Goal: Task Accomplishment & Management: Manage account settings

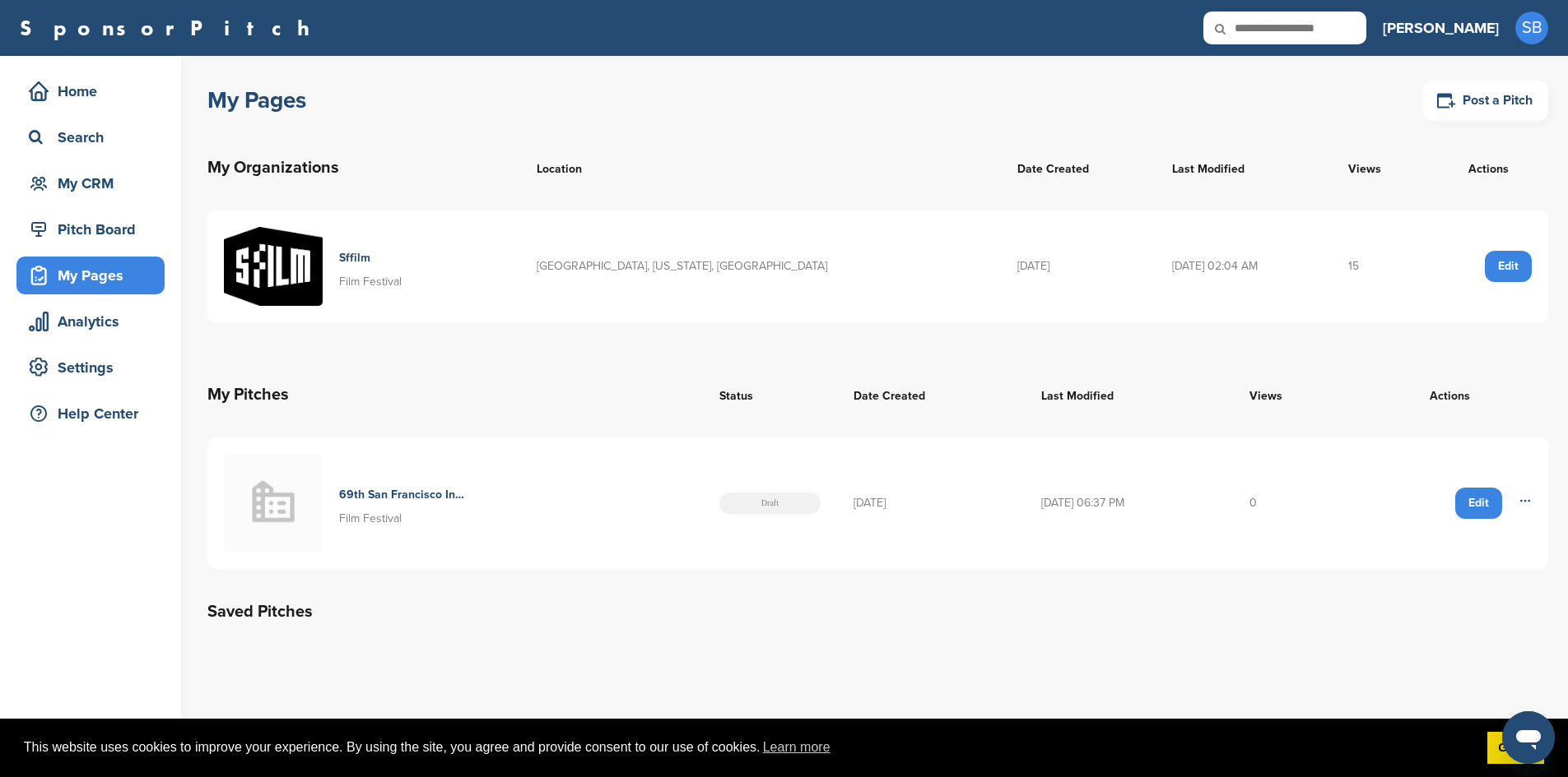
click at [1463, 498] on div "Edit" at bounding box center [1478, 504] width 47 height 32
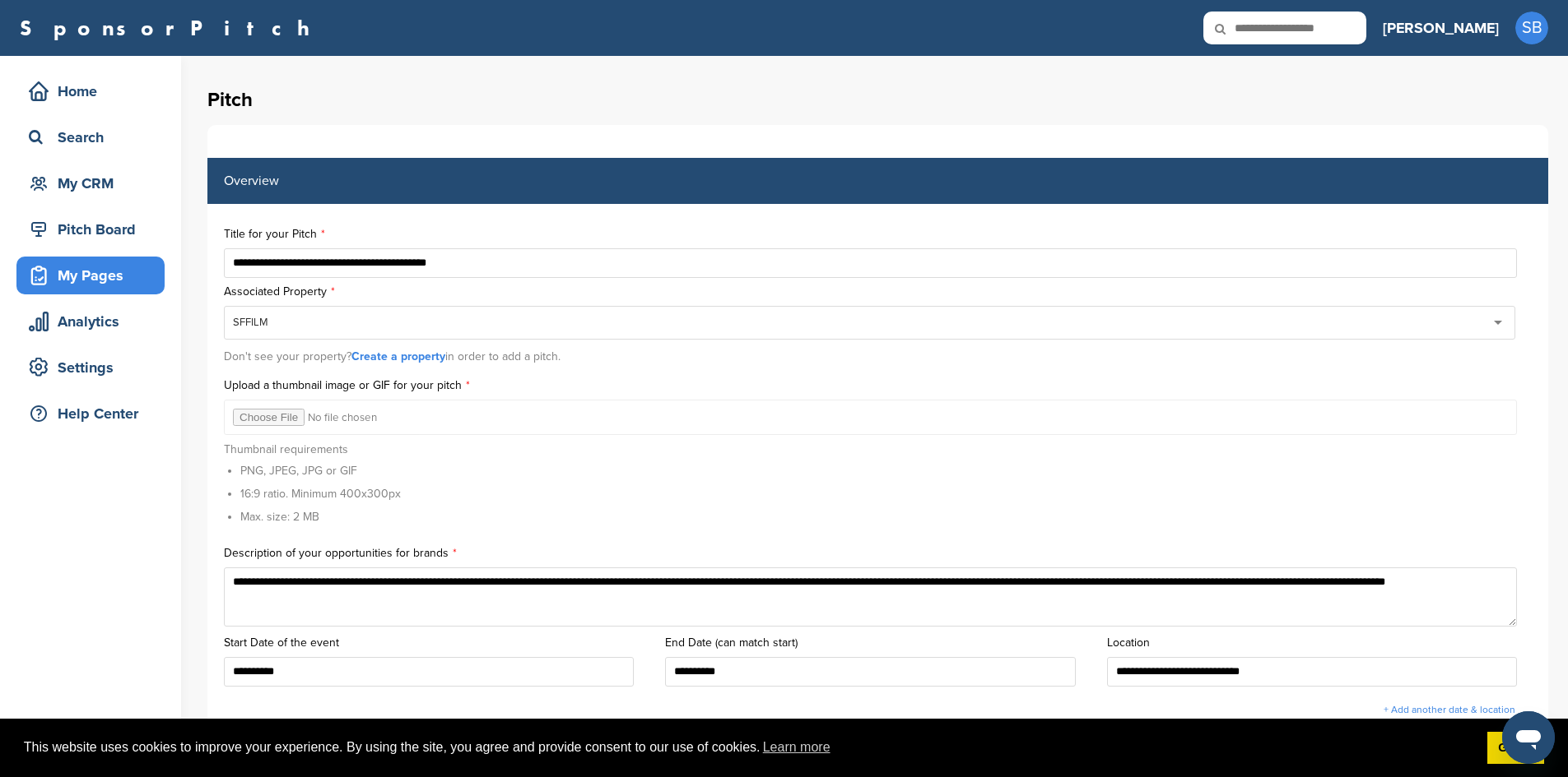
click at [275, 421] on input "file" at bounding box center [871, 418] width 1294 height 35
click at [288, 419] on input "file" at bounding box center [871, 418] width 1294 height 35
type input "**********"
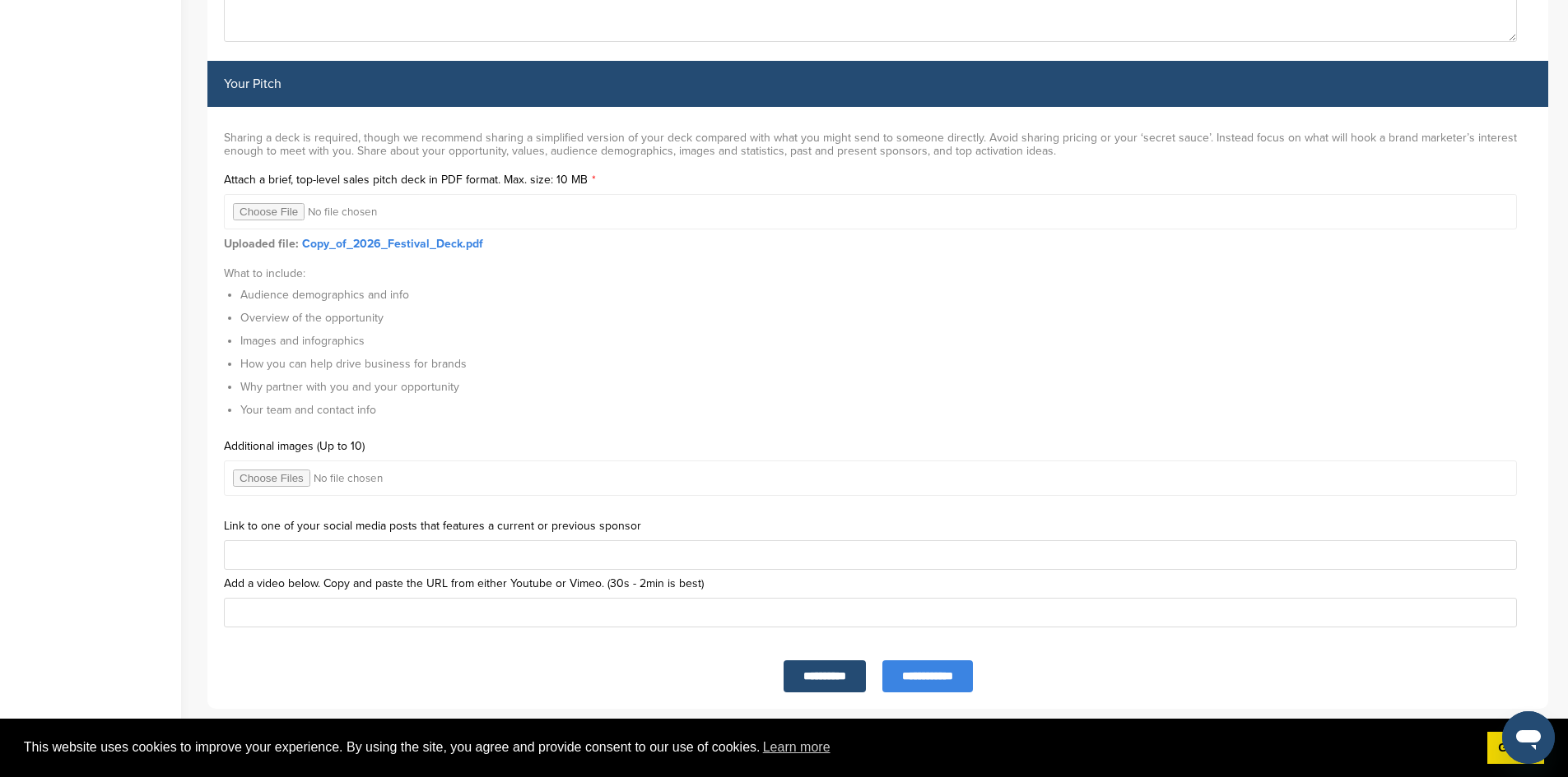
scroll to position [5182, 0]
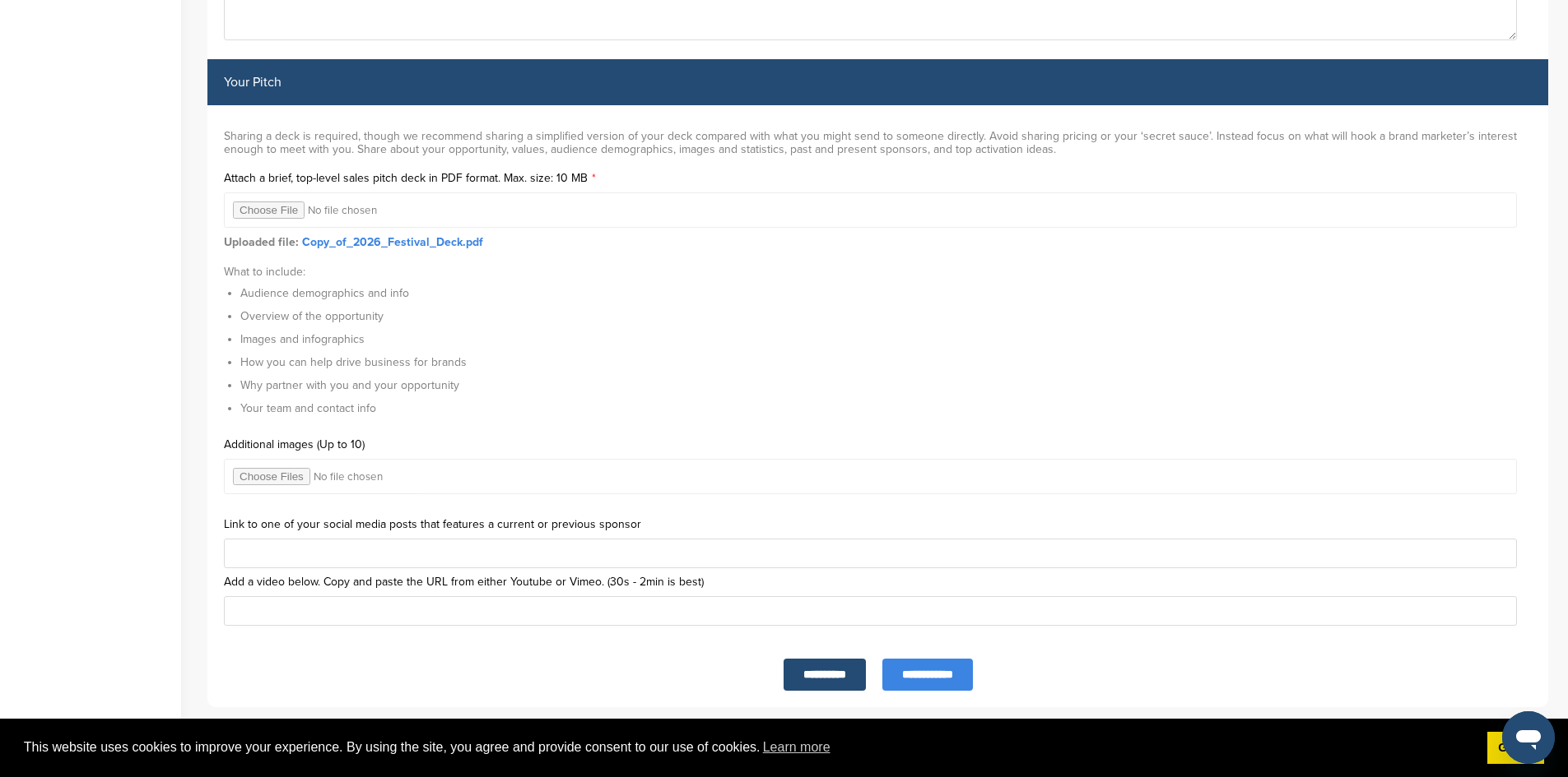
click at [277, 470] on input "file" at bounding box center [871, 477] width 1294 height 35
click at [273, 475] on input "file" at bounding box center [871, 477] width 1294 height 35
type input "**********"
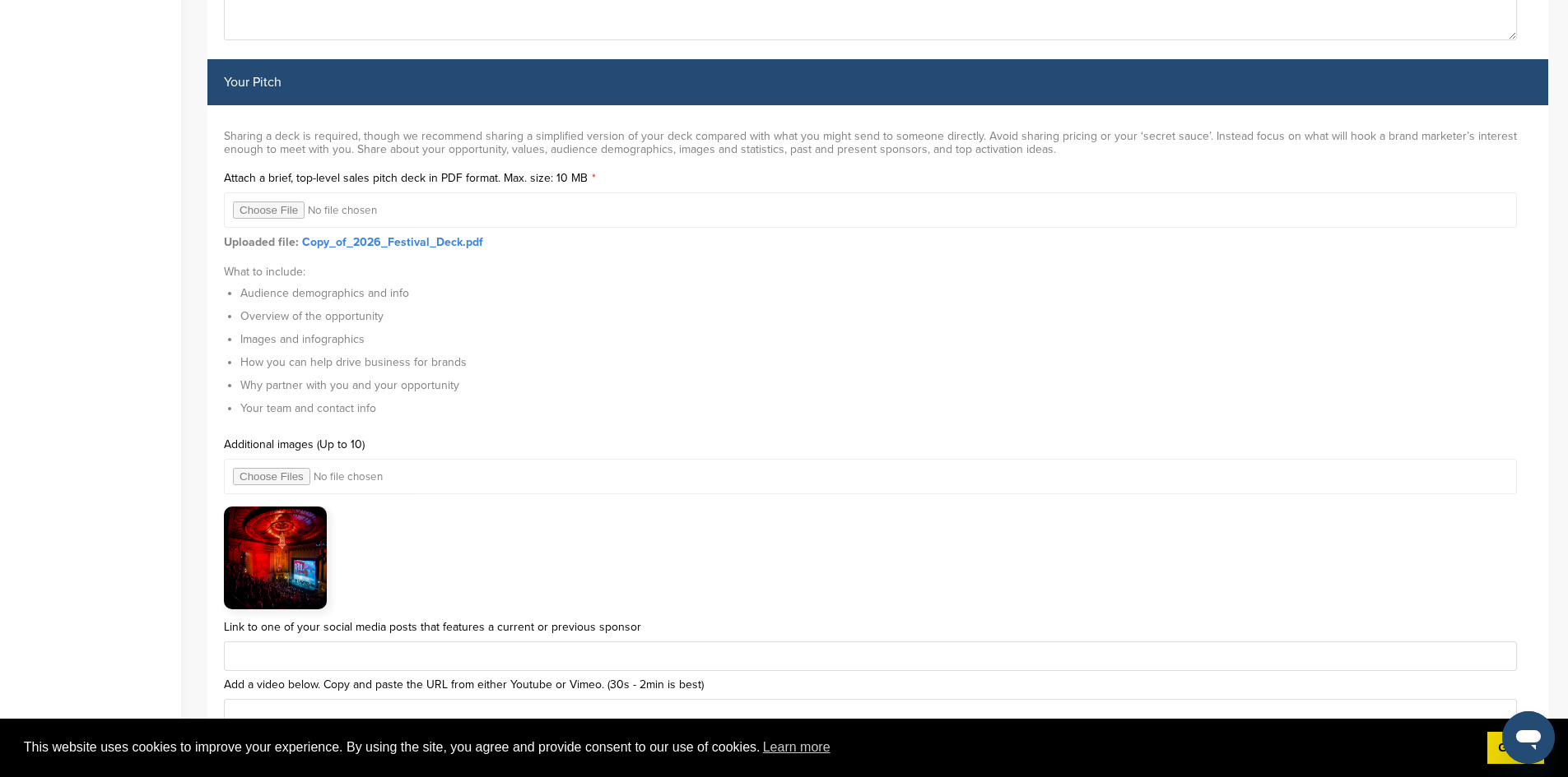
click at [296, 473] on input "file" at bounding box center [871, 477] width 1294 height 35
click at [286, 478] on input "file" at bounding box center [871, 477] width 1294 height 35
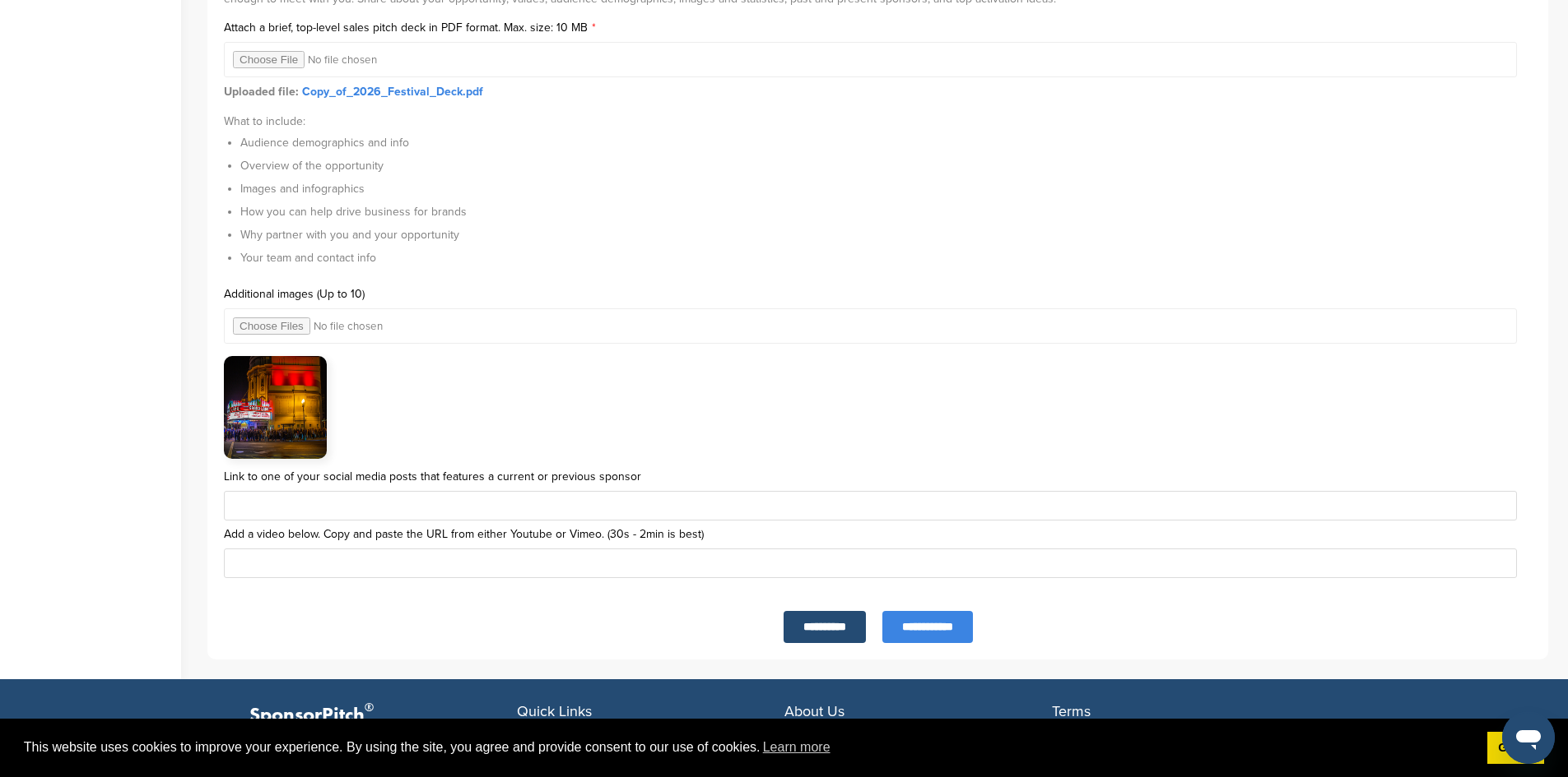
scroll to position [5348, 0]
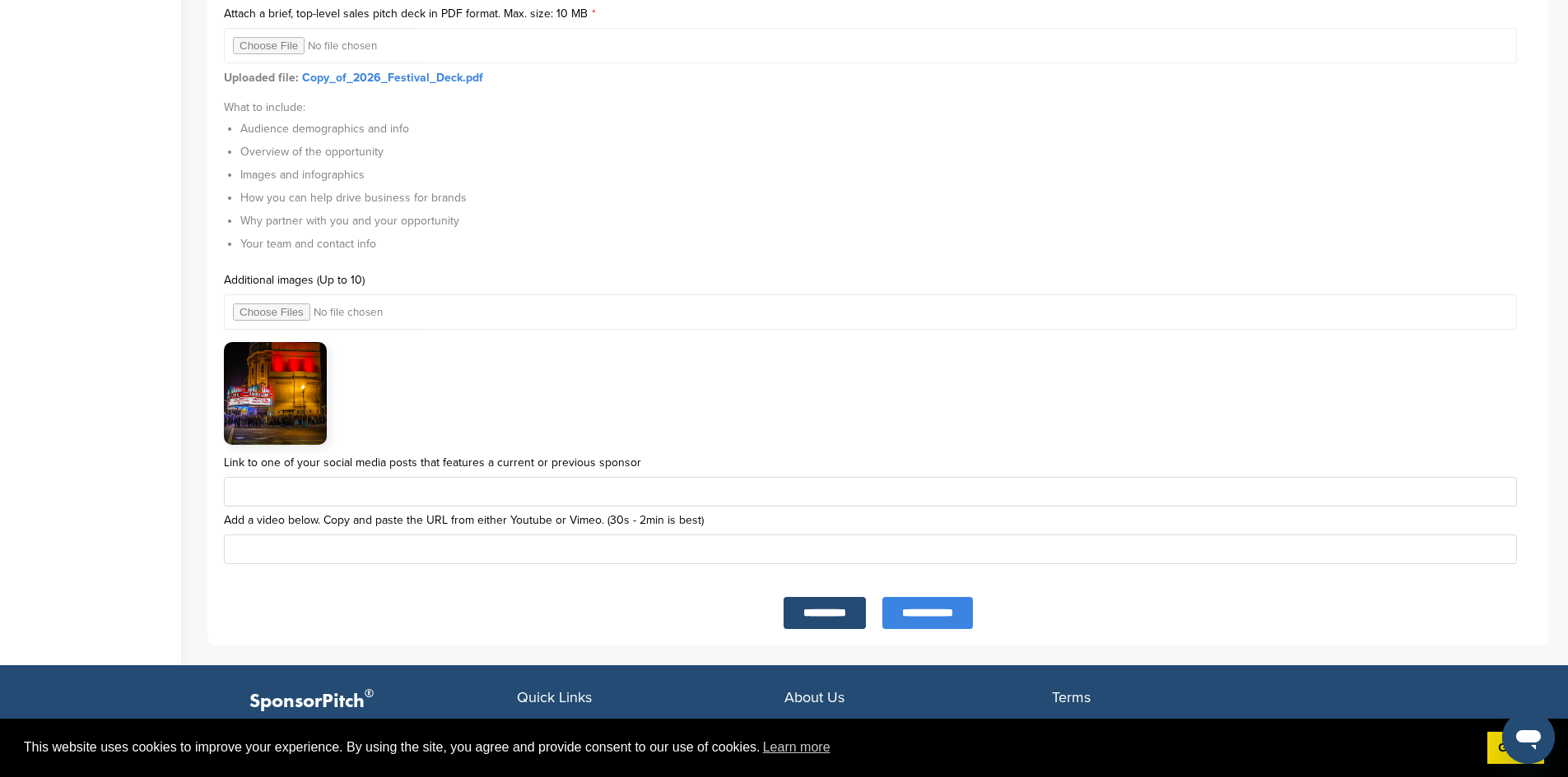
click at [285, 312] on input "file" at bounding box center [871, 312] width 1294 height 35
click at [258, 307] on input "file" at bounding box center [871, 312] width 1294 height 35
type input "**********"
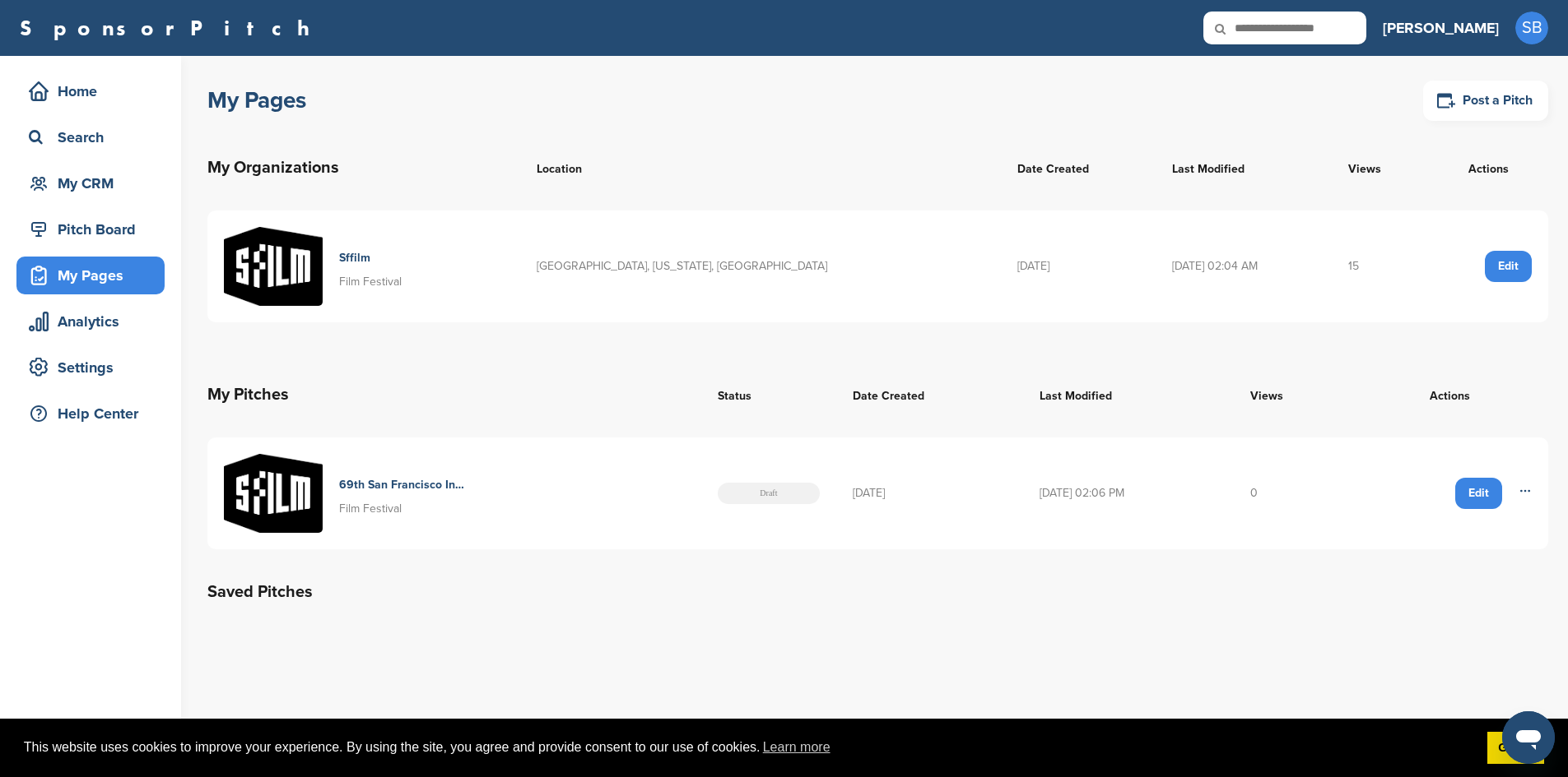
click at [1459, 496] on div "Edit" at bounding box center [1478, 493] width 47 height 32
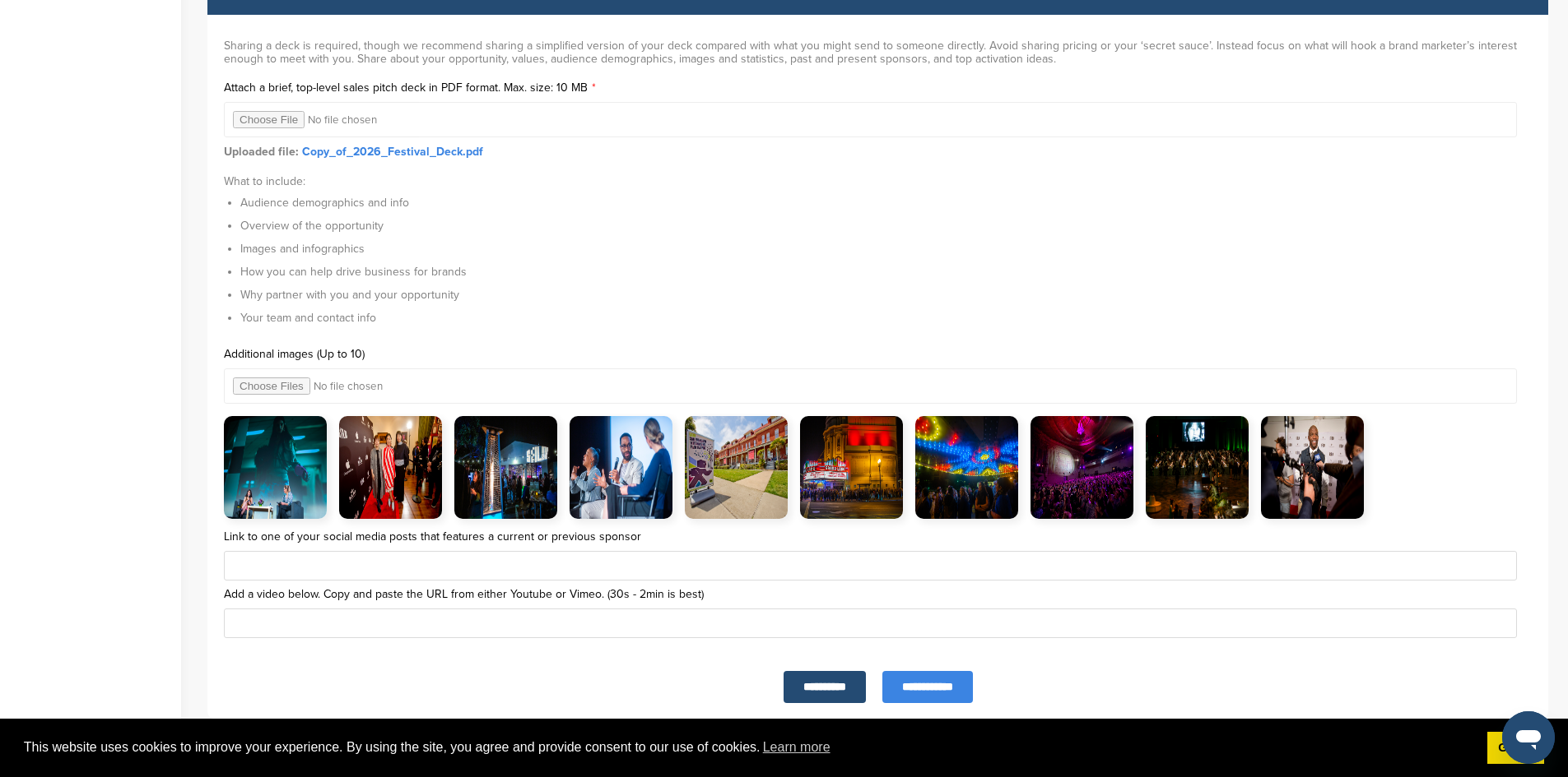
scroll to position [5430, 0]
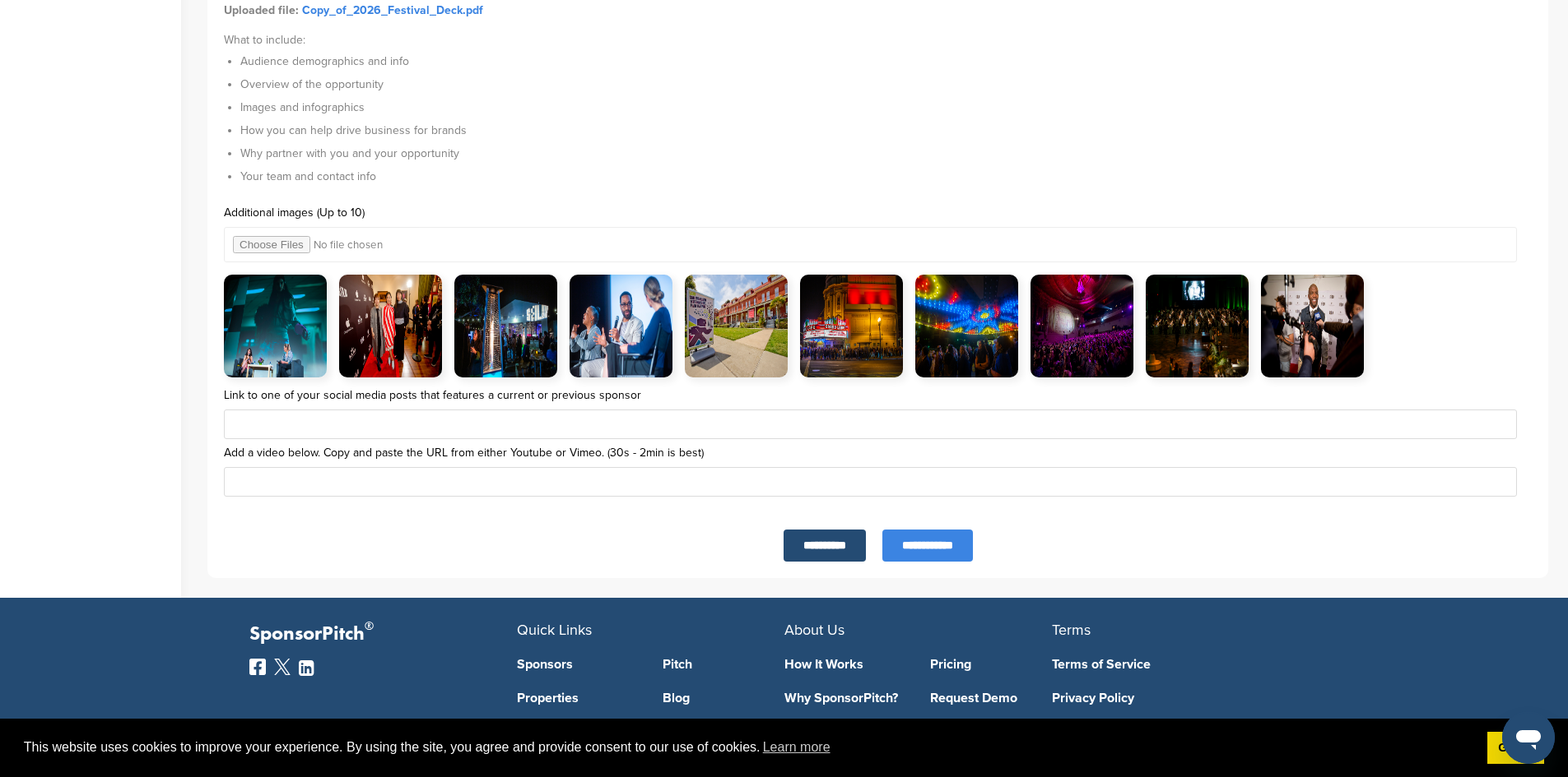
click at [270, 250] on input "file" at bounding box center [871, 244] width 1294 height 35
click at [1267, 313] on img at bounding box center [1312, 326] width 103 height 103
click at [1272, 313] on img at bounding box center [1312, 326] width 103 height 103
click at [1306, 321] on img at bounding box center [1312, 326] width 103 height 103
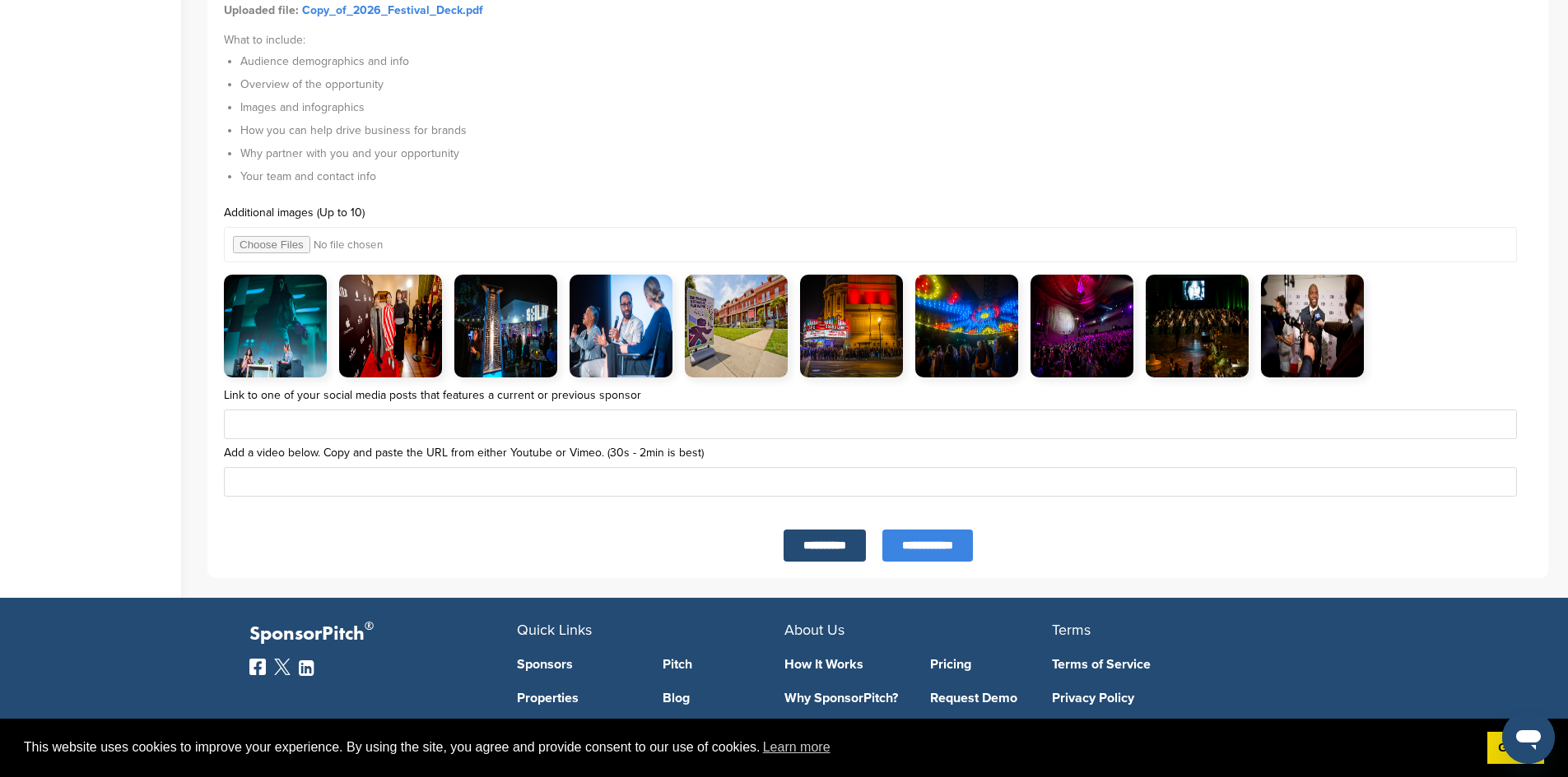
click at [1306, 321] on img at bounding box center [1312, 326] width 103 height 103
click at [263, 242] on input "file" at bounding box center [871, 244] width 1294 height 35
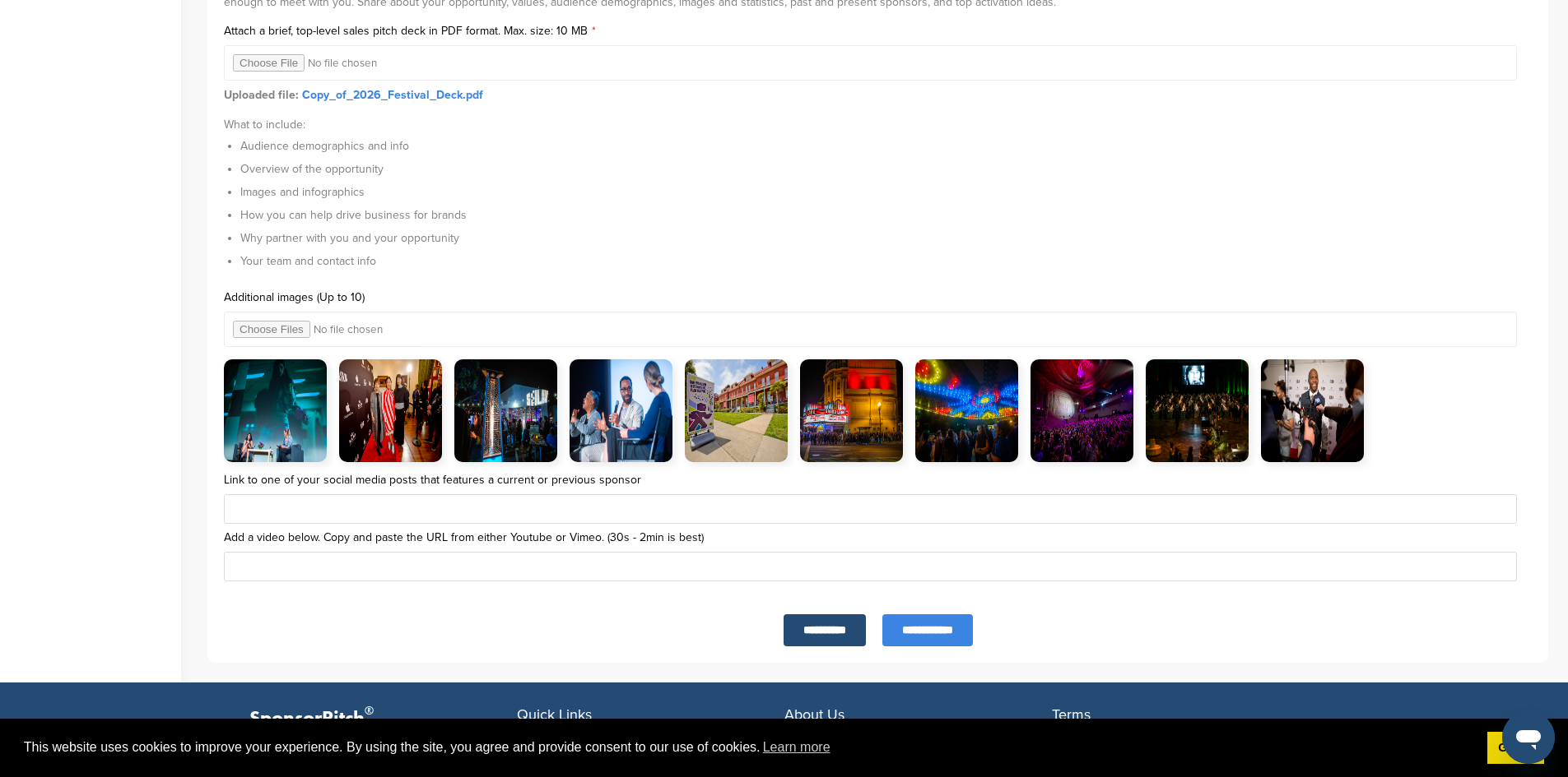
scroll to position [5265, 0]
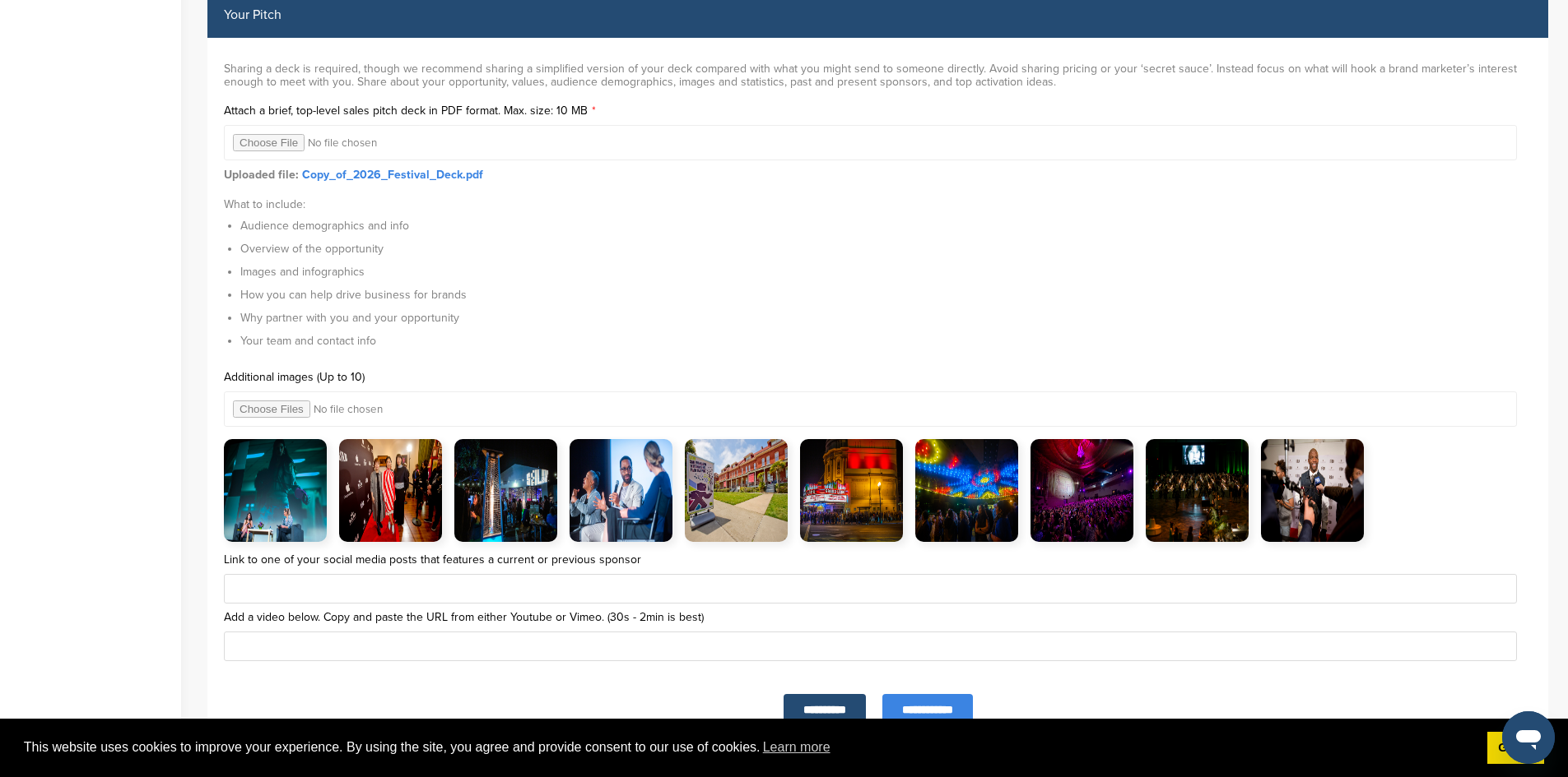
click at [265, 394] on input "file" at bounding box center [871, 409] width 1294 height 35
click at [251, 406] on input "file" at bounding box center [871, 409] width 1294 height 35
type input "**********"
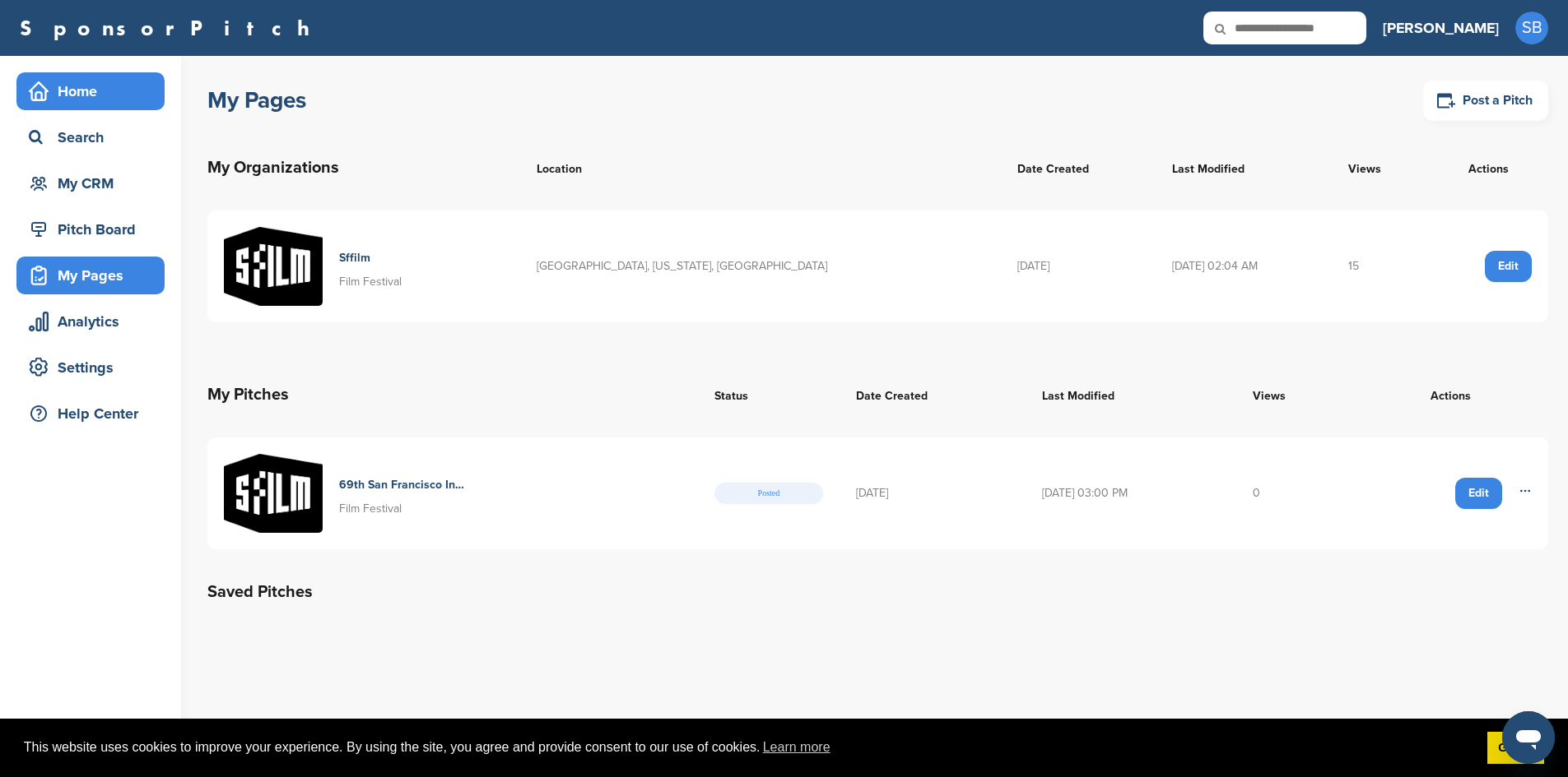
click at [61, 92] on div "Home" at bounding box center [94, 91] width 140 height 30
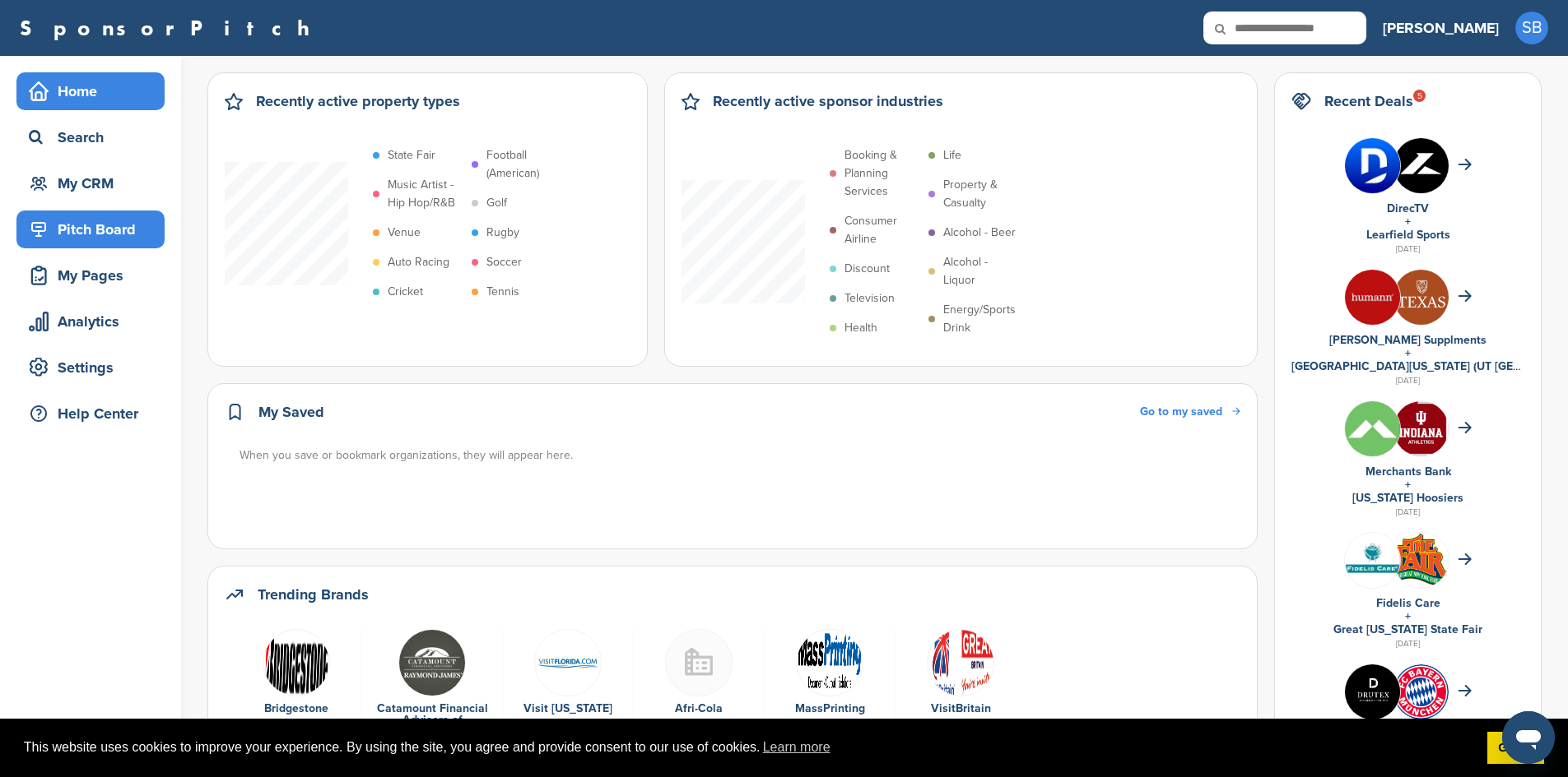
click at [92, 219] on div "Pitch Board" at bounding box center [94, 229] width 140 height 30
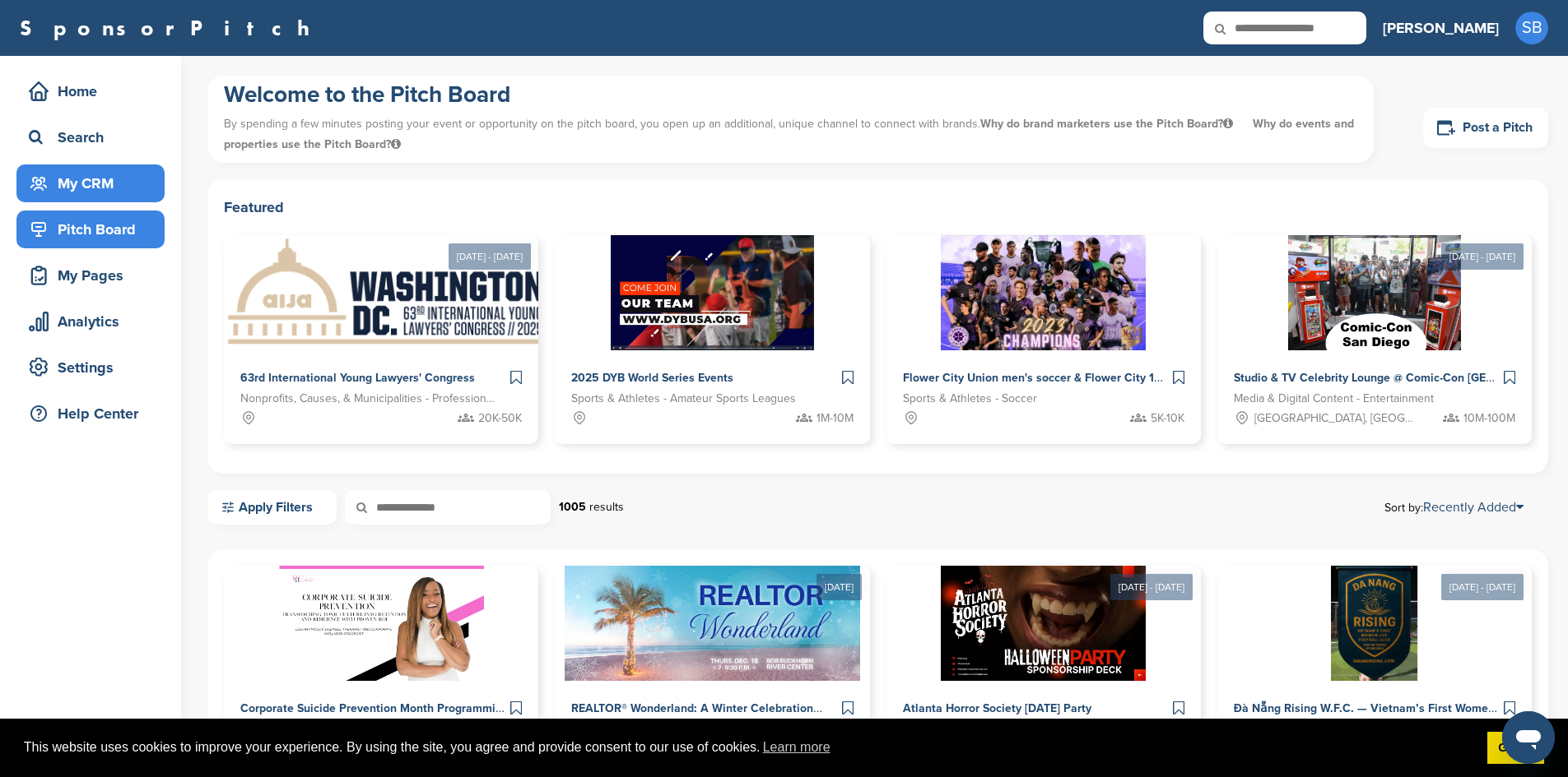
click at [93, 188] on div "My CRM" at bounding box center [94, 184] width 140 height 30
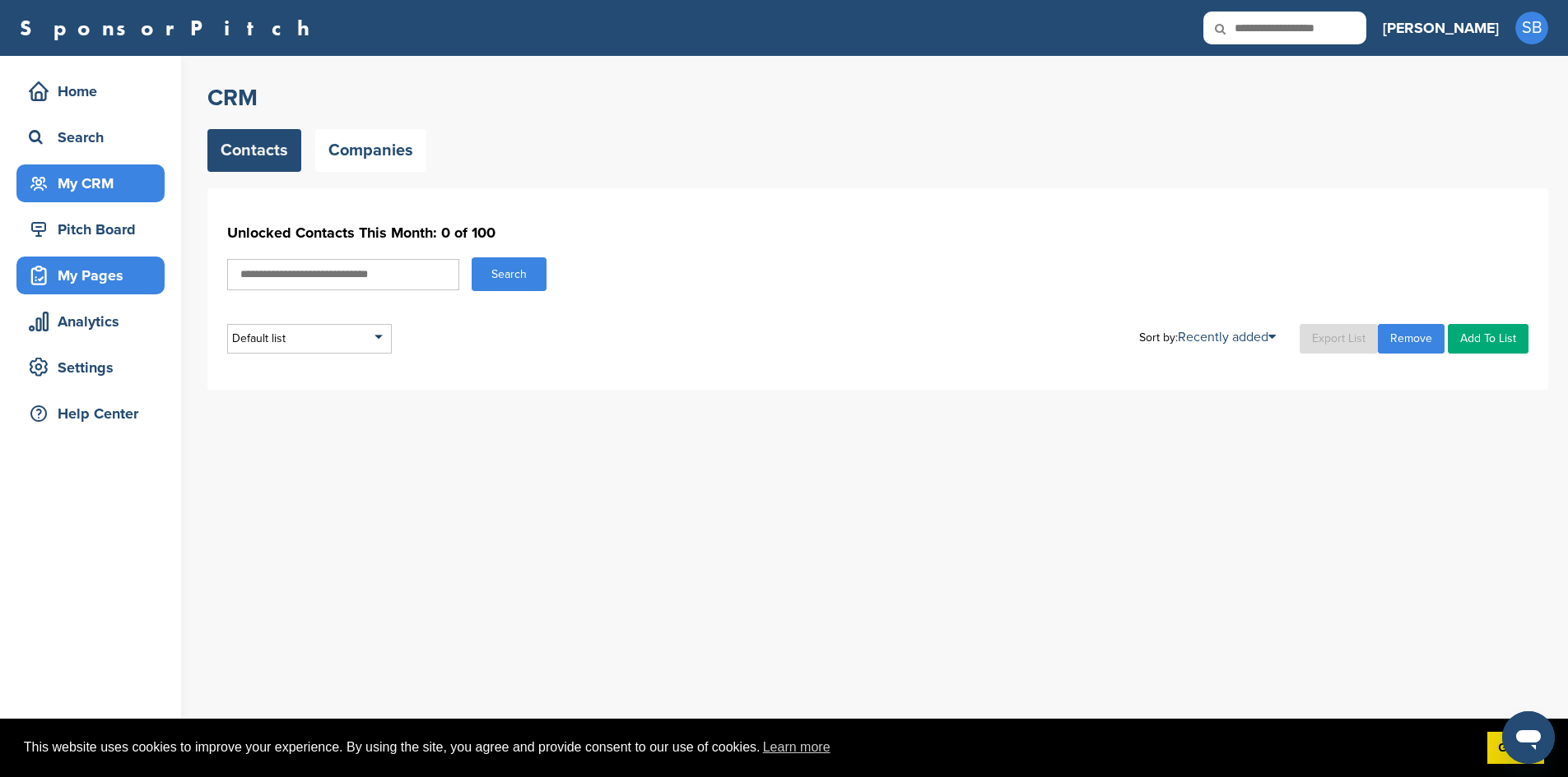
click at [98, 281] on div "My Pages" at bounding box center [94, 276] width 140 height 30
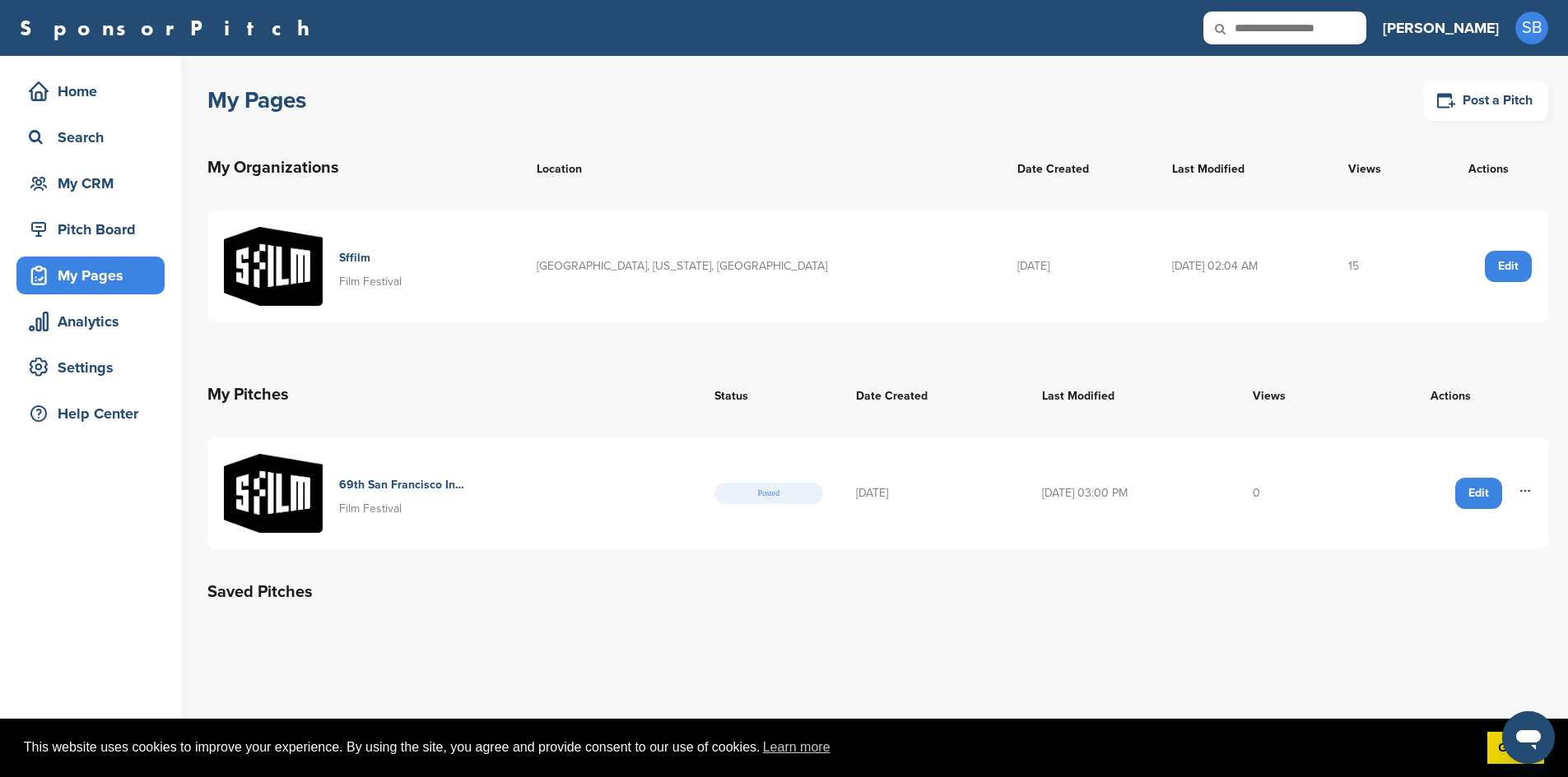
click at [369, 495] on div "69th San Francisco International Film Festival Film Festival" at bounding box center [402, 493] width 128 height 48
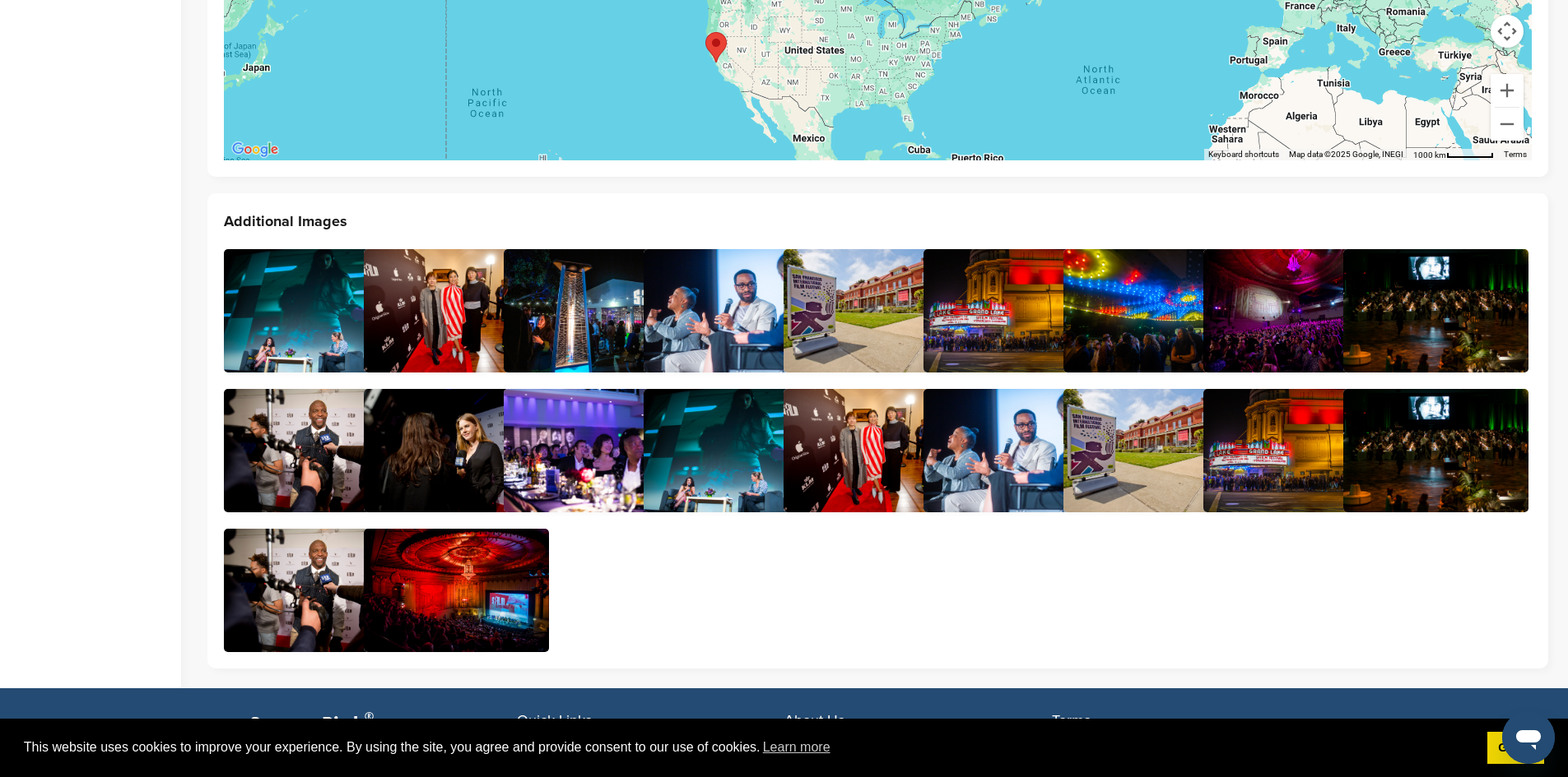
scroll to position [3702, 0]
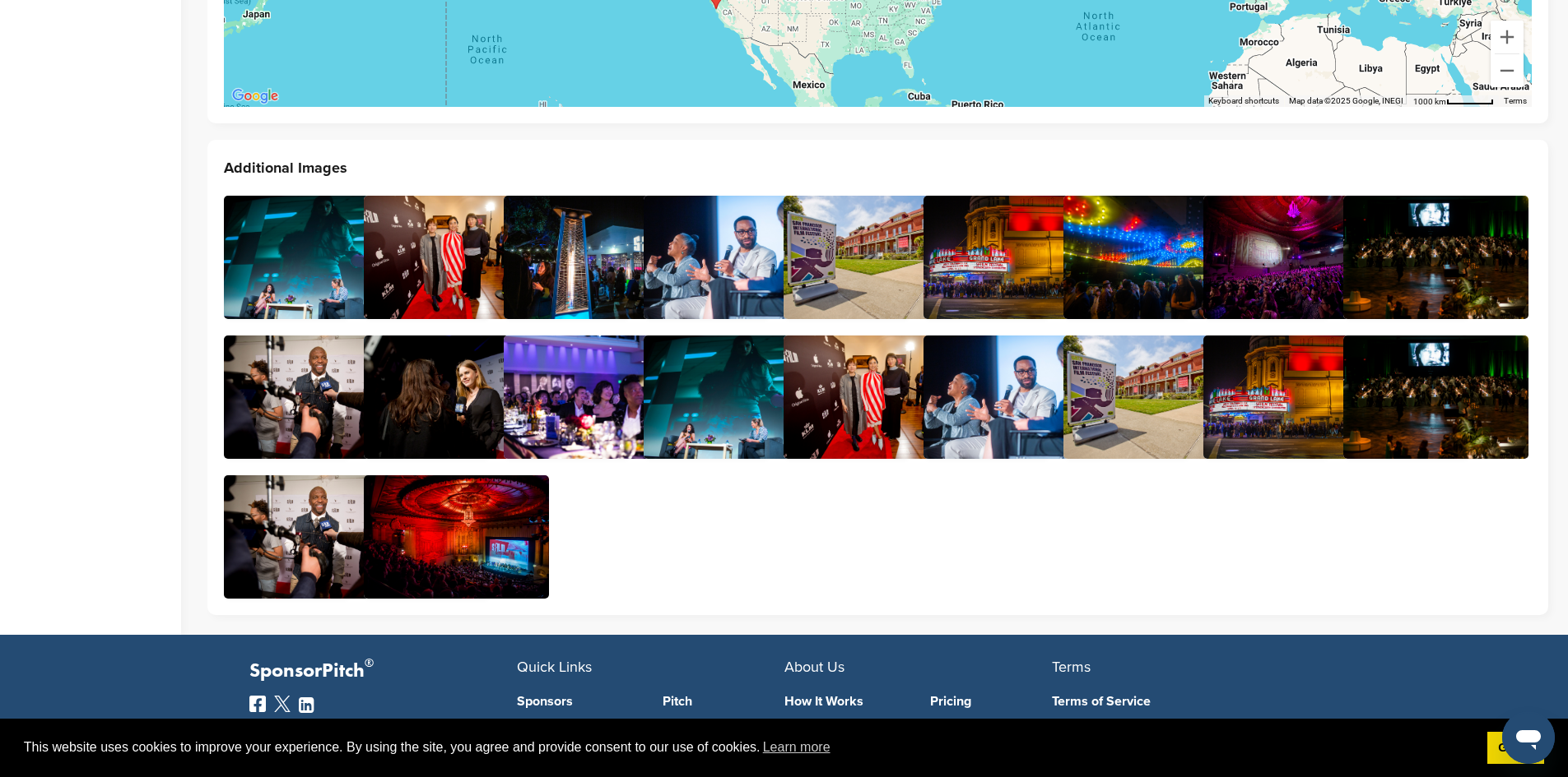
click at [307, 229] on img at bounding box center [316, 257] width 185 height 123
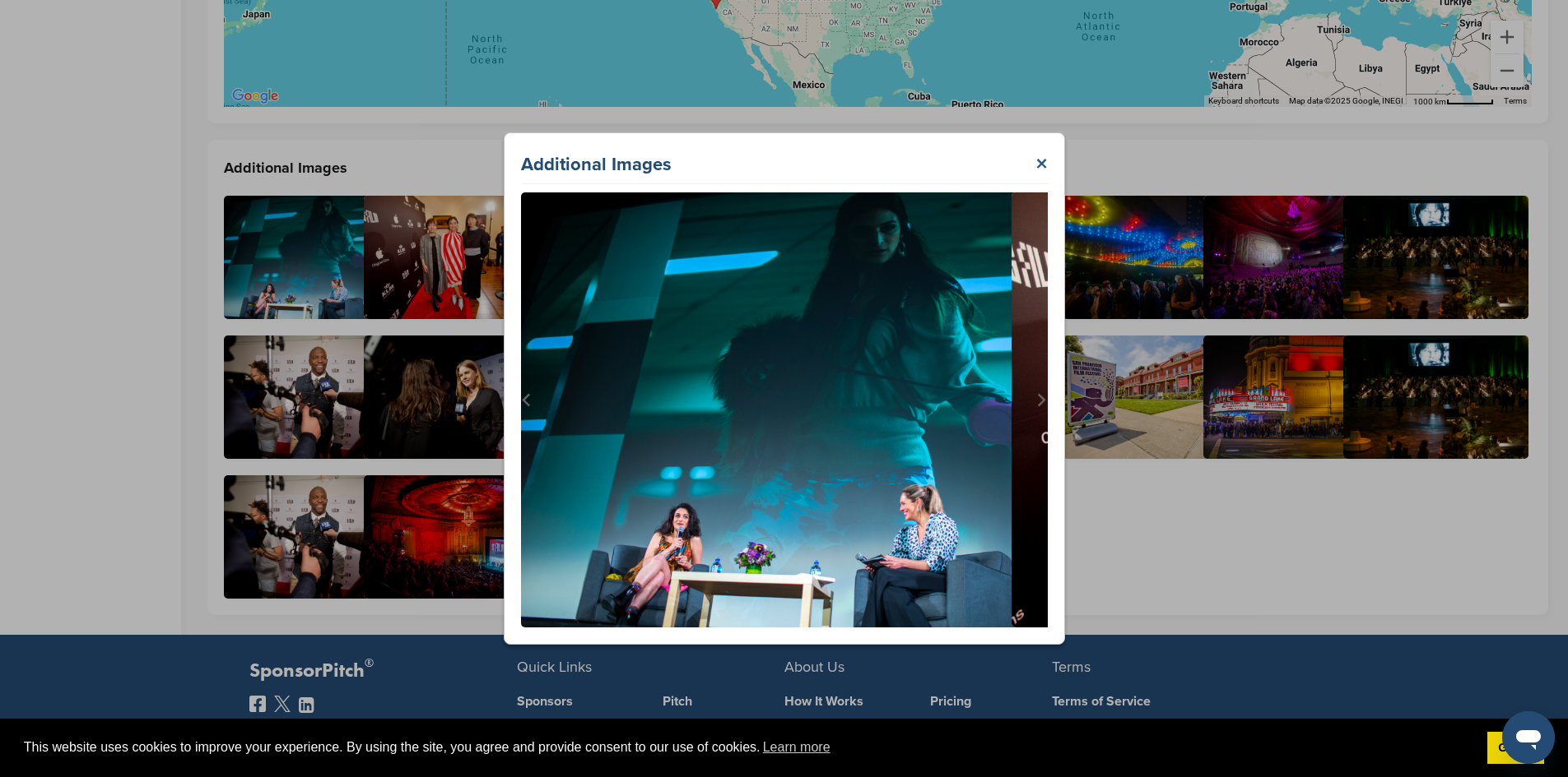
click at [1037, 153] on link "×" at bounding box center [1041, 165] width 12 height 30
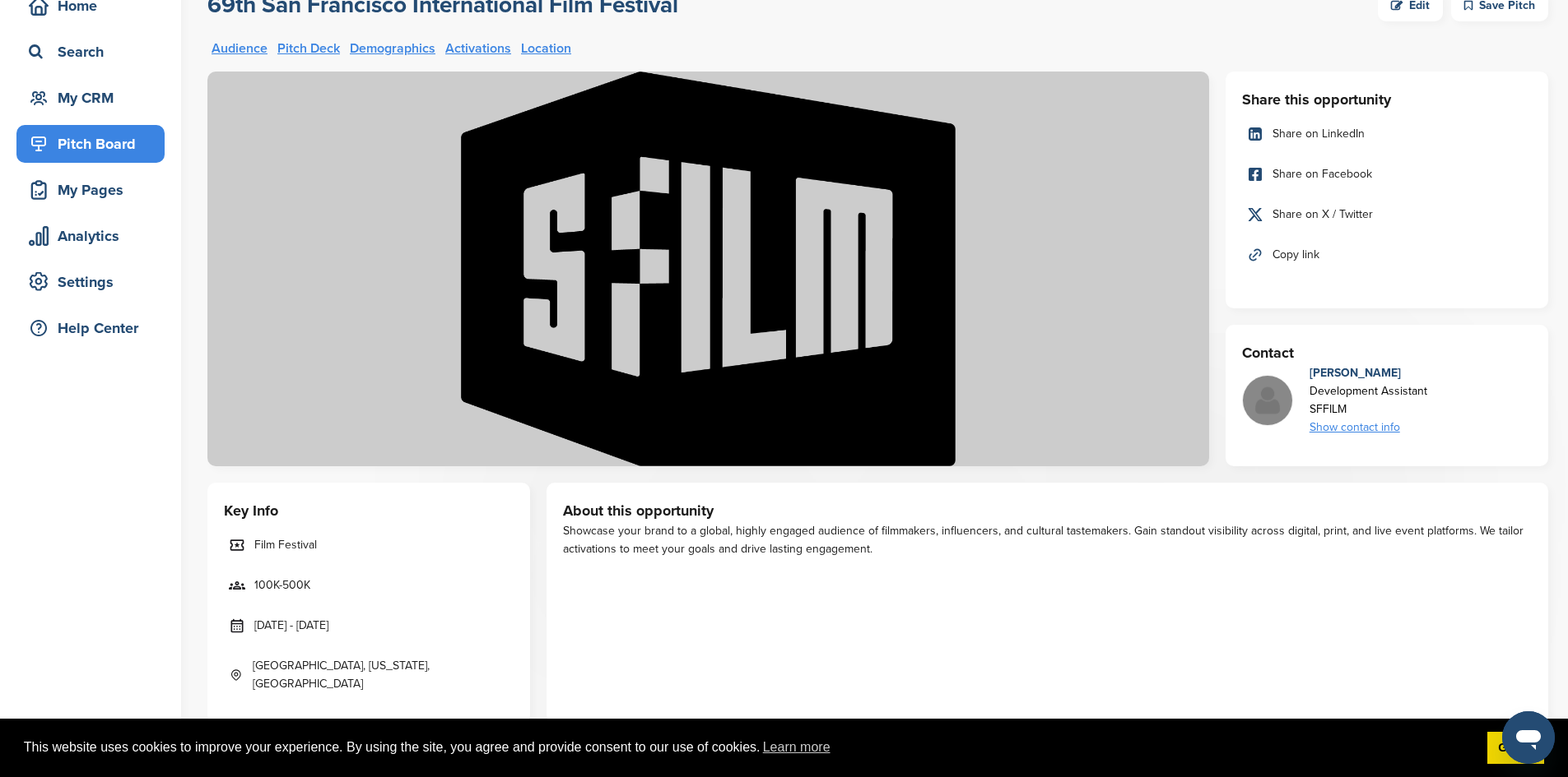
scroll to position [0, 0]
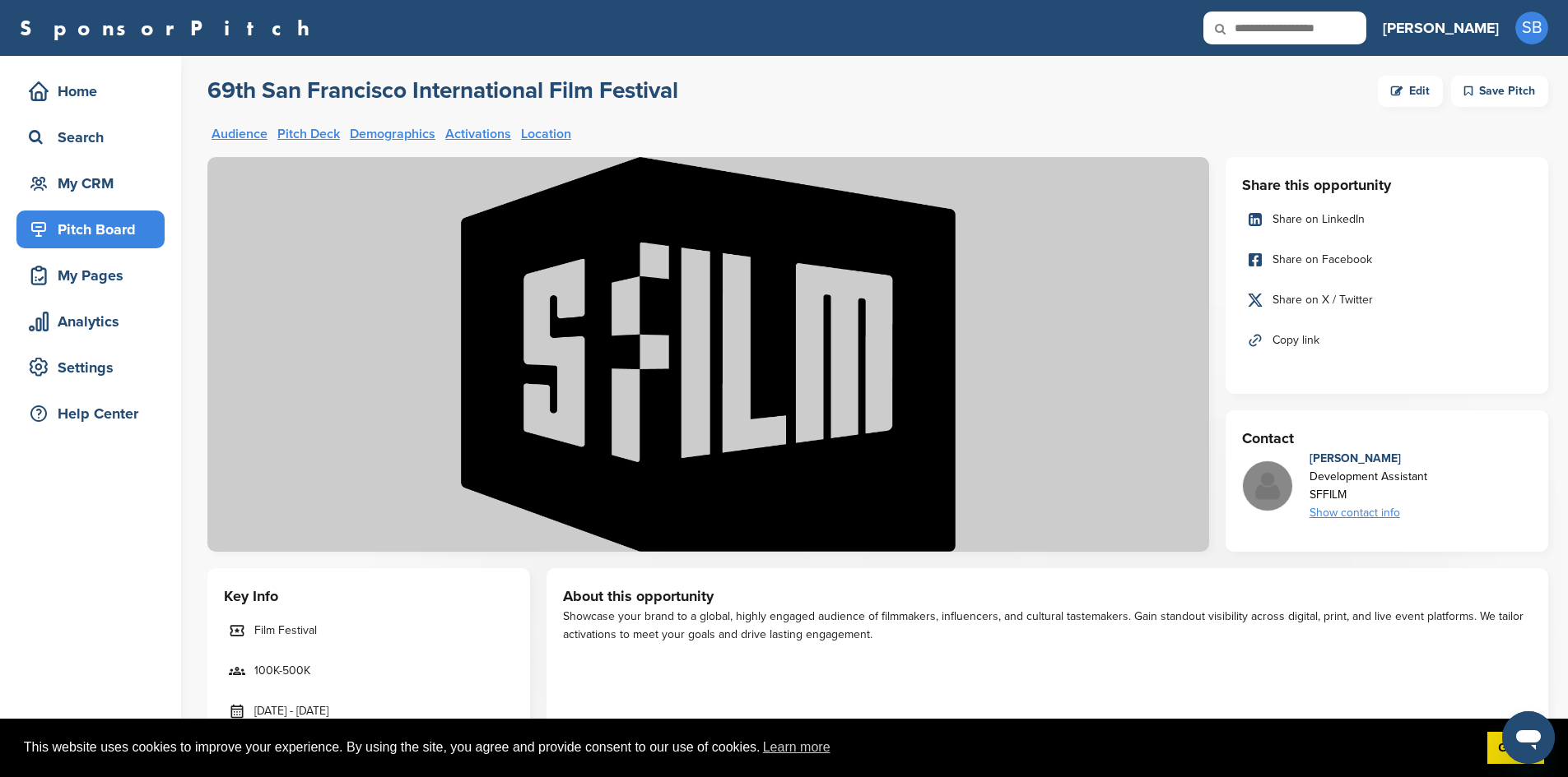
click at [1423, 90] on div "Edit" at bounding box center [1410, 91] width 65 height 32
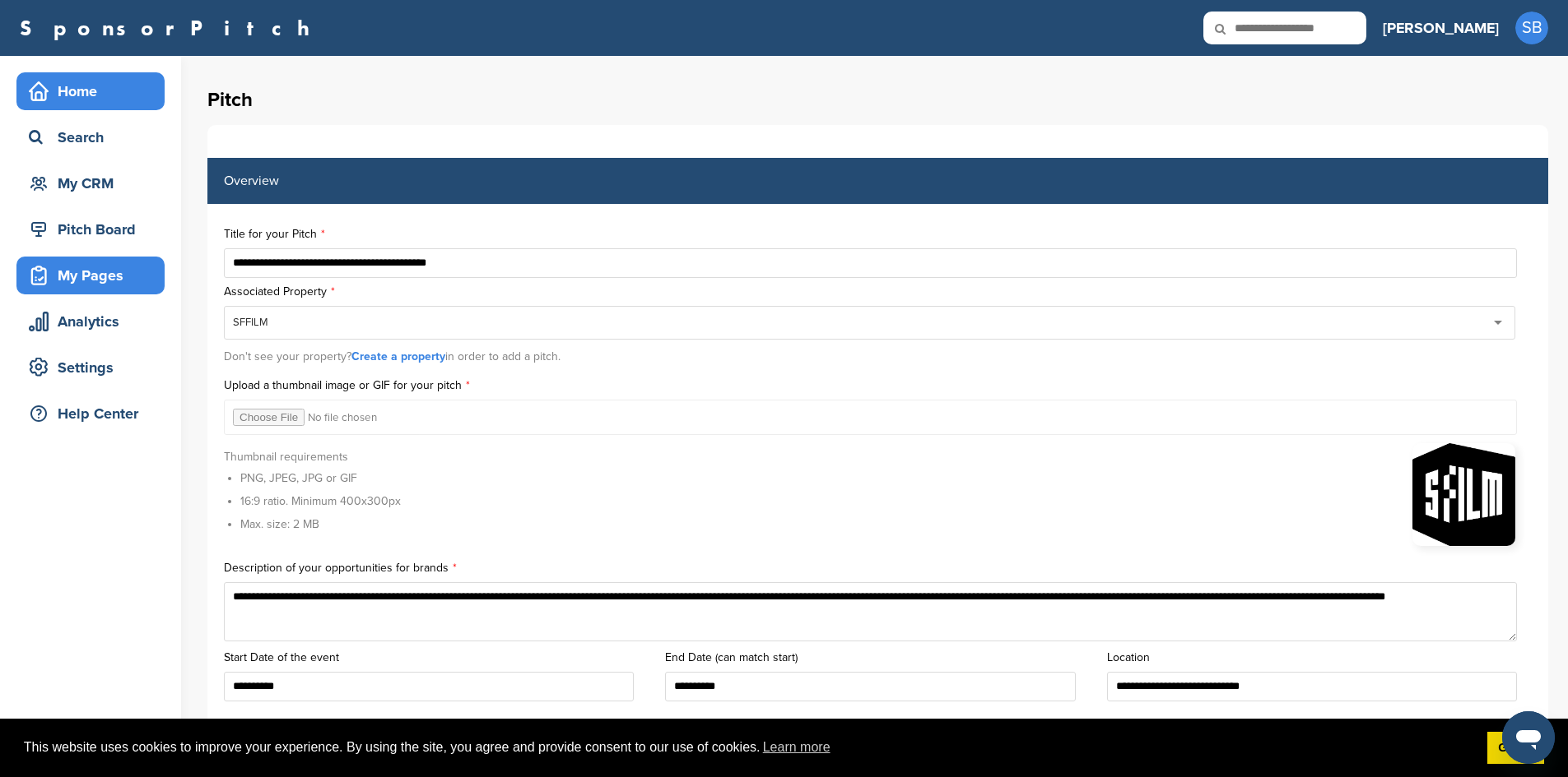
click at [81, 97] on div "Home" at bounding box center [94, 91] width 140 height 30
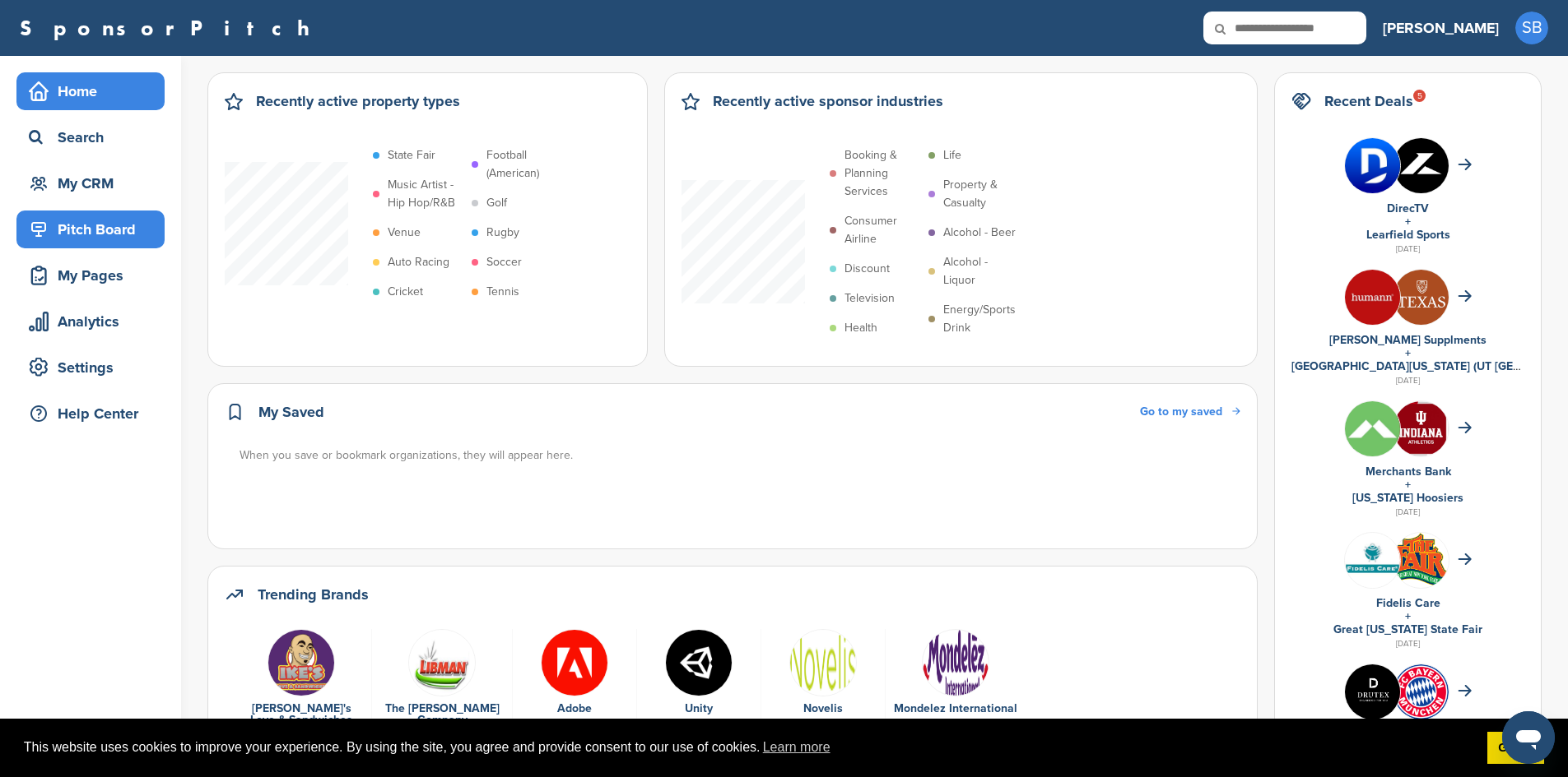
click at [84, 235] on div "Pitch Board" at bounding box center [94, 229] width 140 height 30
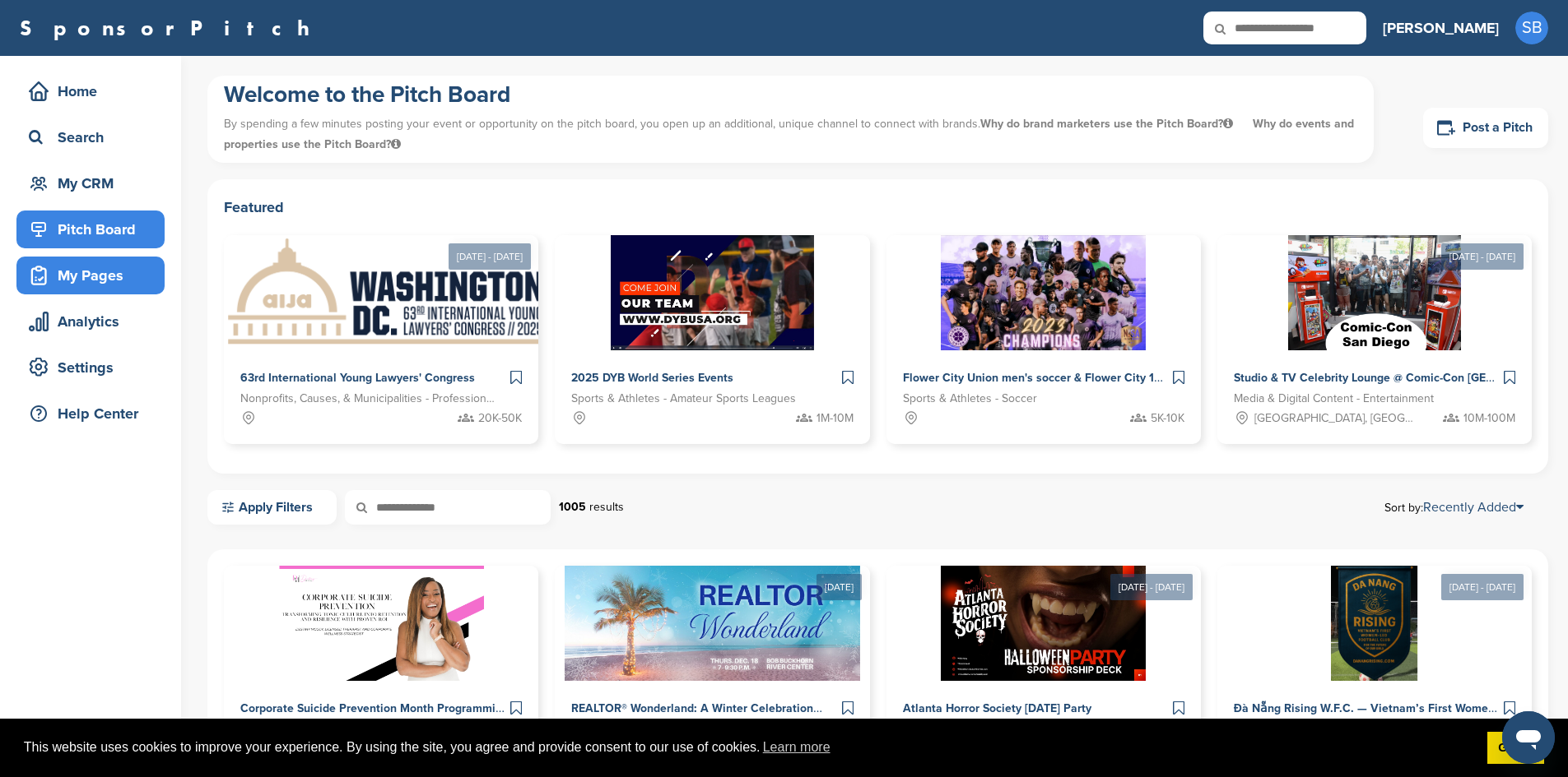
click at [119, 261] on div "My Pages" at bounding box center [94, 276] width 140 height 30
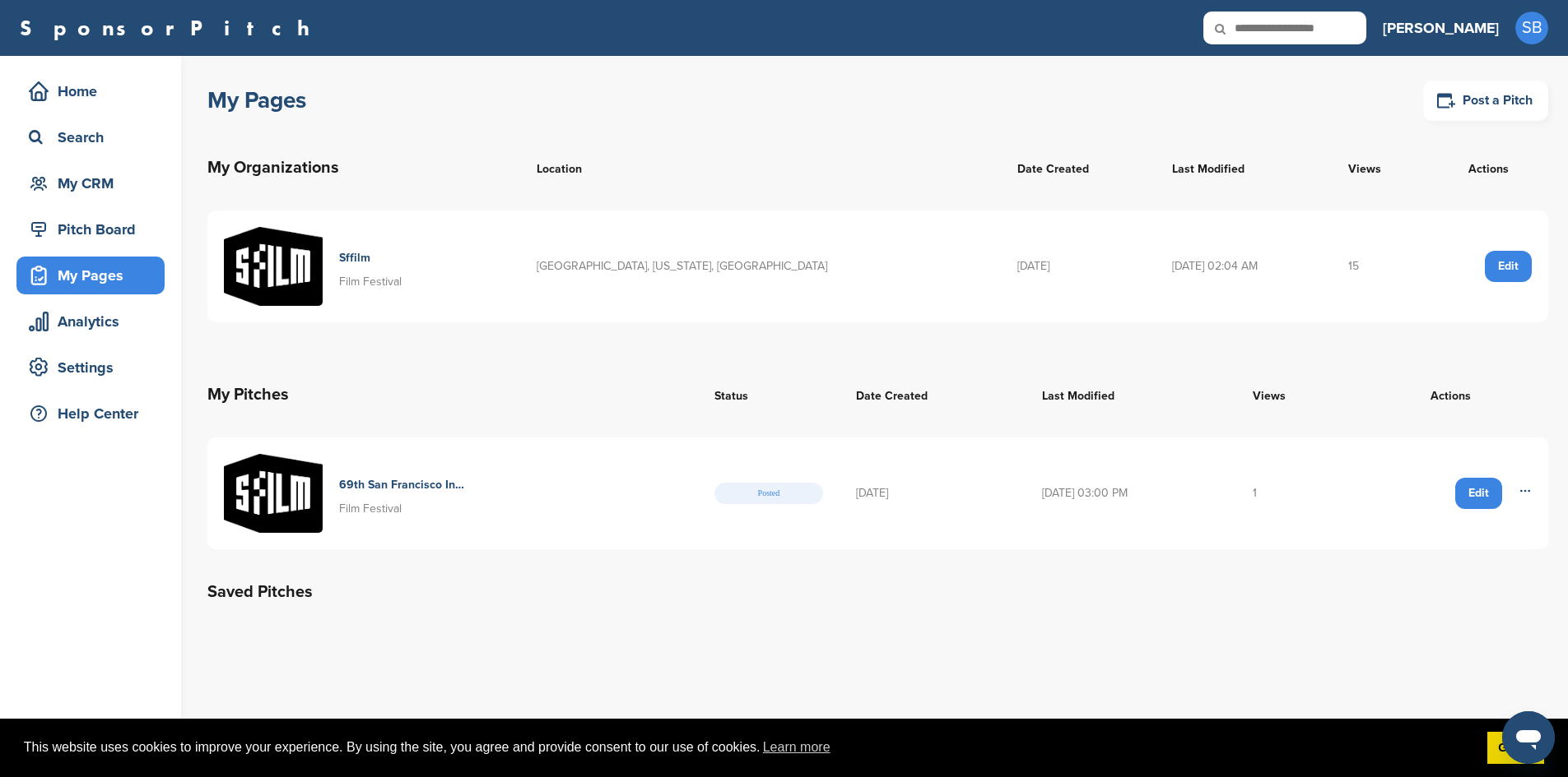
click at [304, 492] on img at bounding box center [273, 493] width 99 height 79
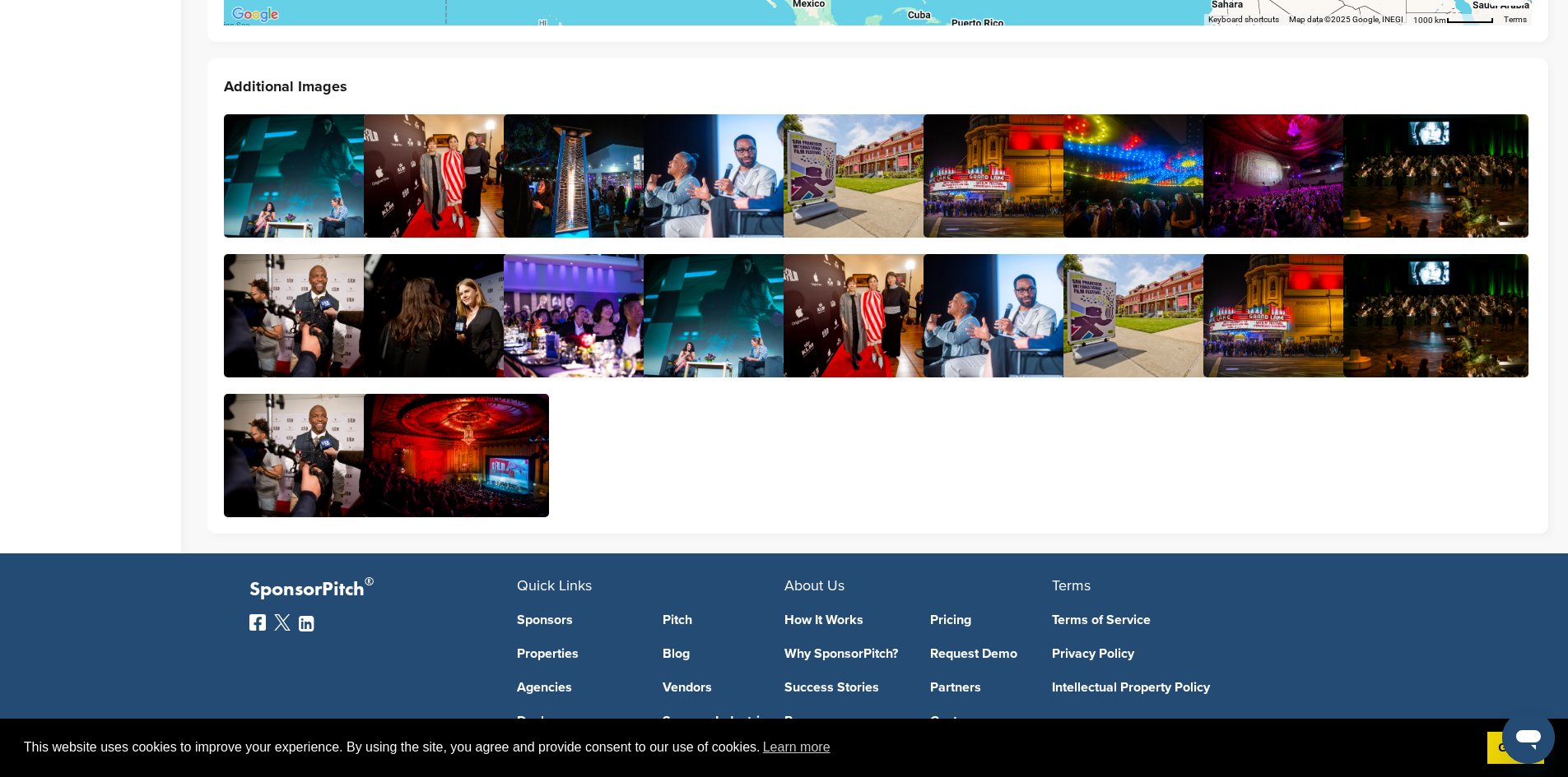
scroll to position [3784, 0]
click at [278, 125] on img at bounding box center [316, 175] width 185 height 123
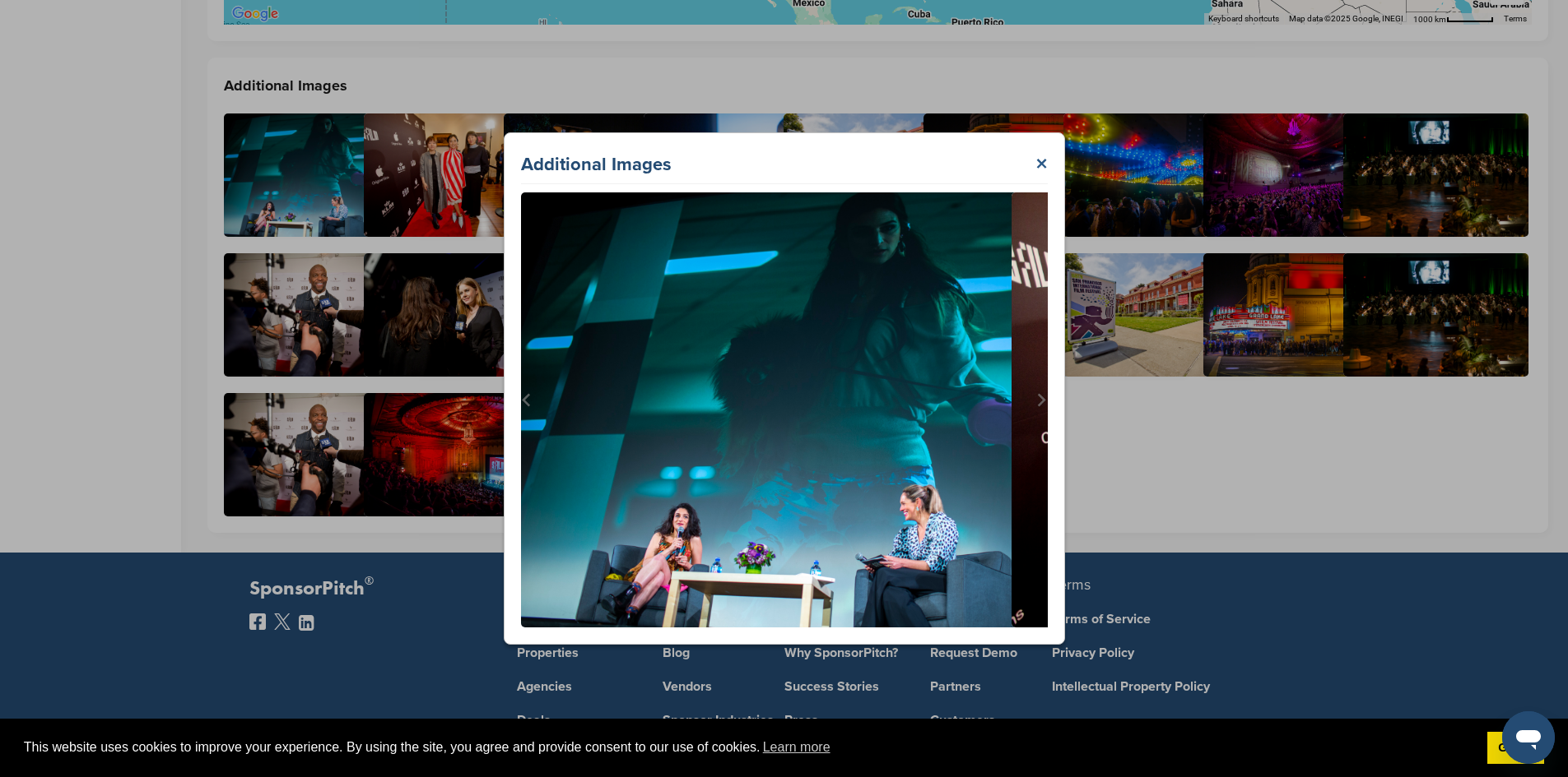
click at [1043, 161] on link "×" at bounding box center [1041, 165] width 12 height 30
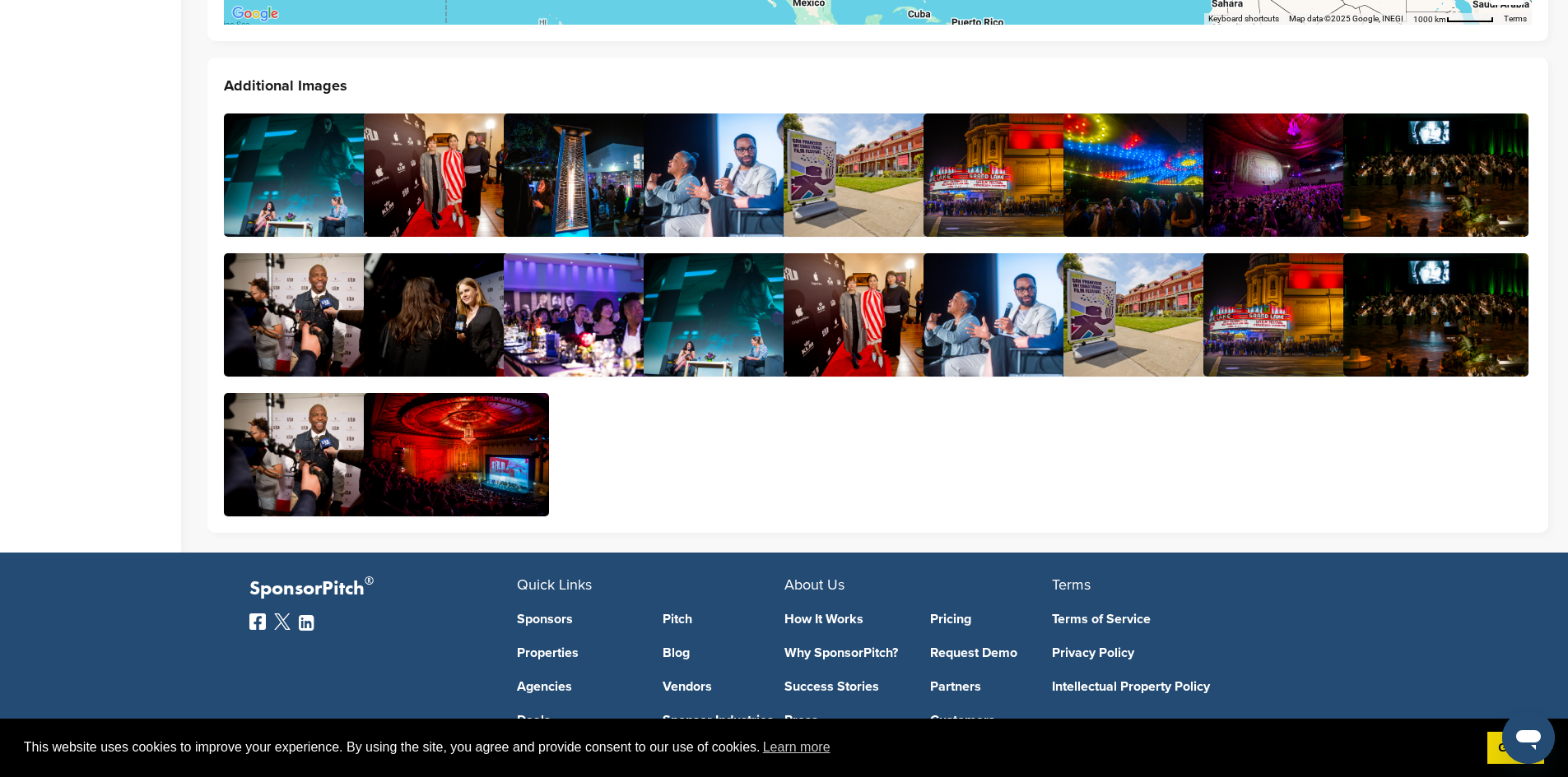
click at [413, 174] on img at bounding box center [456, 175] width 185 height 123
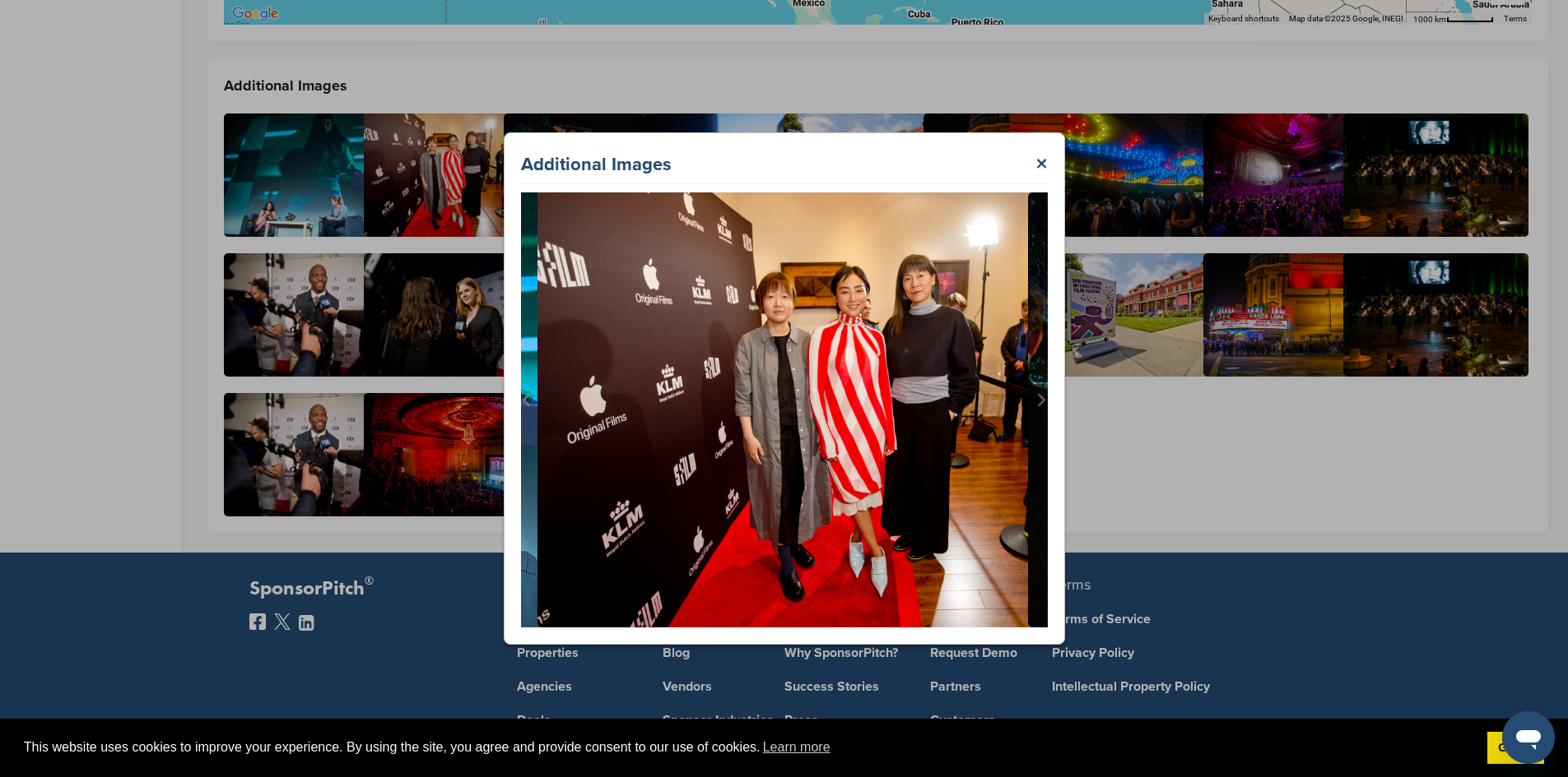
click at [523, 397] on icon "Previous slide" at bounding box center [526, 400] width 14 height 14
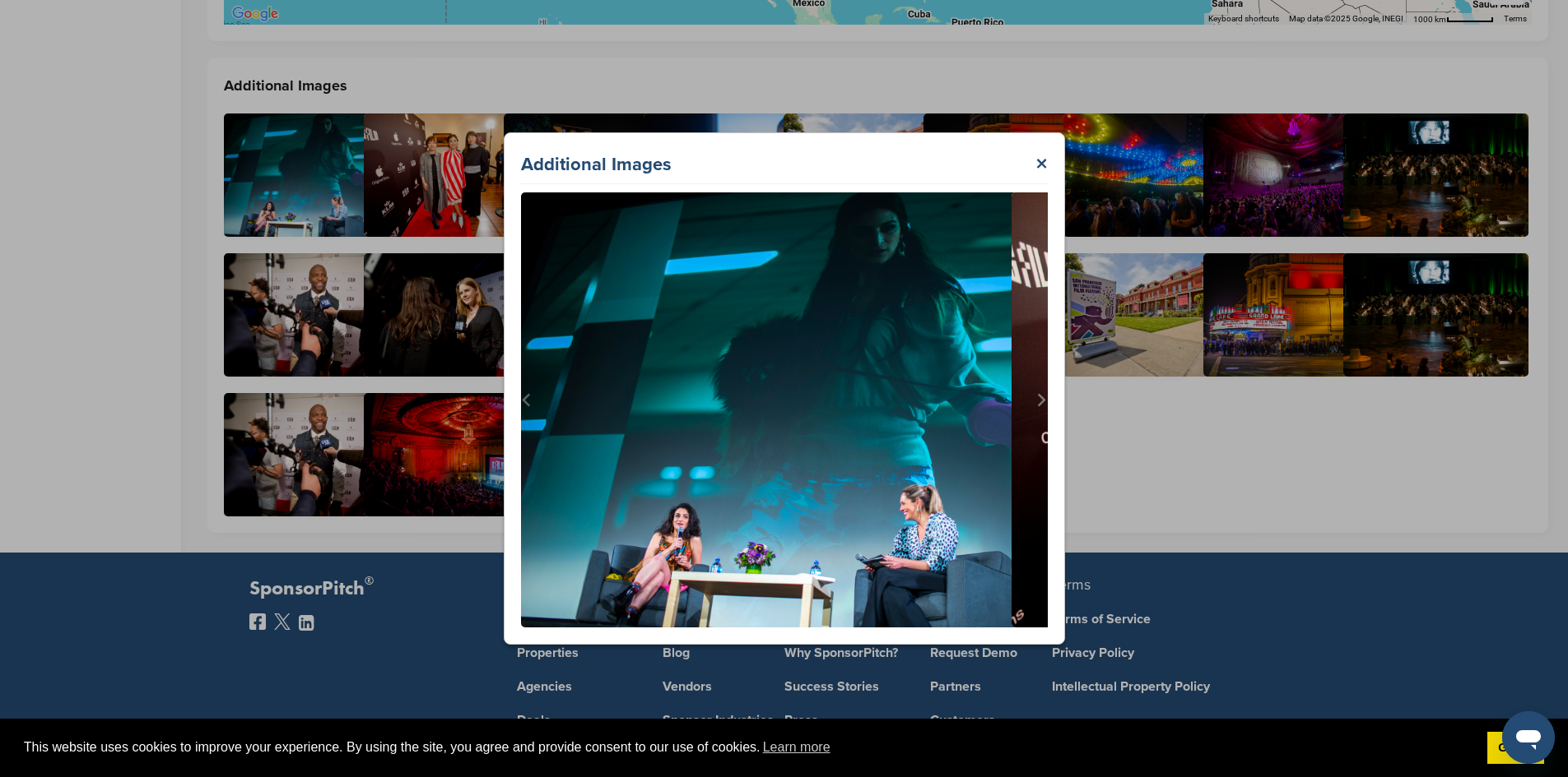
click at [1045, 400] on icon "Next slide" at bounding box center [1042, 400] width 8 height 13
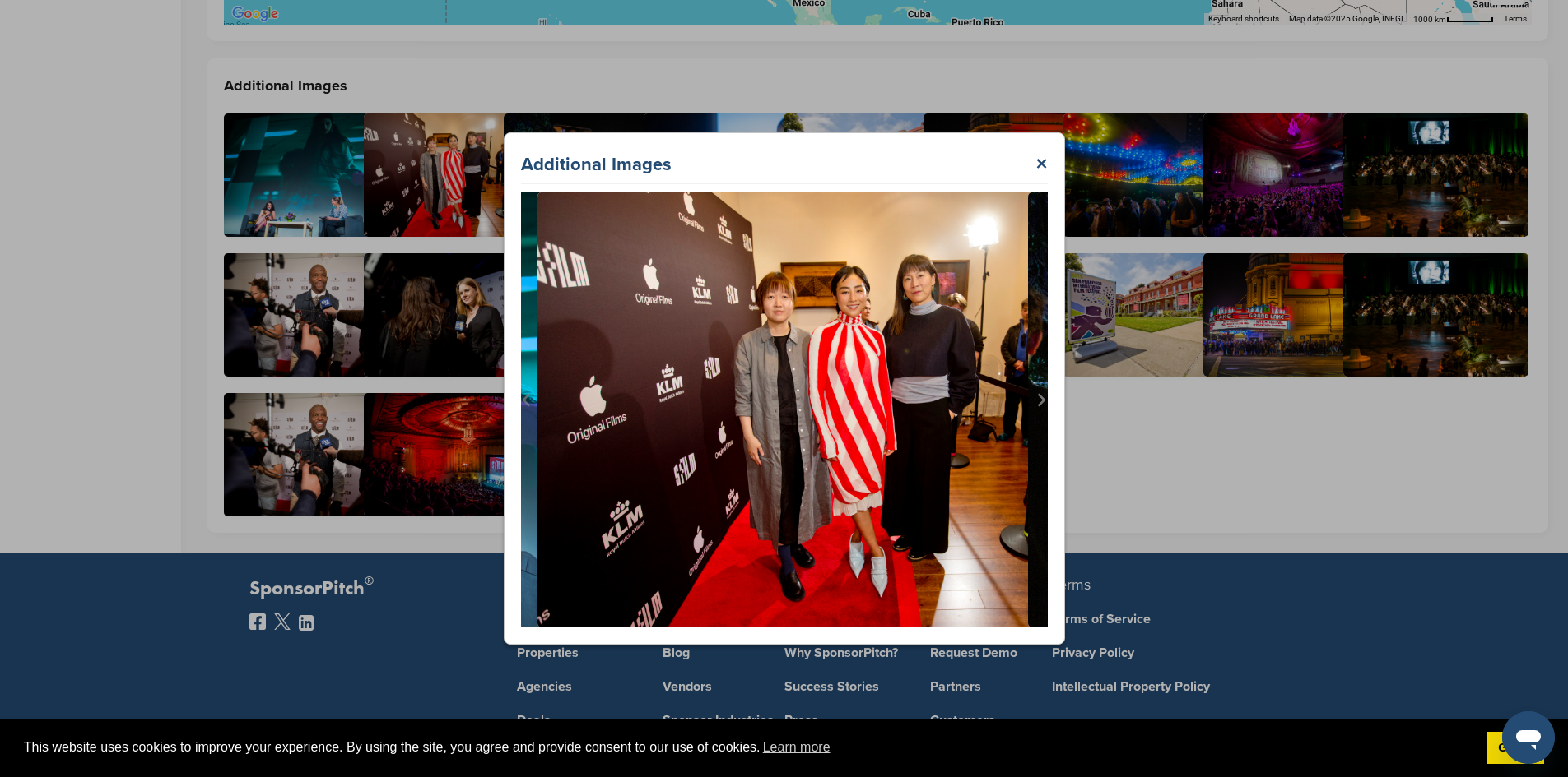
click at [1045, 400] on icon "Next slide" at bounding box center [1042, 400] width 8 height 13
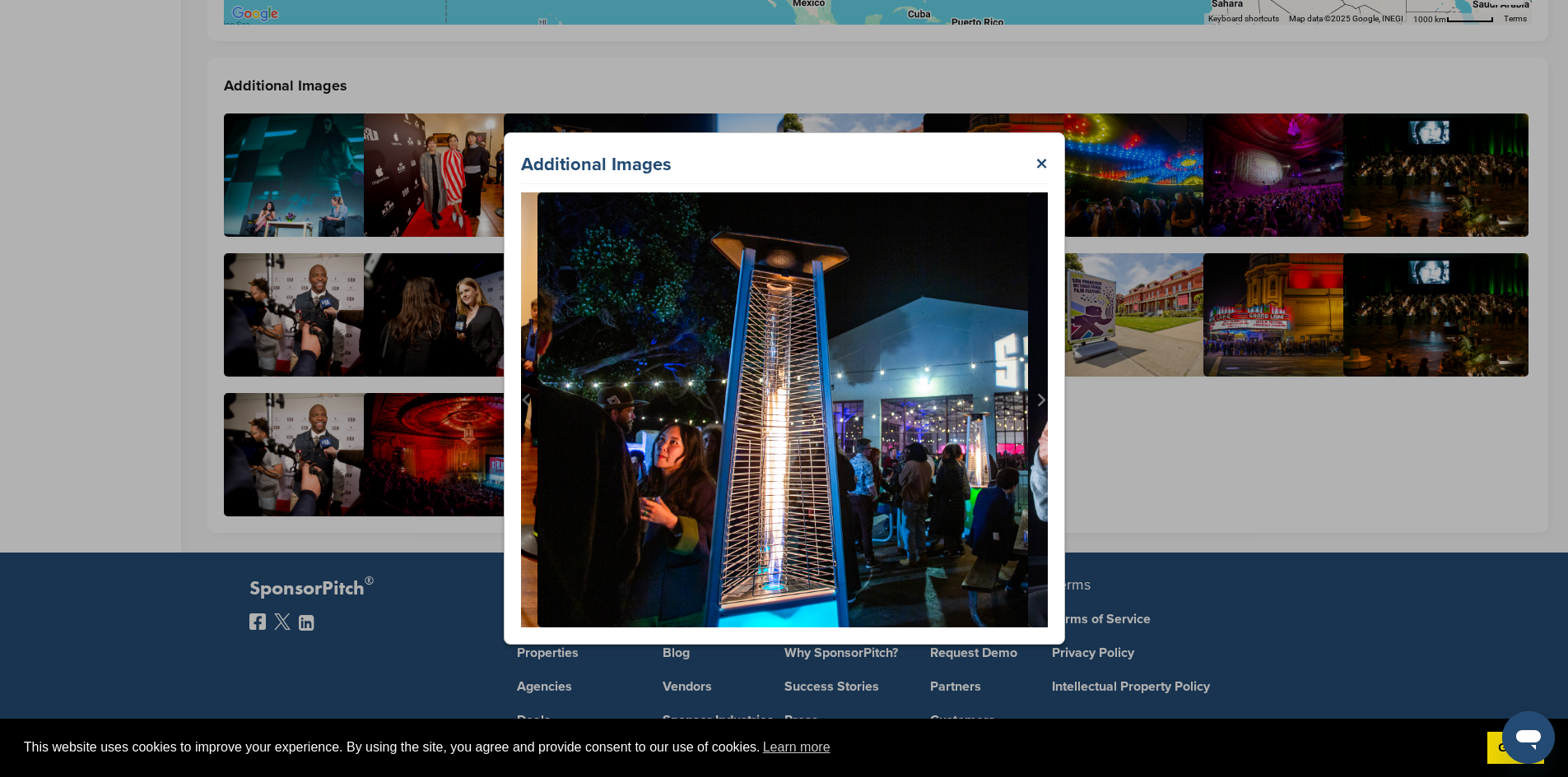
click at [1045, 400] on icon "Next slide" at bounding box center [1042, 400] width 8 height 13
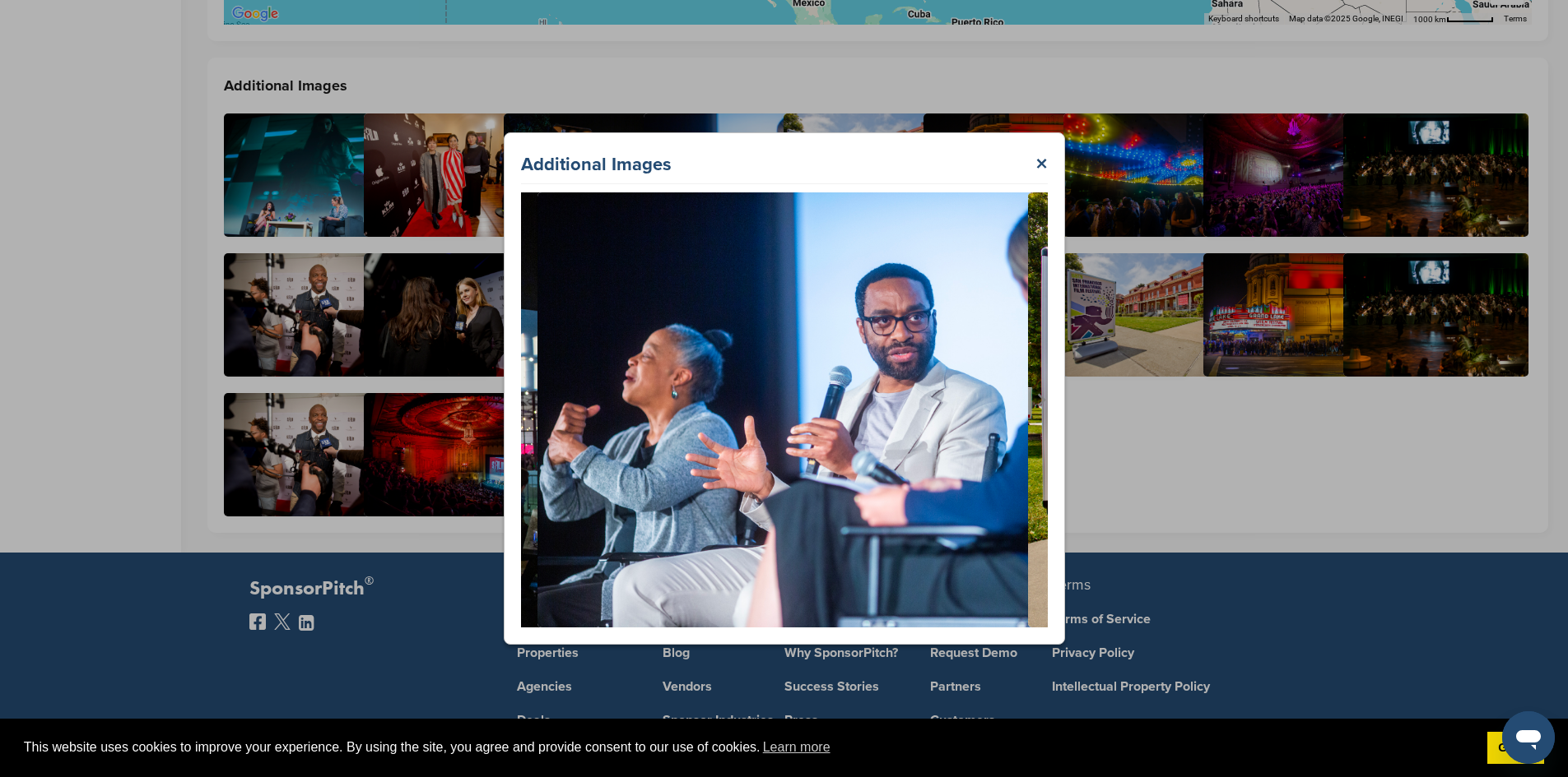
click at [1045, 400] on icon "Next slide" at bounding box center [1042, 400] width 8 height 13
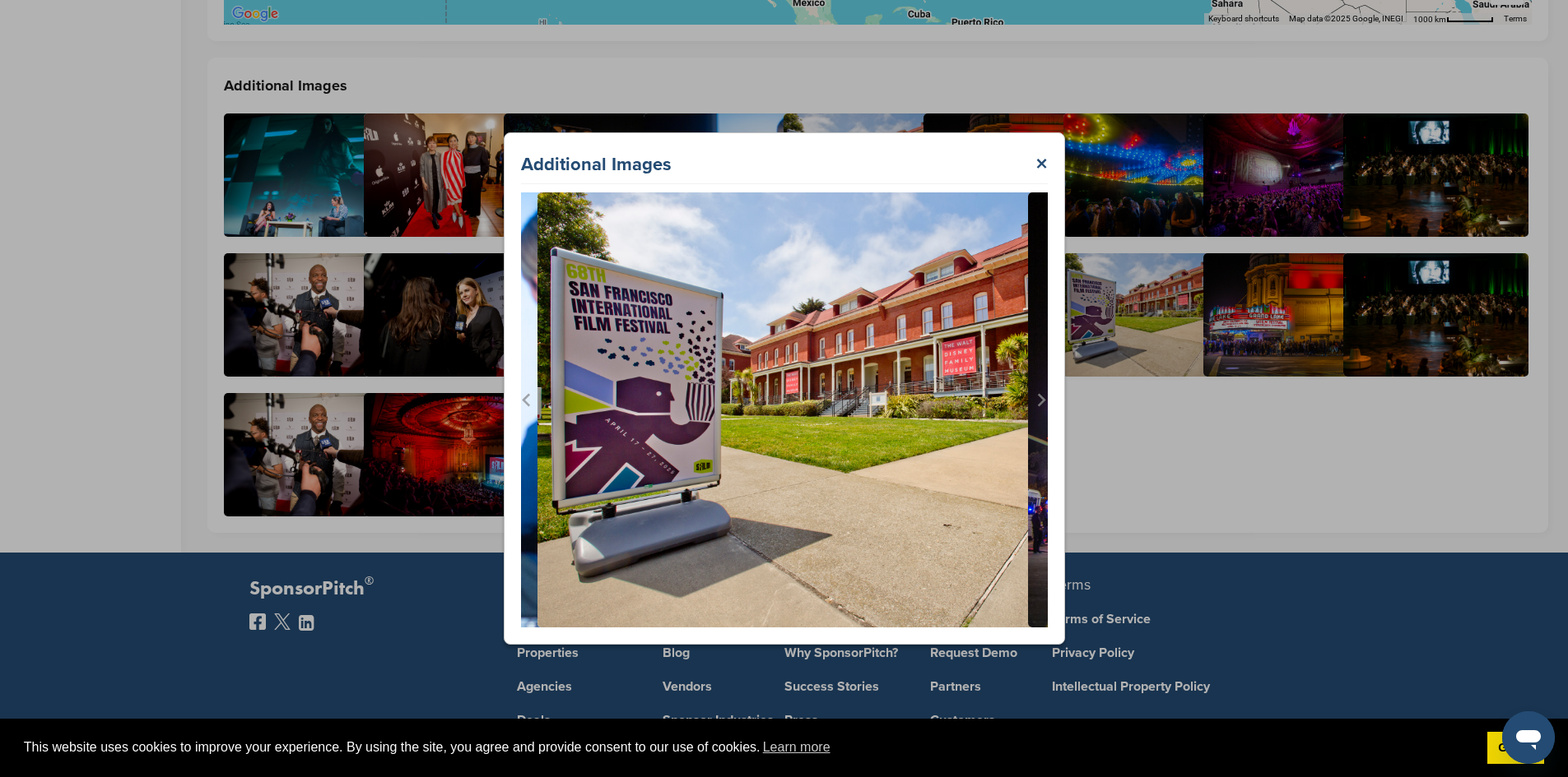
click at [1045, 400] on icon "Next slide" at bounding box center [1042, 400] width 8 height 13
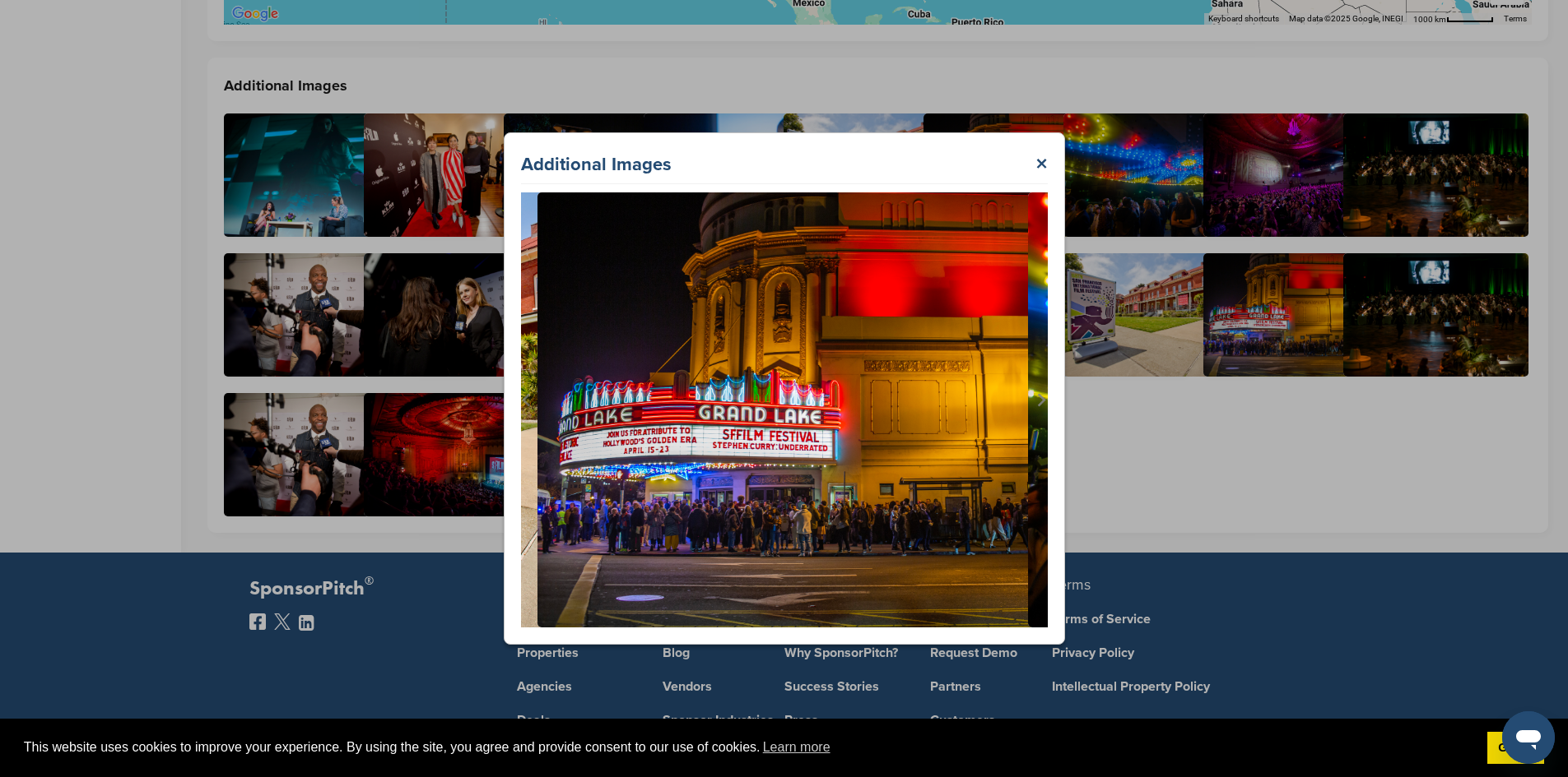
click at [1045, 400] on icon "Next slide" at bounding box center [1042, 400] width 8 height 13
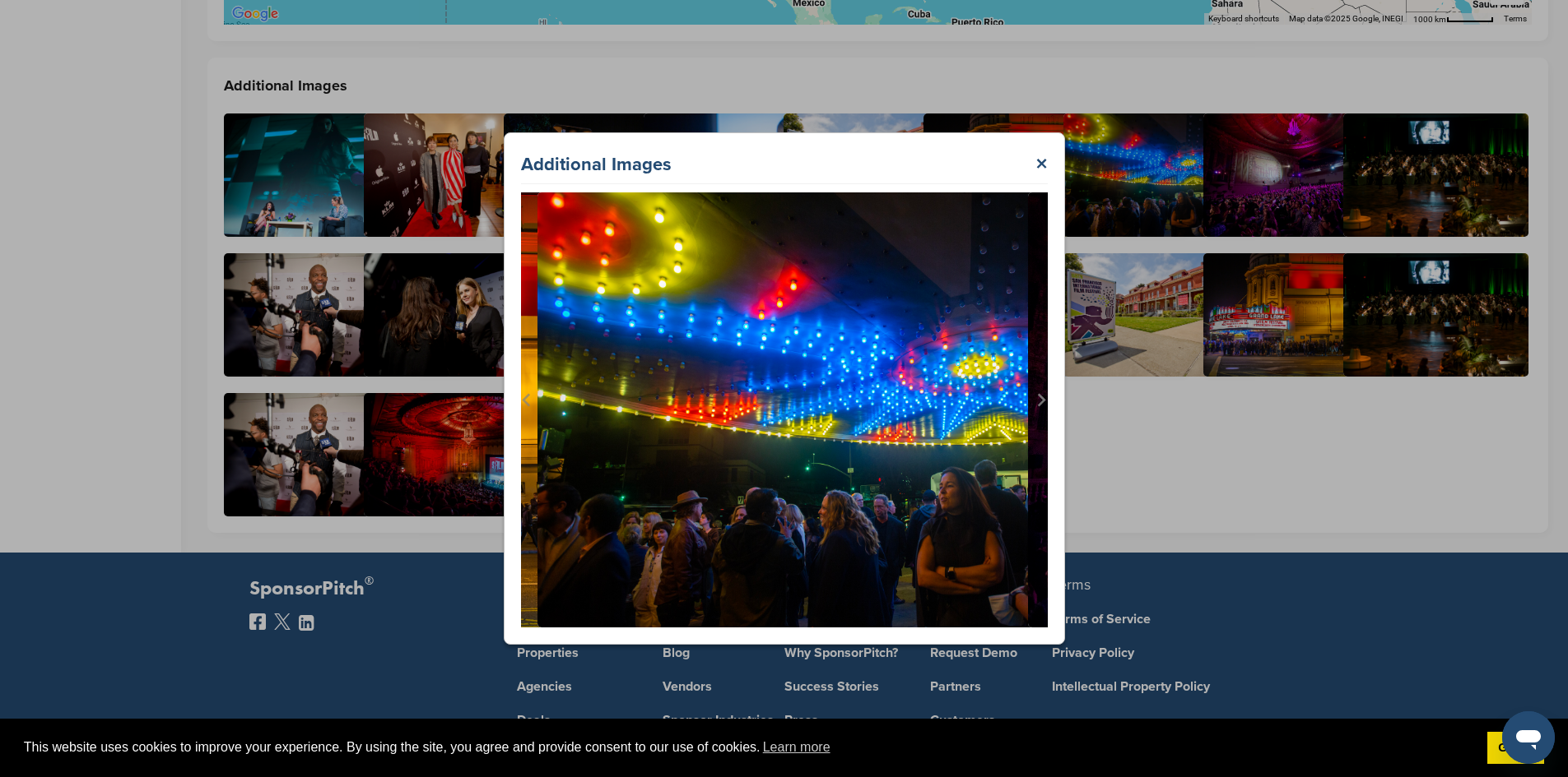
click at [1045, 400] on icon "Next slide" at bounding box center [1042, 400] width 8 height 13
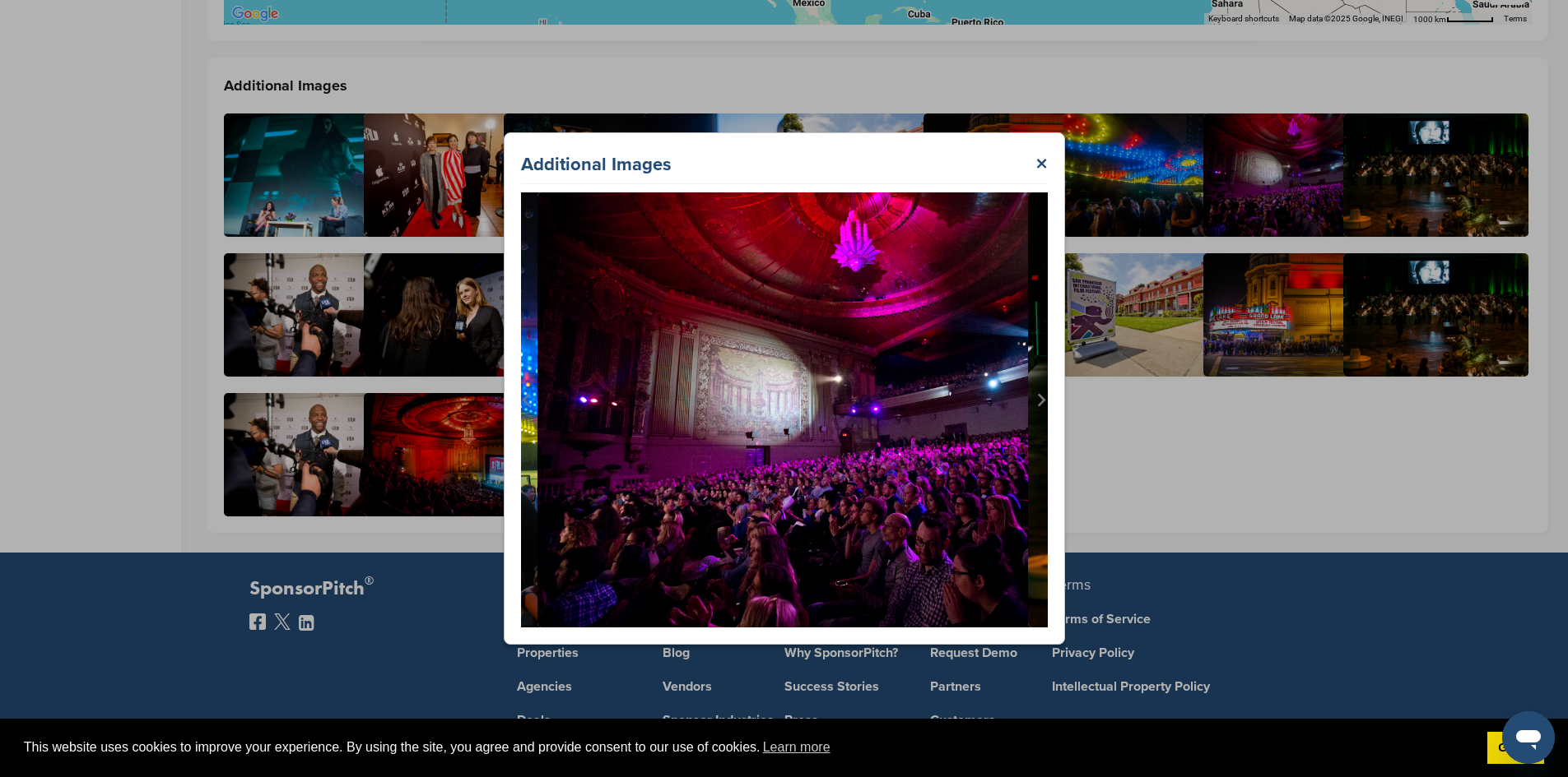
click at [1045, 400] on icon "Next slide" at bounding box center [1042, 400] width 8 height 13
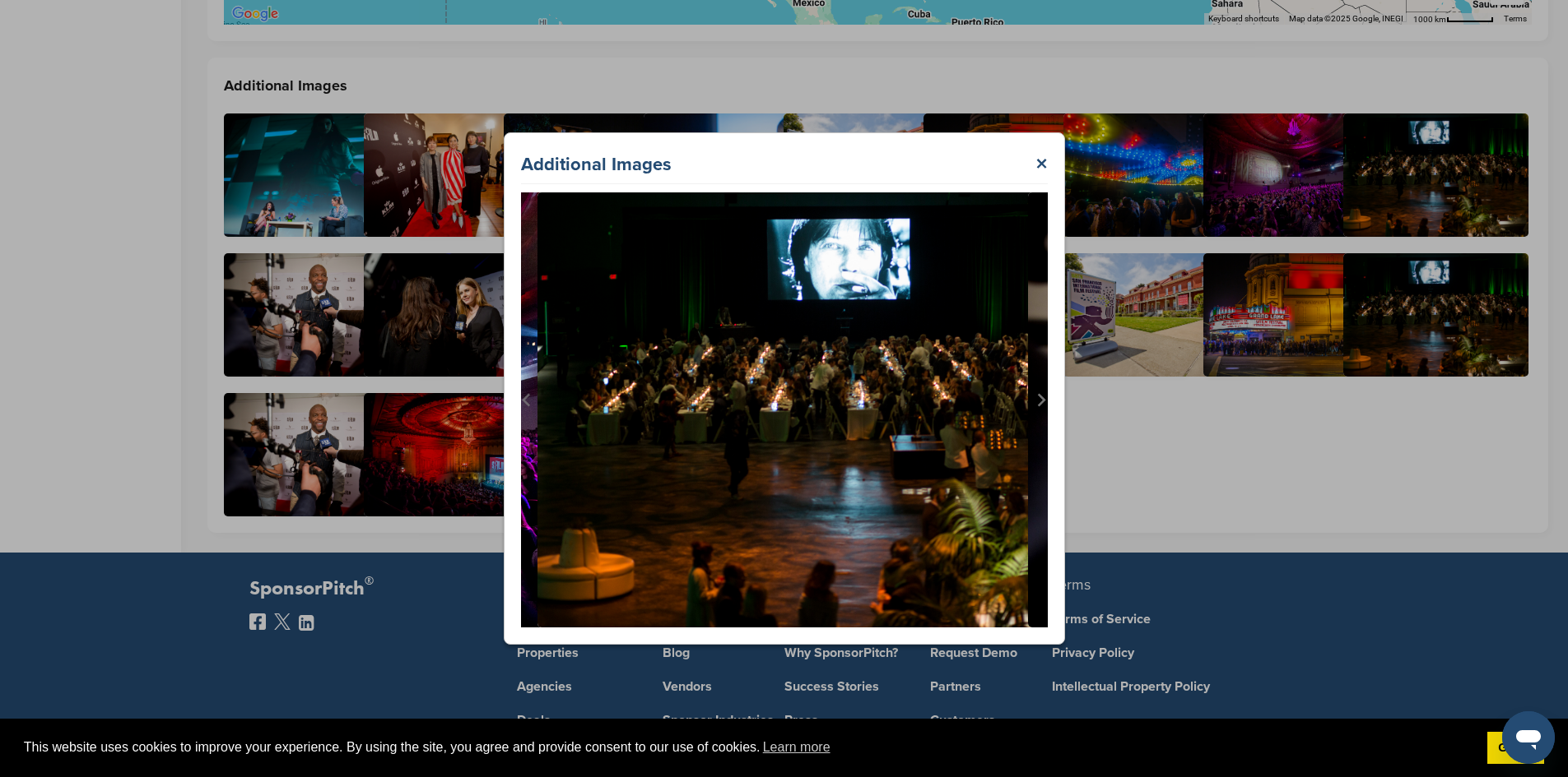
click at [1045, 400] on icon "Next slide" at bounding box center [1042, 400] width 8 height 13
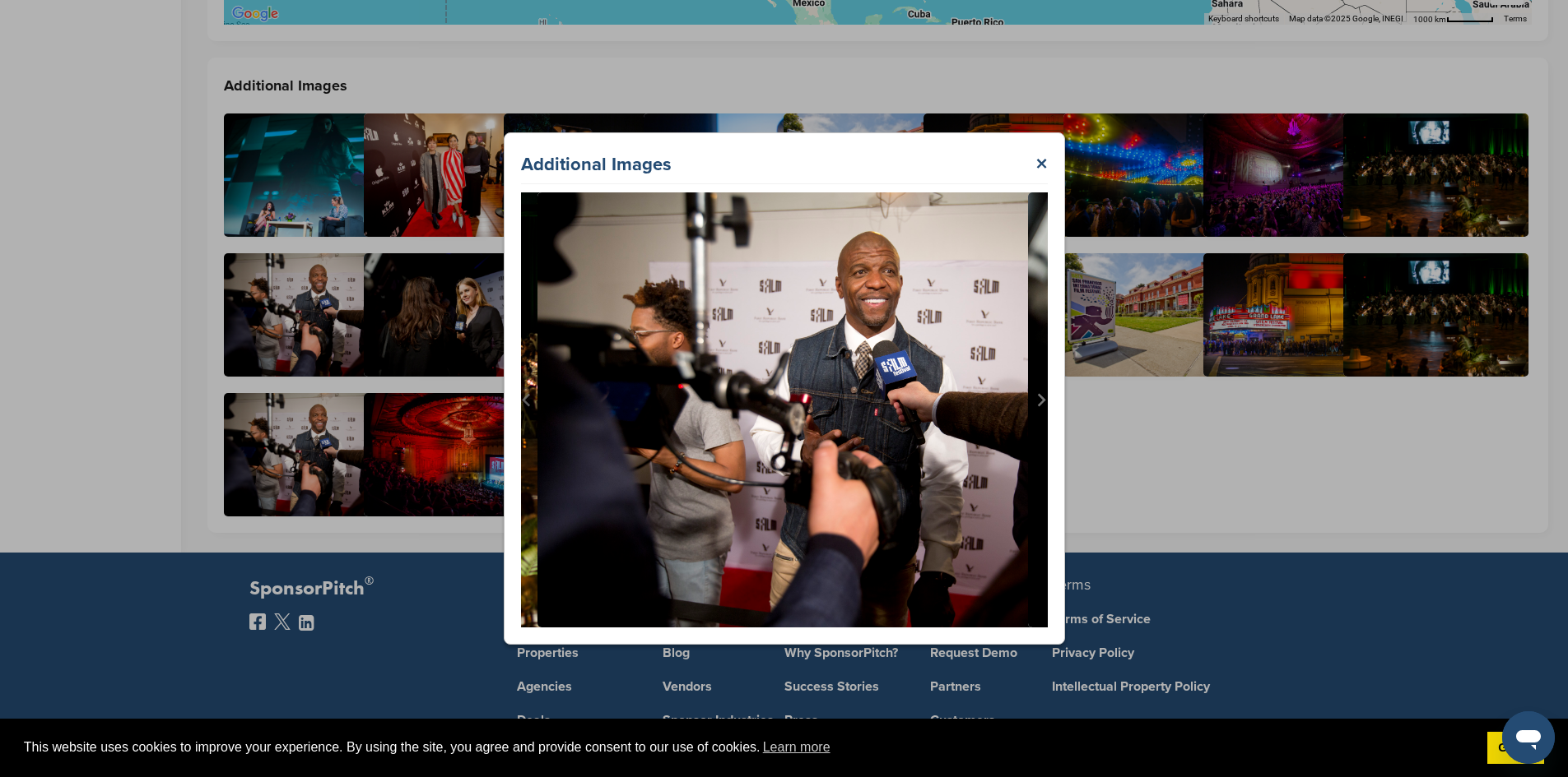
click at [1045, 400] on icon "Next slide" at bounding box center [1042, 400] width 8 height 13
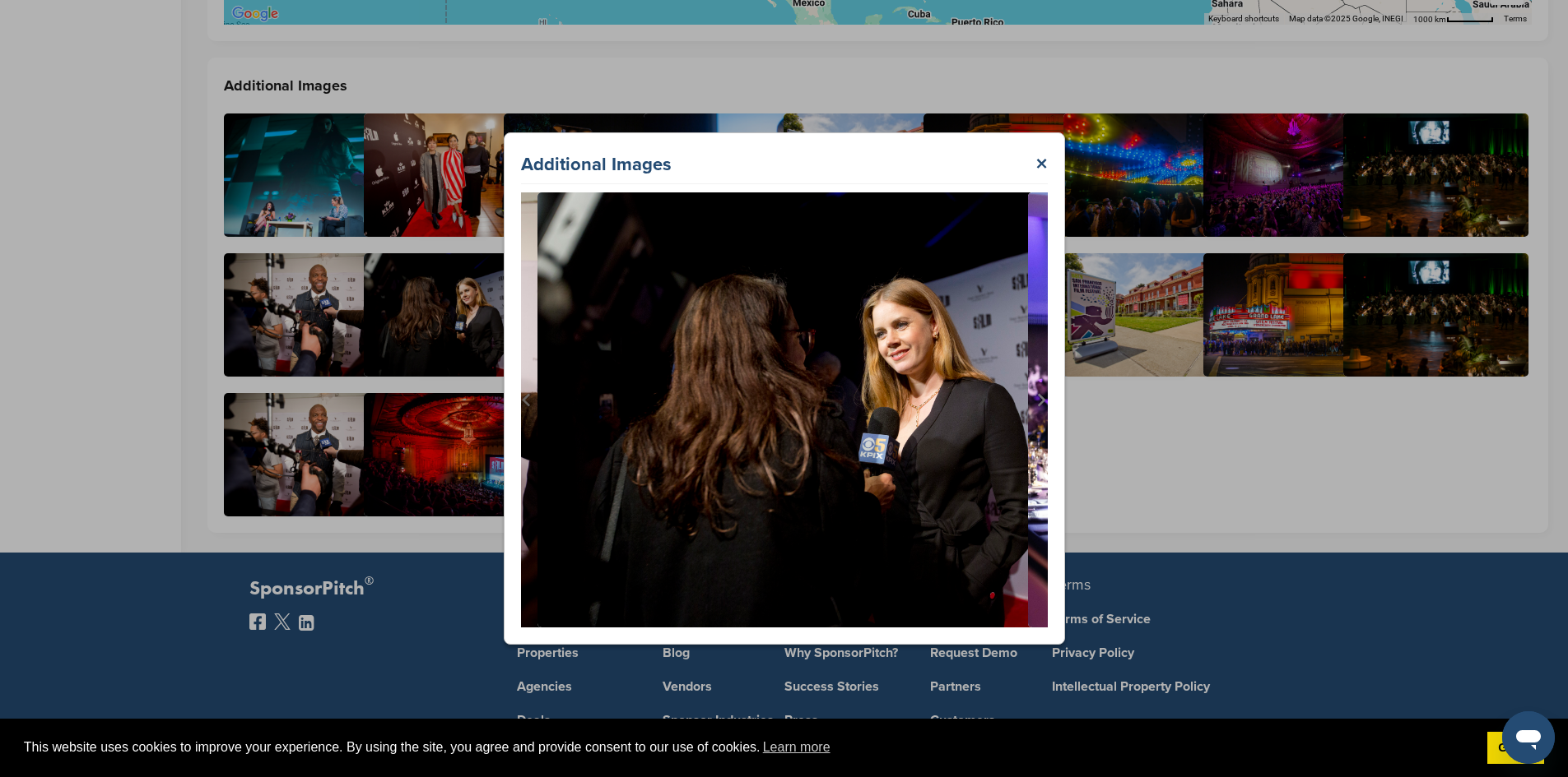
click at [1045, 400] on icon "Next slide" at bounding box center [1042, 400] width 8 height 13
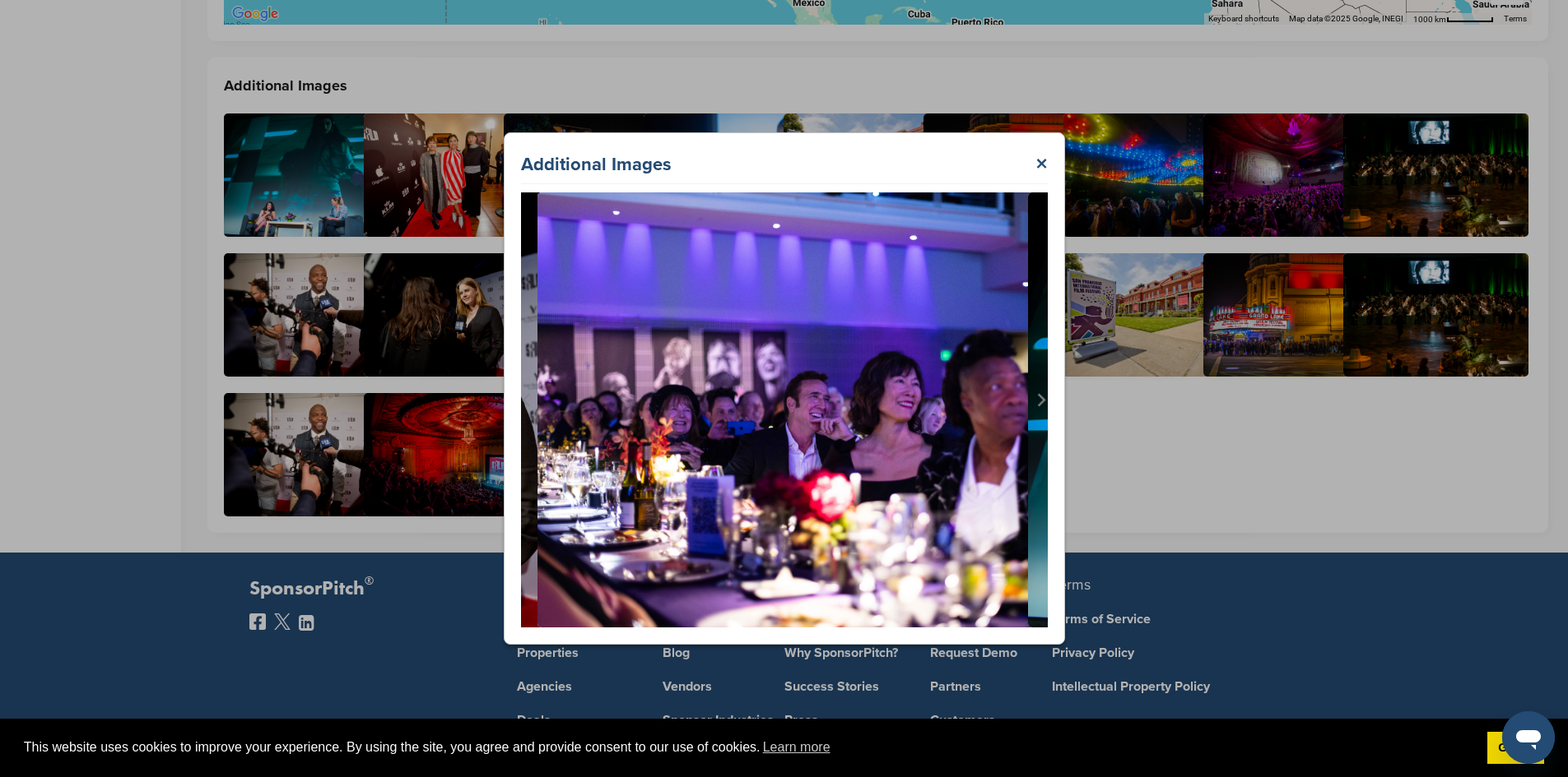
click at [1045, 400] on icon "Next slide" at bounding box center [1042, 400] width 8 height 13
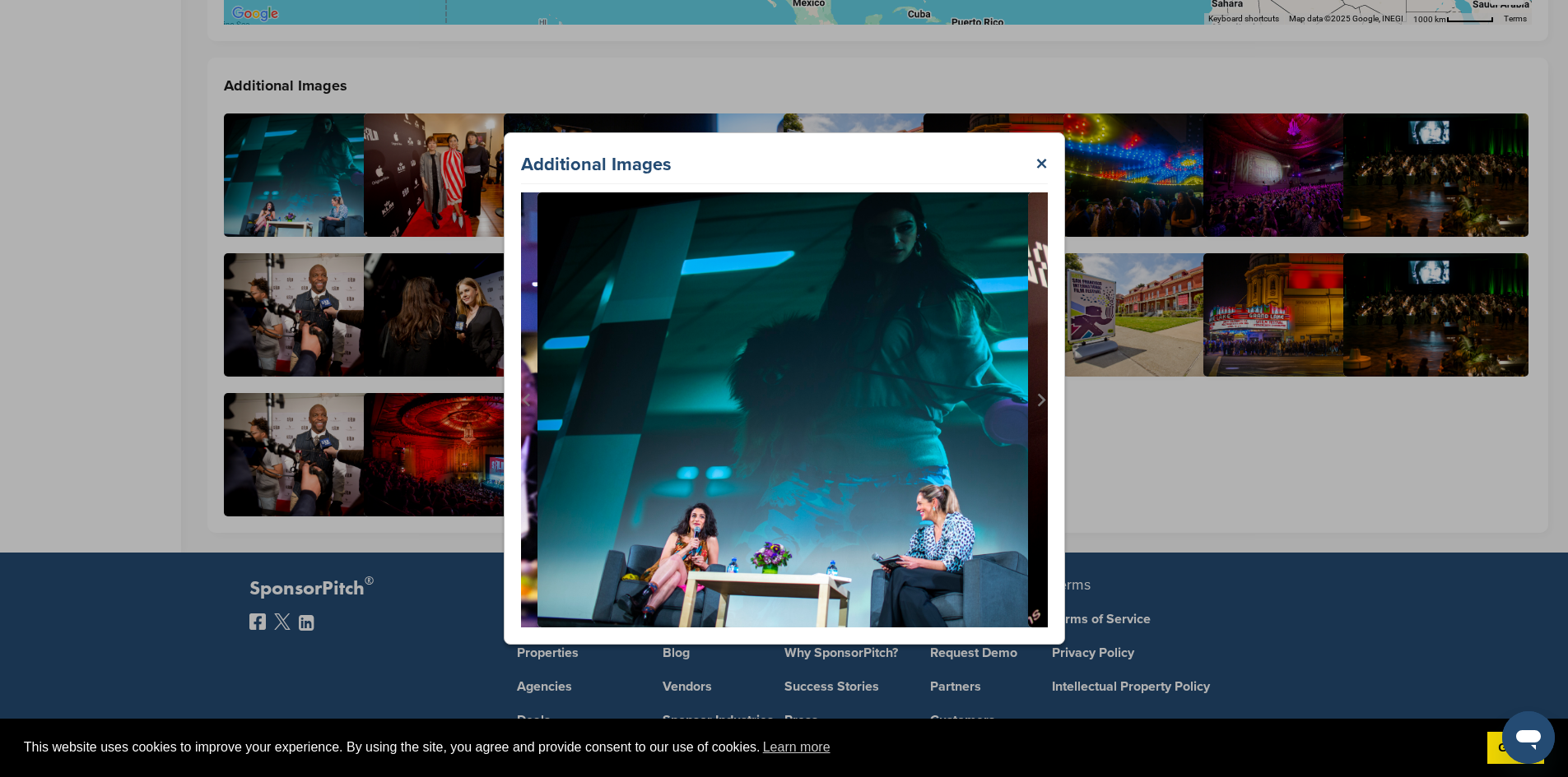
click at [1045, 400] on icon "Next slide" at bounding box center [1042, 400] width 8 height 13
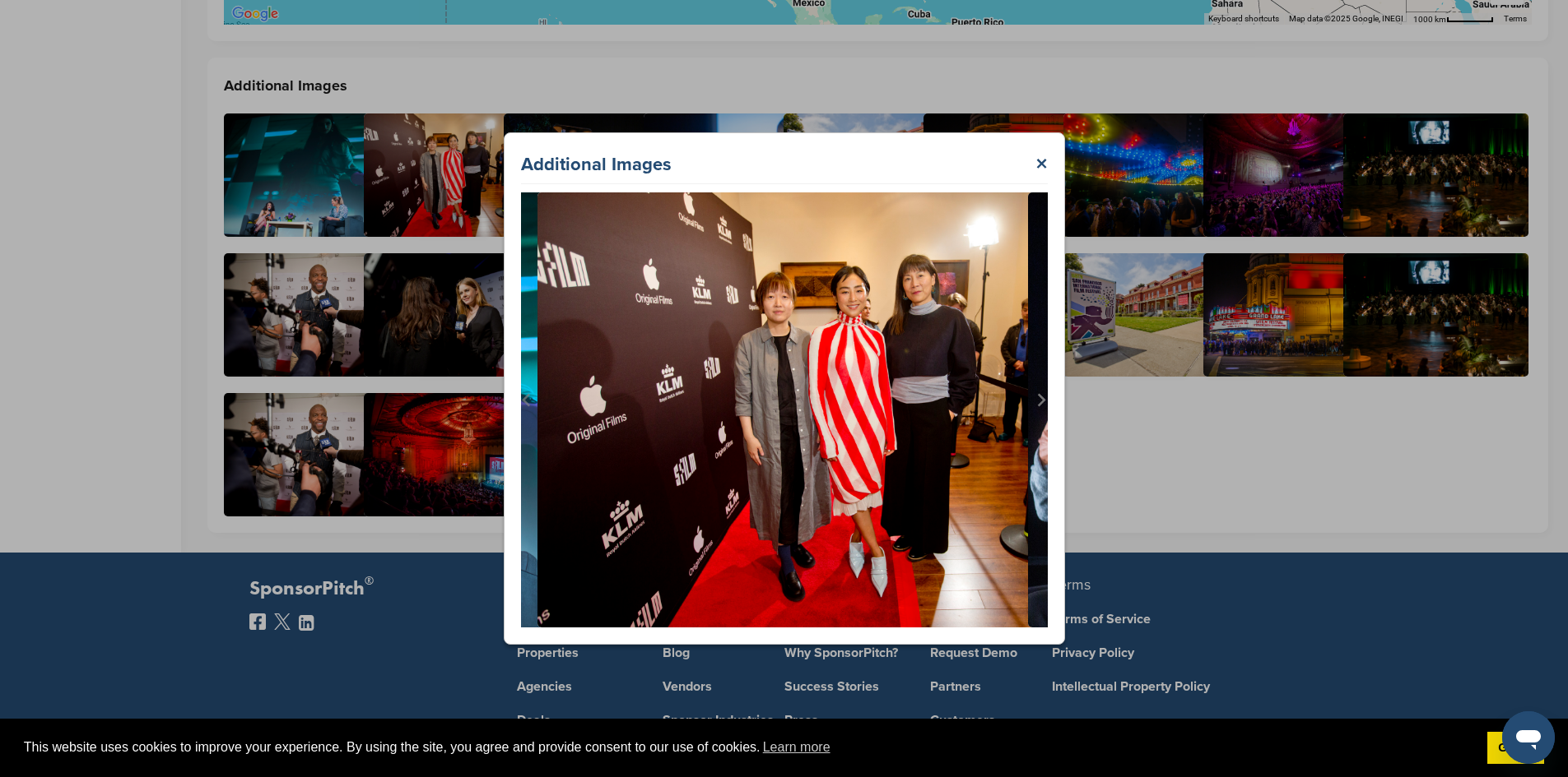
click at [1045, 400] on icon "Next slide" at bounding box center [1042, 400] width 8 height 13
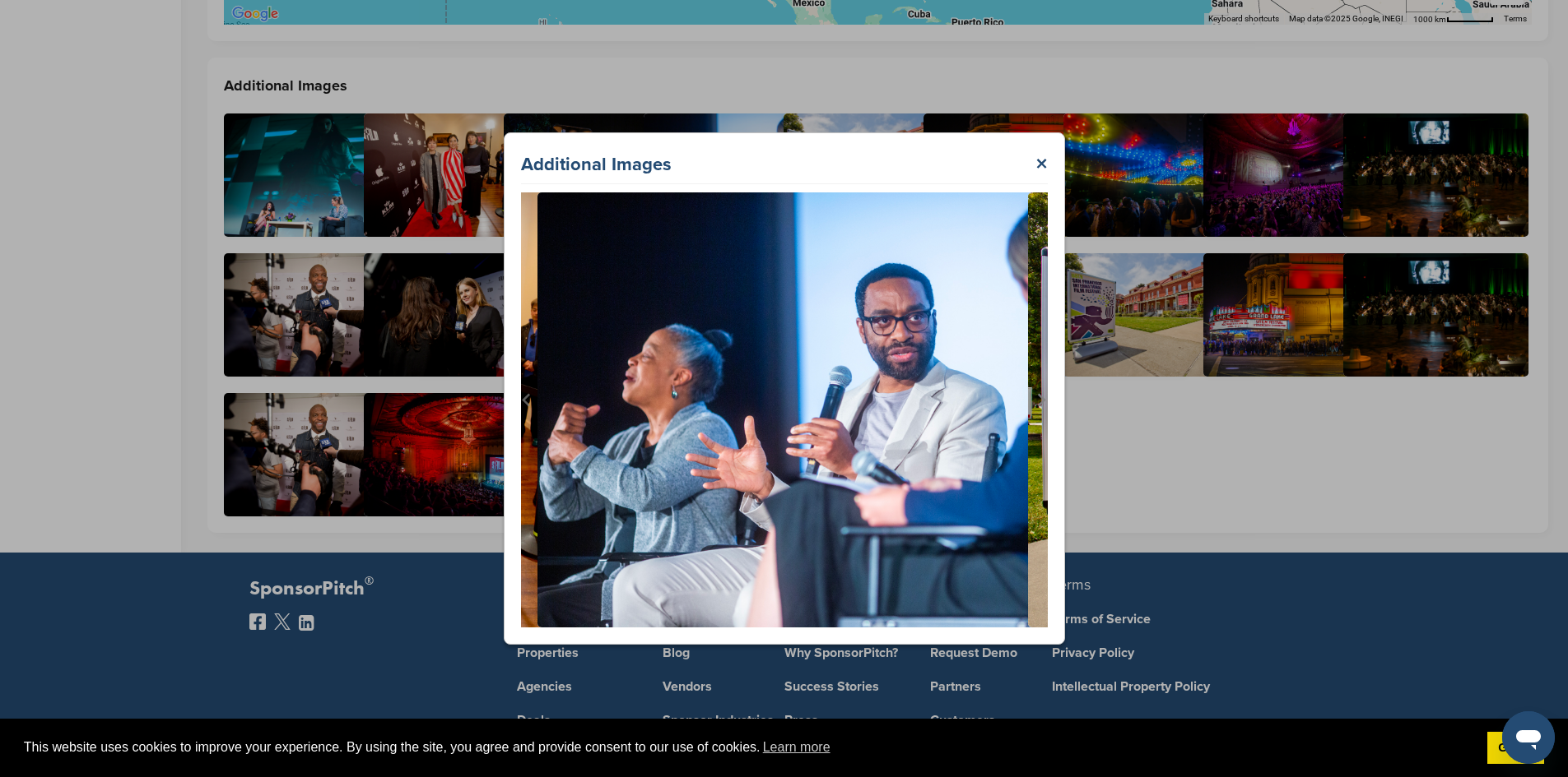
click at [1045, 400] on icon "Next slide" at bounding box center [1042, 400] width 8 height 13
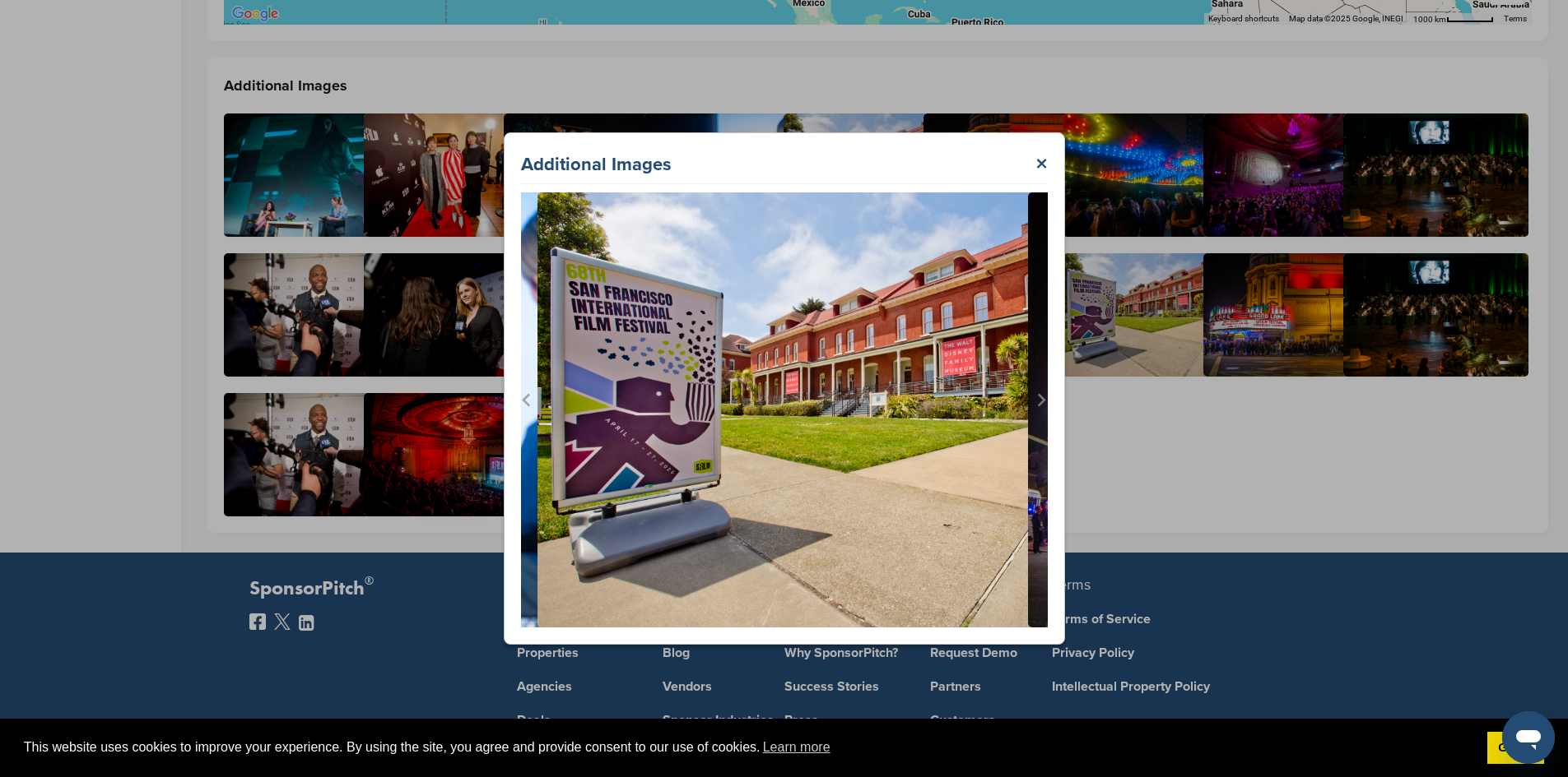
click at [1045, 400] on icon "Next slide" at bounding box center [1042, 400] width 8 height 13
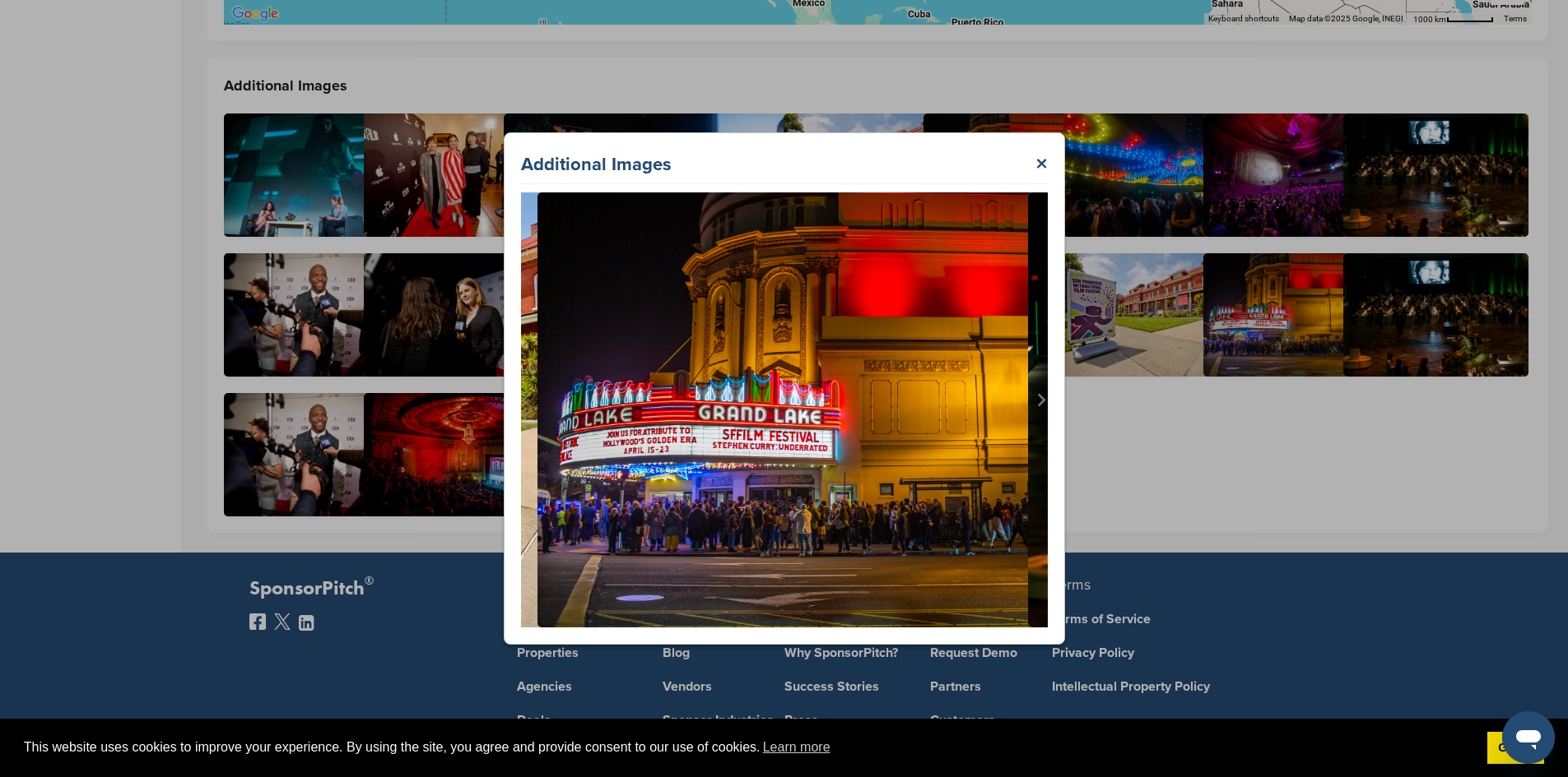
click at [1045, 400] on icon "Next slide" at bounding box center [1042, 400] width 8 height 13
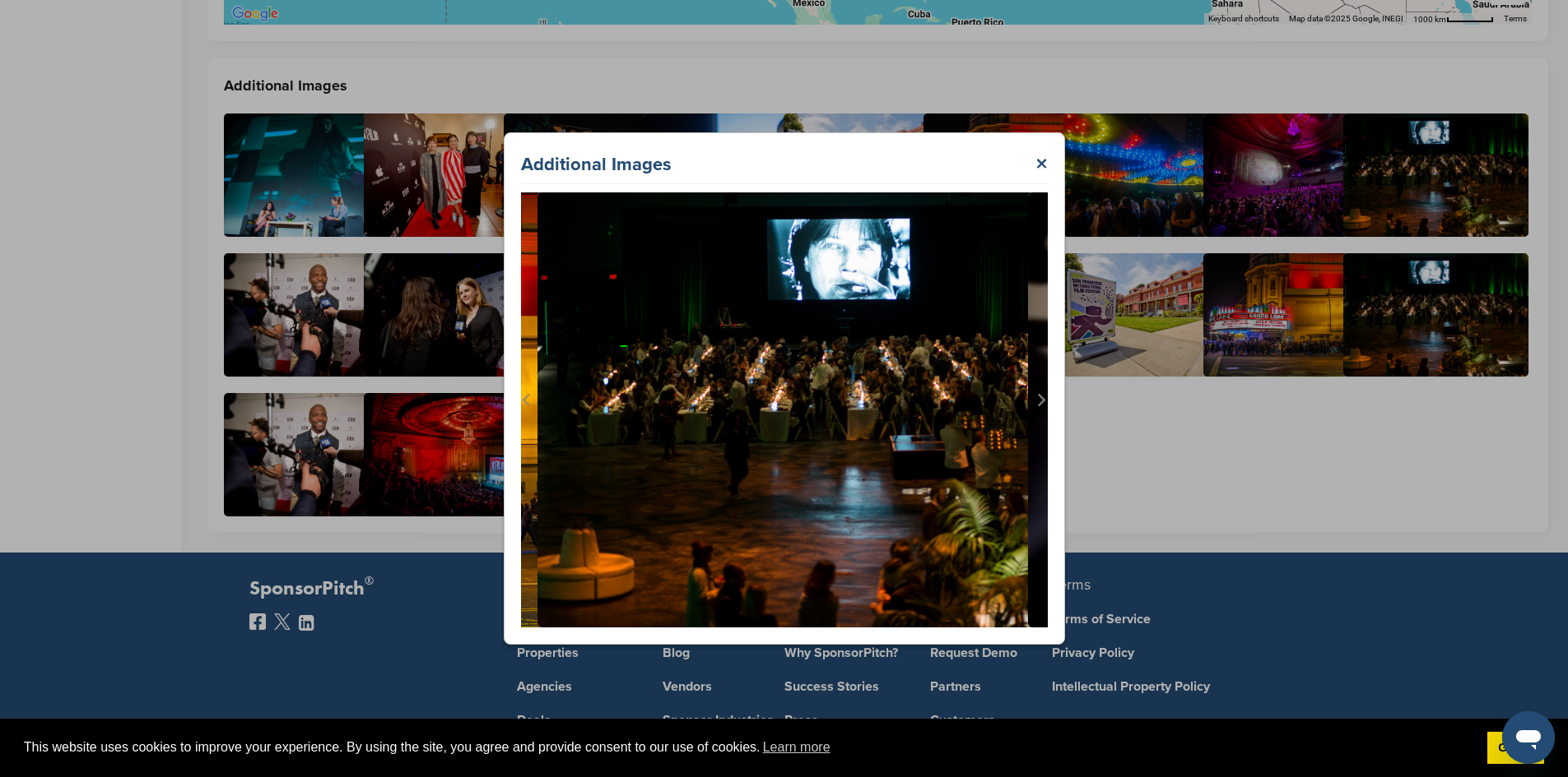
click at [1045, 400] on icon "Next slide" at bounding box center [1042, 400] width 8 height 13
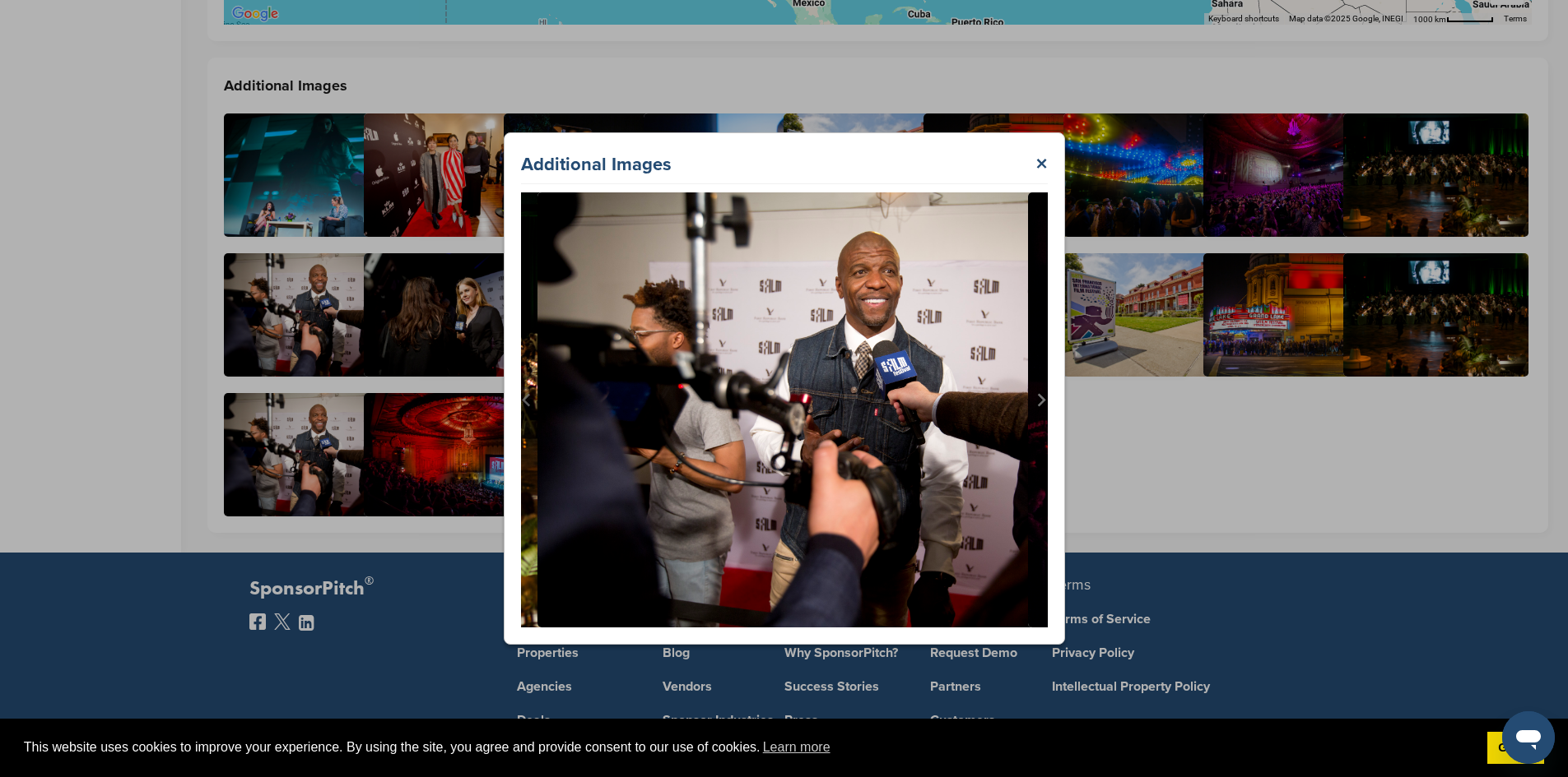
click at [1045, 400] on icon "Next slide" at bounding box center [1042, 400] width 8 height 13
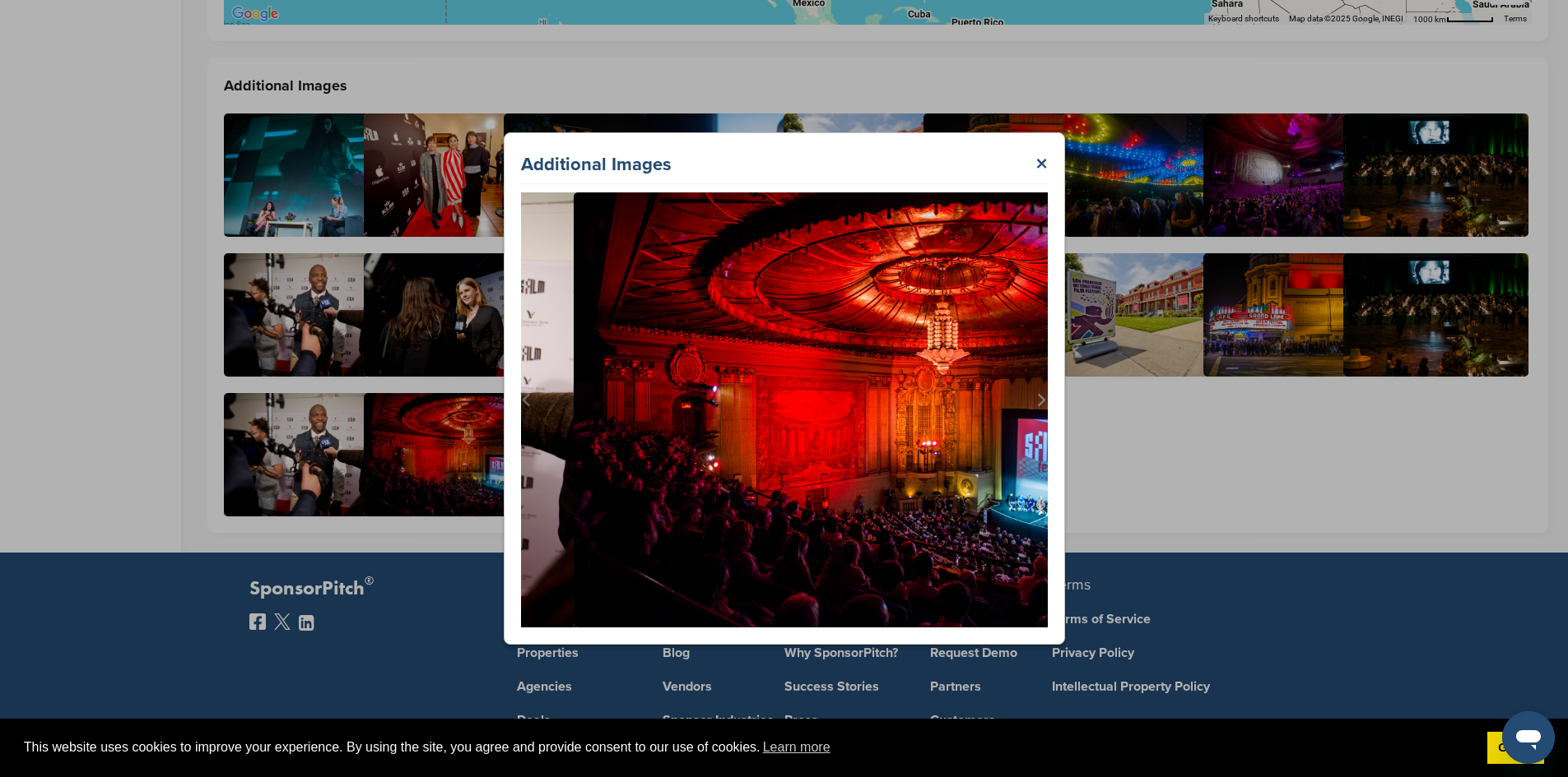
click at [1045, 400] on icon "Go to first slide" at bounding box center [1042, 400] width 8 height 13
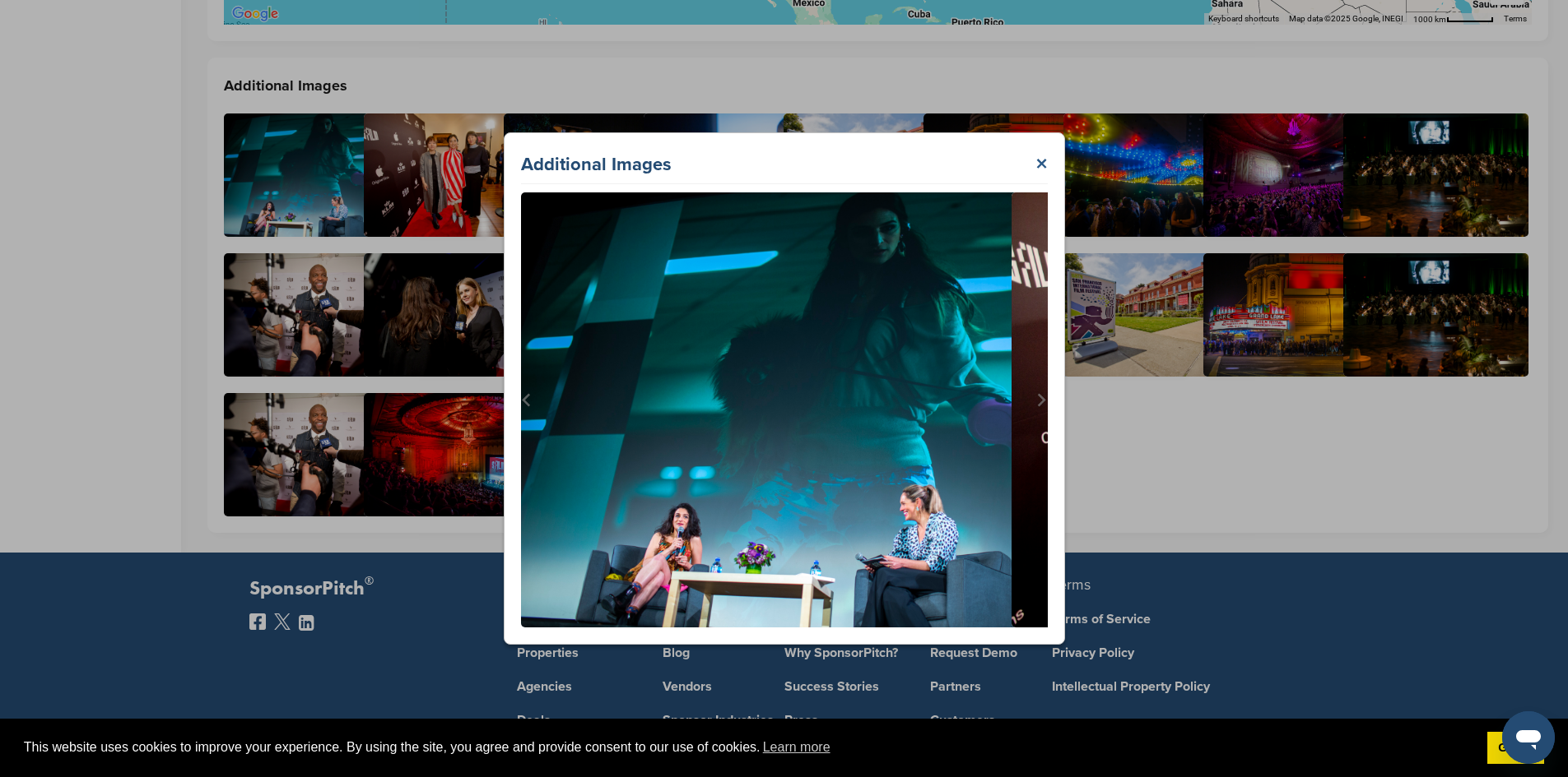
click at [1035, 174] on link "×" at bounding box center [1041, 165] width 12 height 30
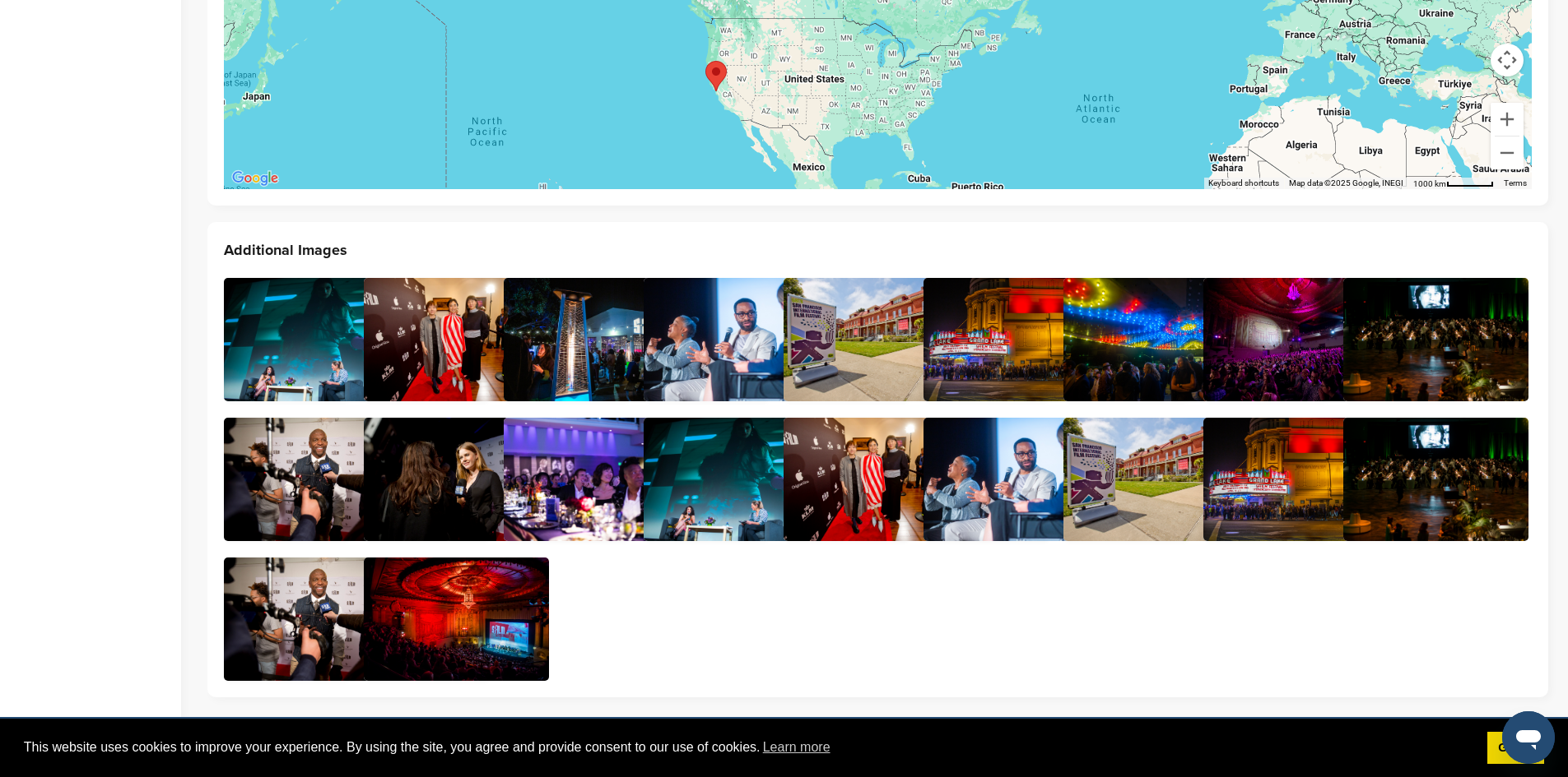
scroll to position [3537, 0]
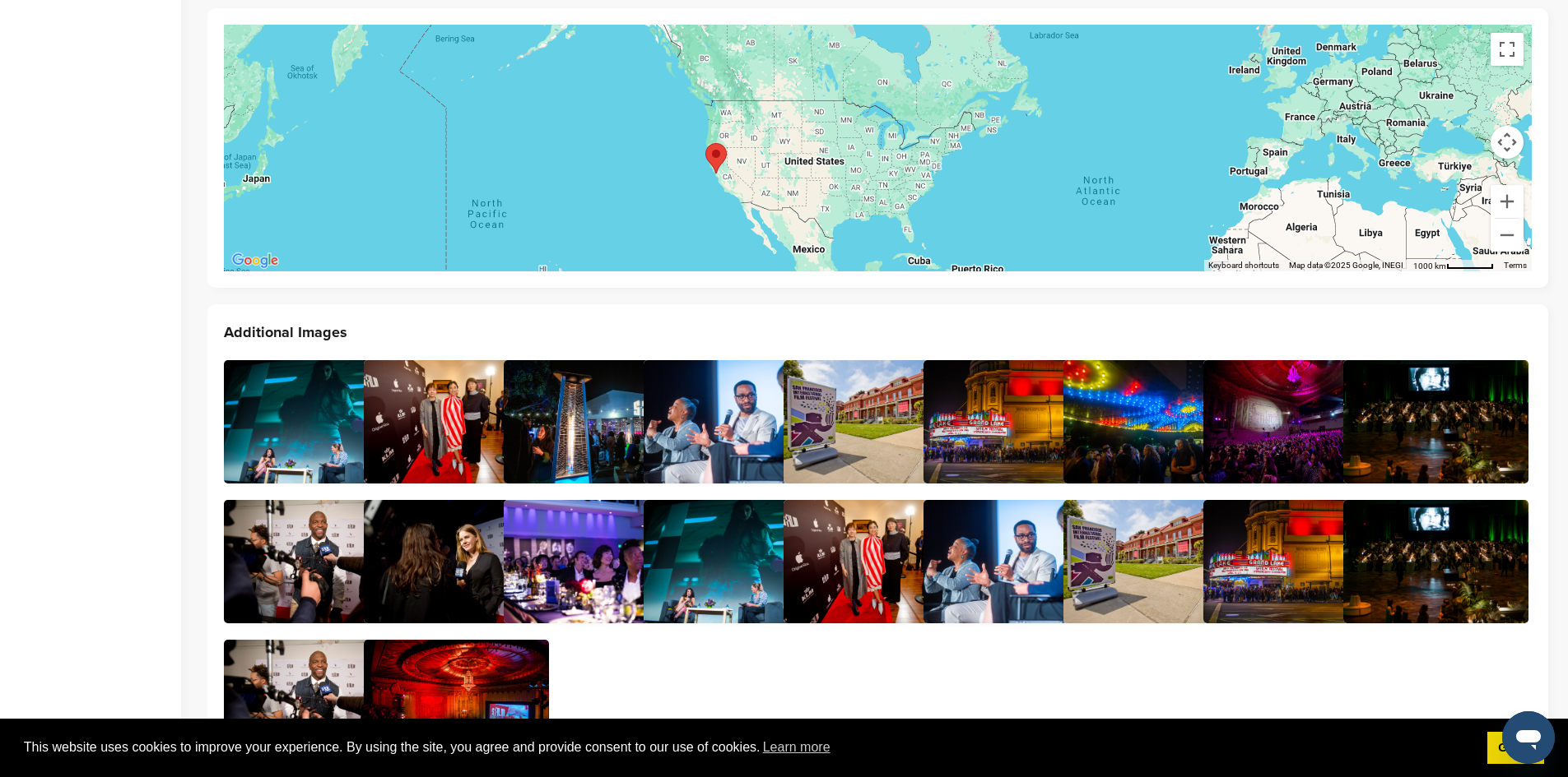
drag, startPoint x: 973, startPoint y: 427, endPoint x: 913, endPoint y: 660, distance: 240.6
click at [913, 660] on div at bounding box center [877, 562] width 1308 height 403
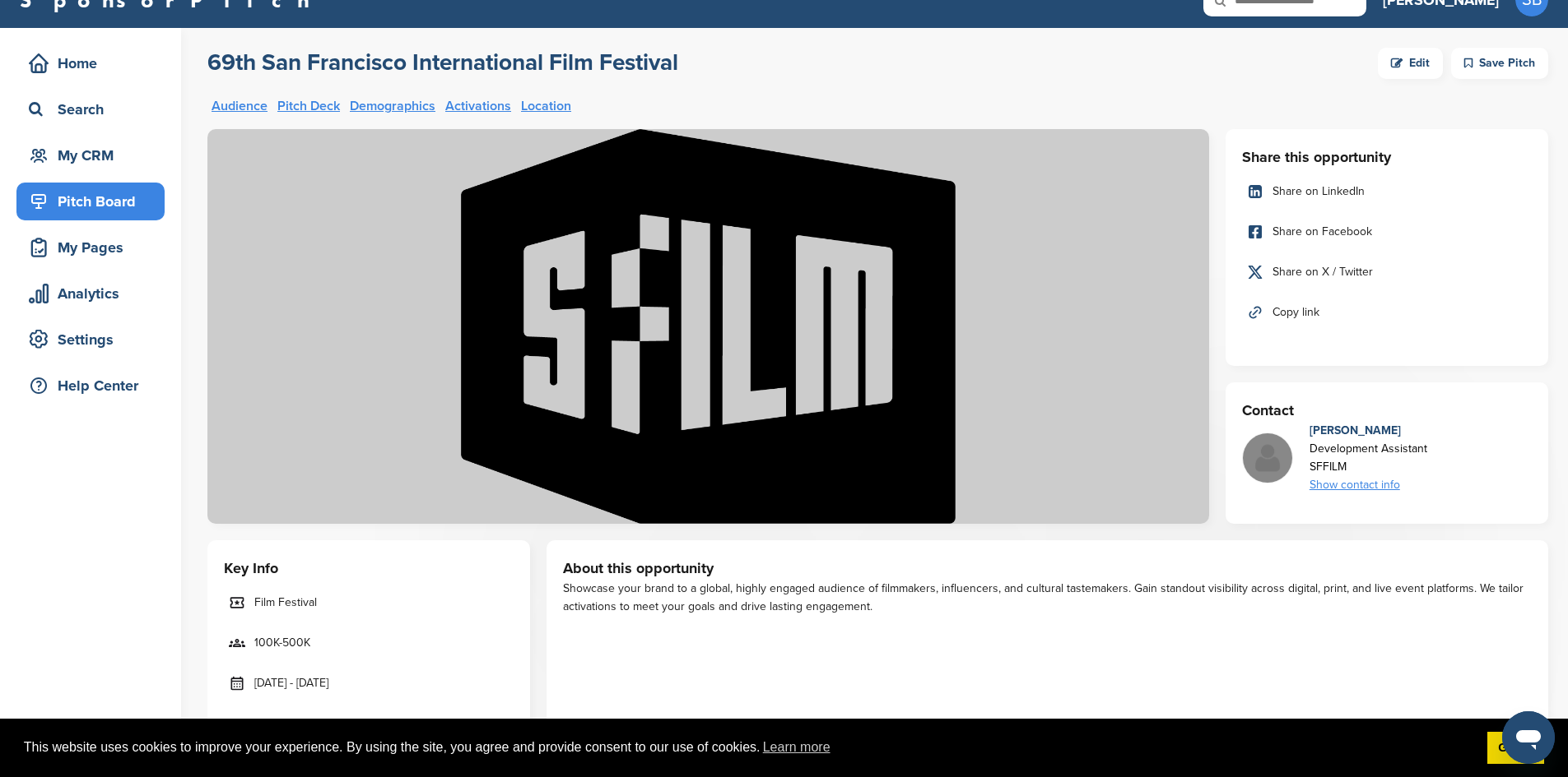
scroll to position [0, 0]
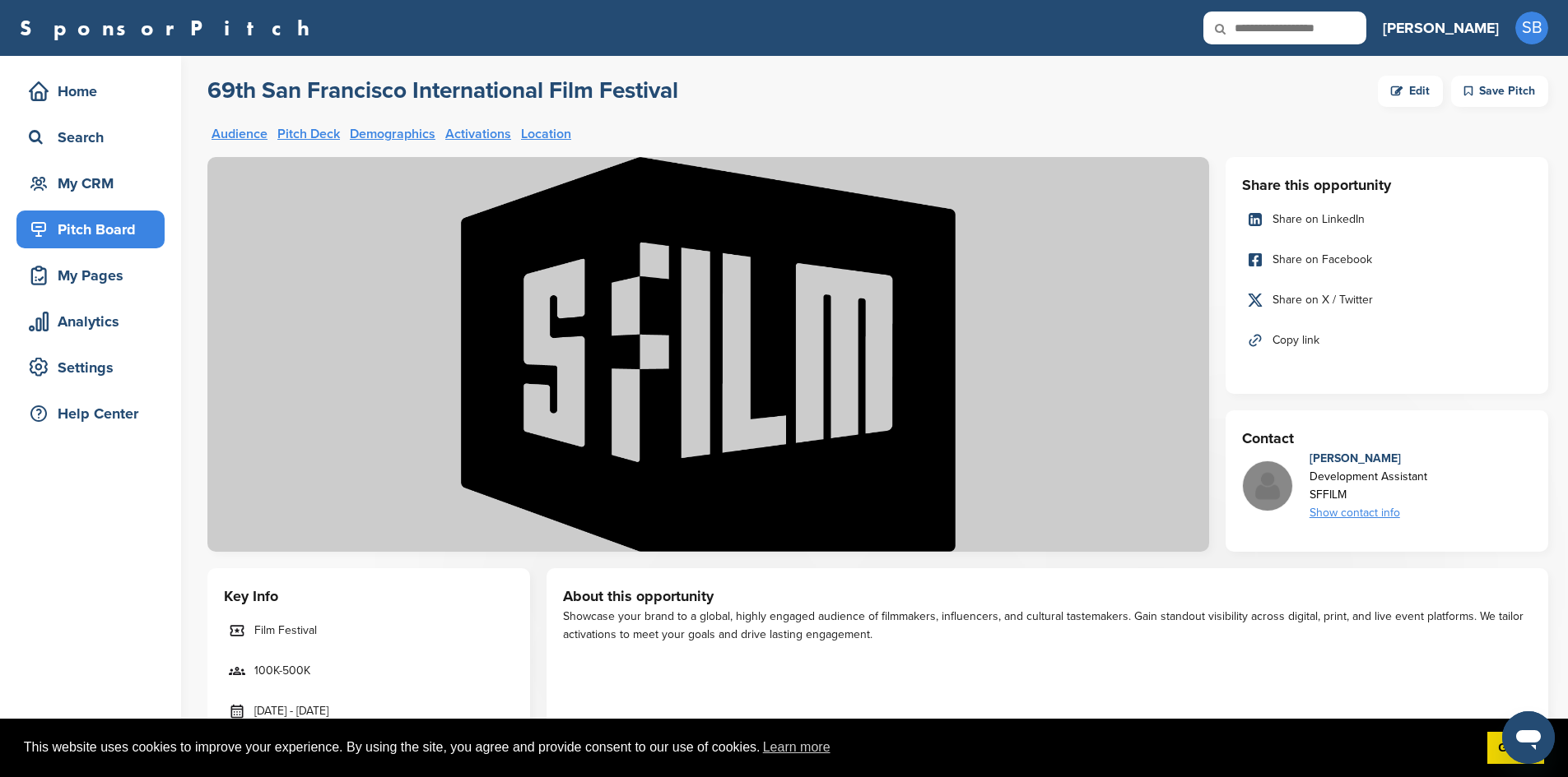
click at [1405, 95] on div "Edit" at bounding box center [1410, 91] width 65 height 32
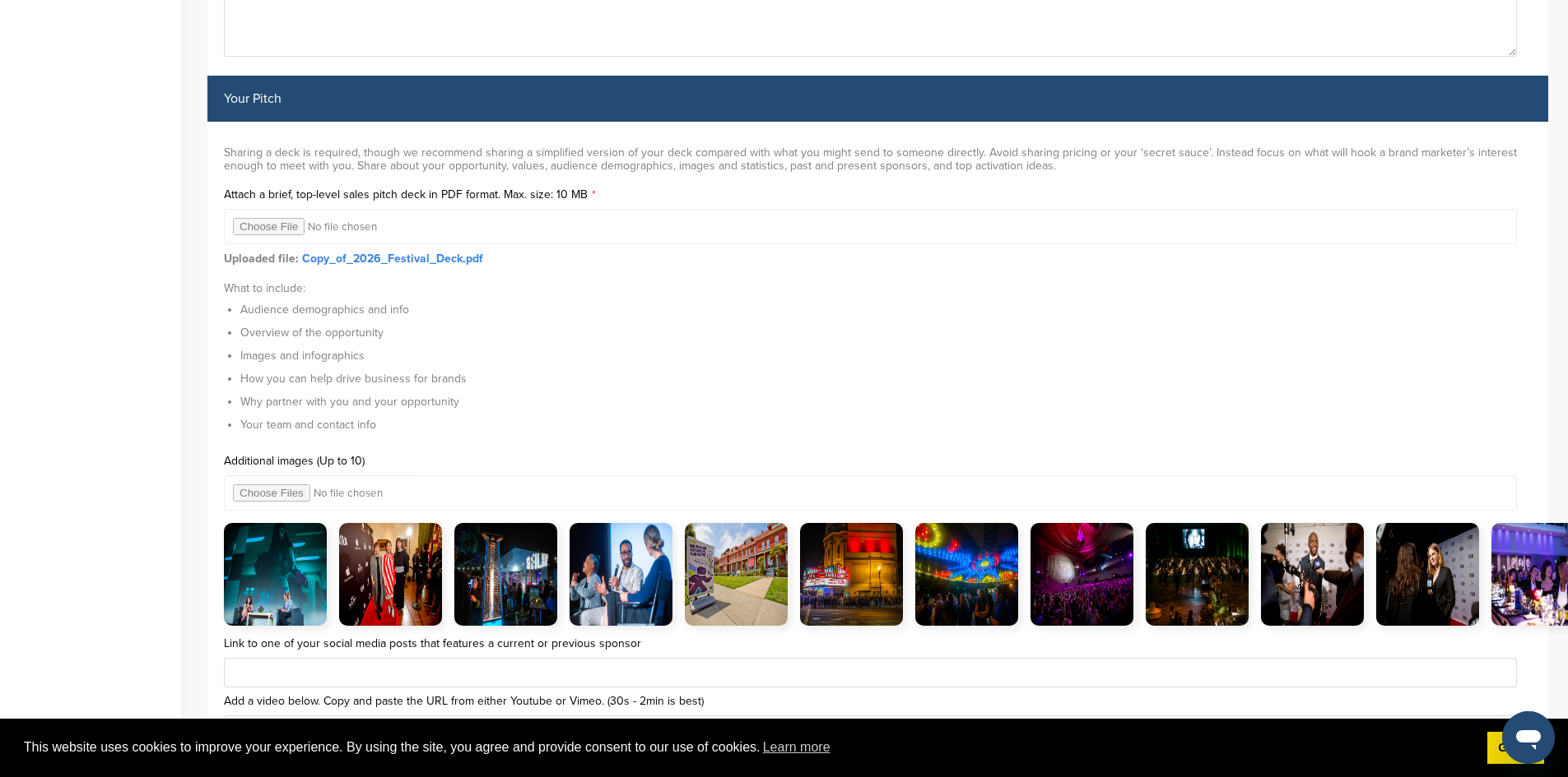
click at [1434, 589] on img at bounding box center [1428, 575] width 103 height 103
click at [1427, 579] on img at bounding box center [1428, 575] width 103 height 103
click at [493, 491] on input "file" at bounding box center [871, 493] width 1294 height 35
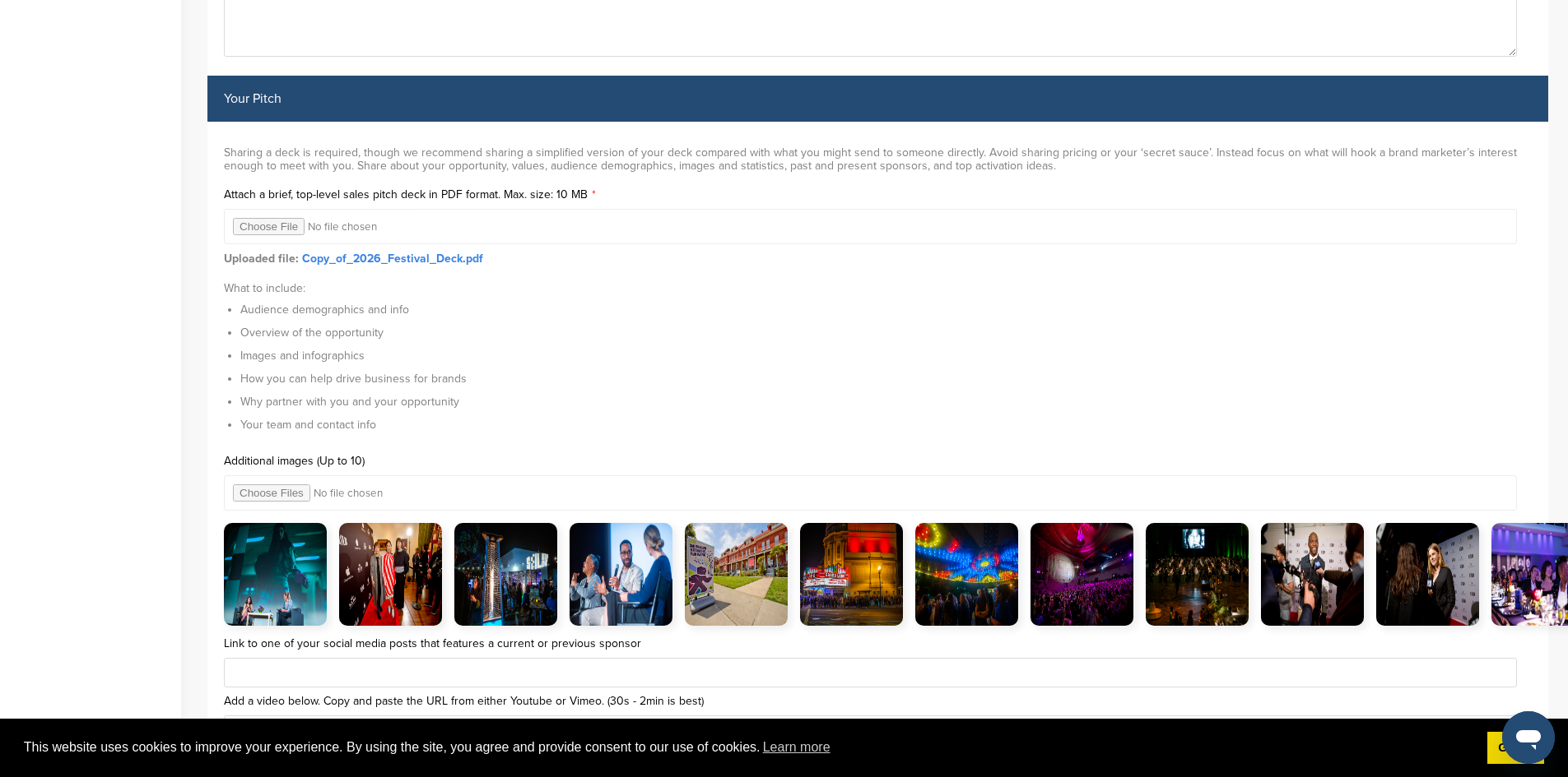
scroll to position [5346, 0]
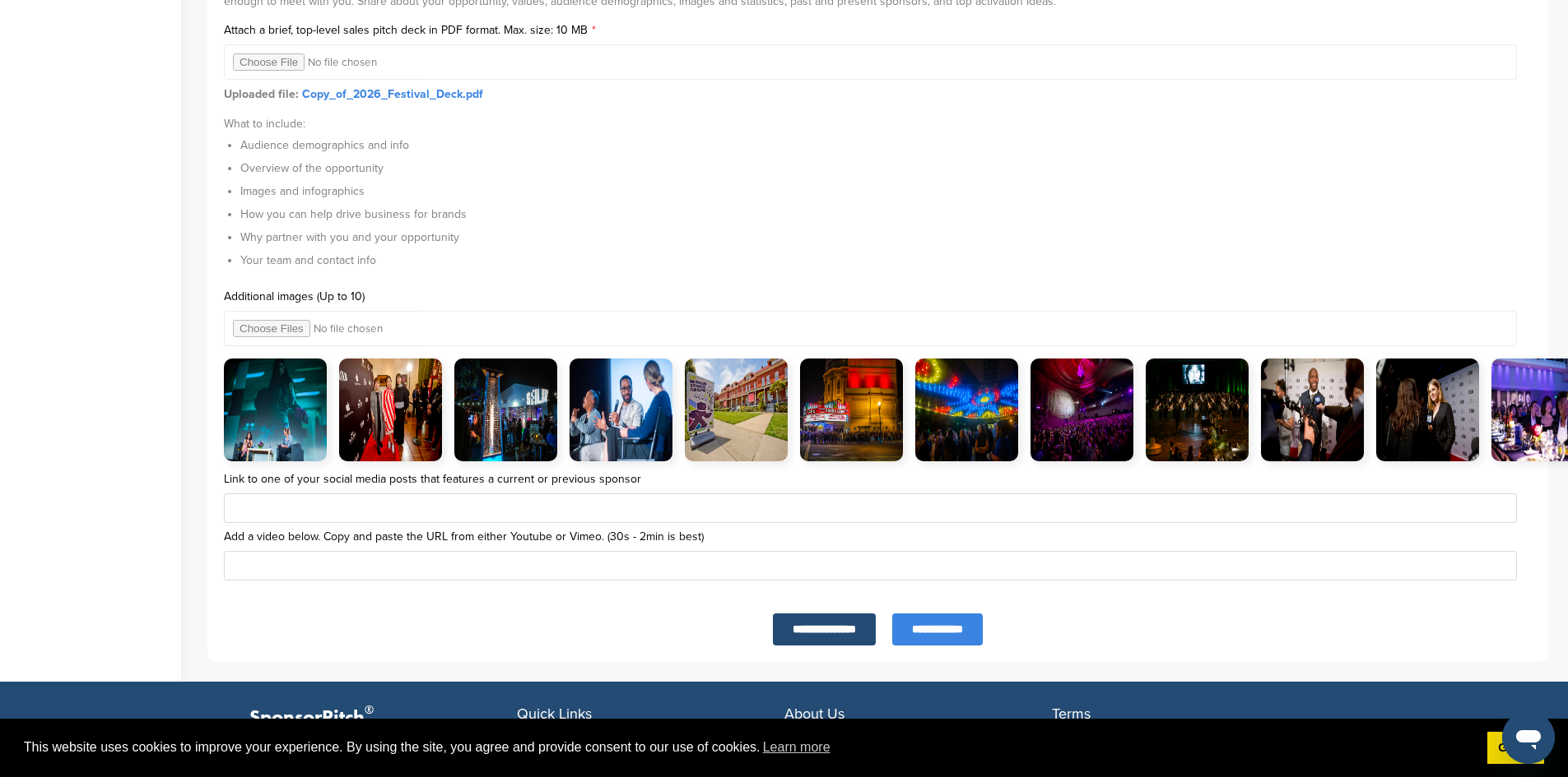
click at [284, 395] on img at bounding box center [275, 410] width 103 height 103
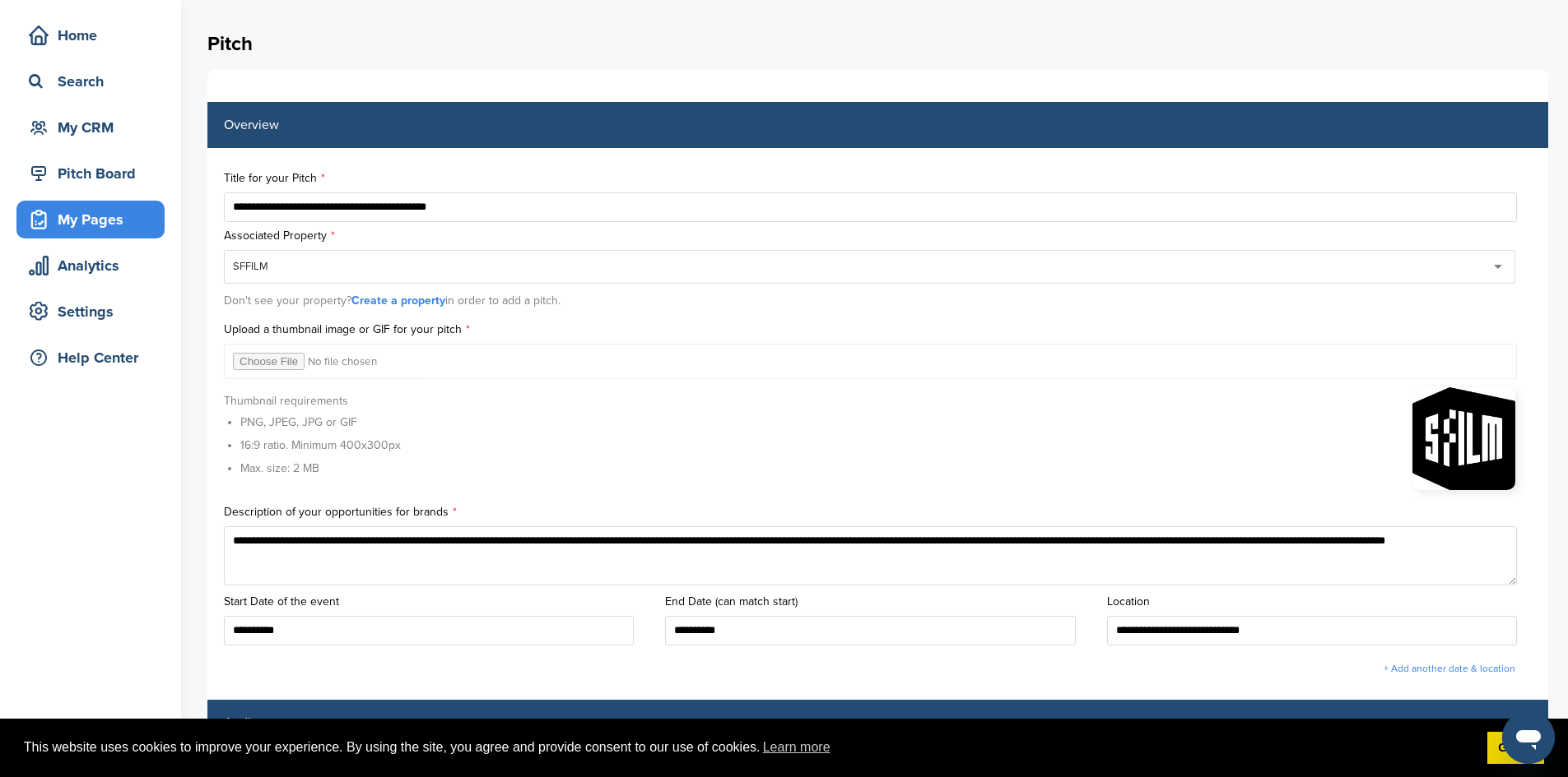
scroll to position [0, 0]
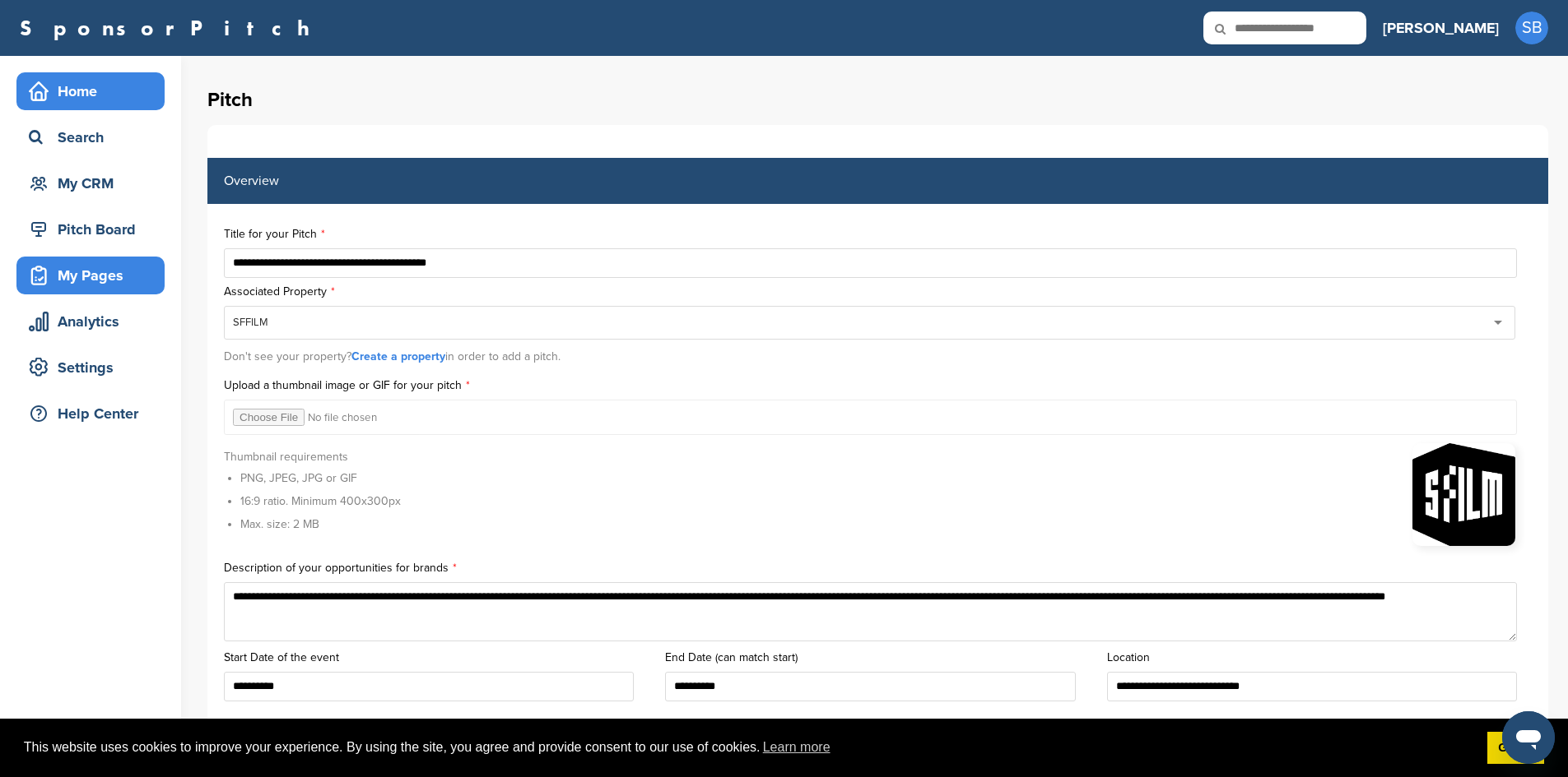
click at [100, 104] on div "Home" at bounding box center [94, 91] width 140 height 30
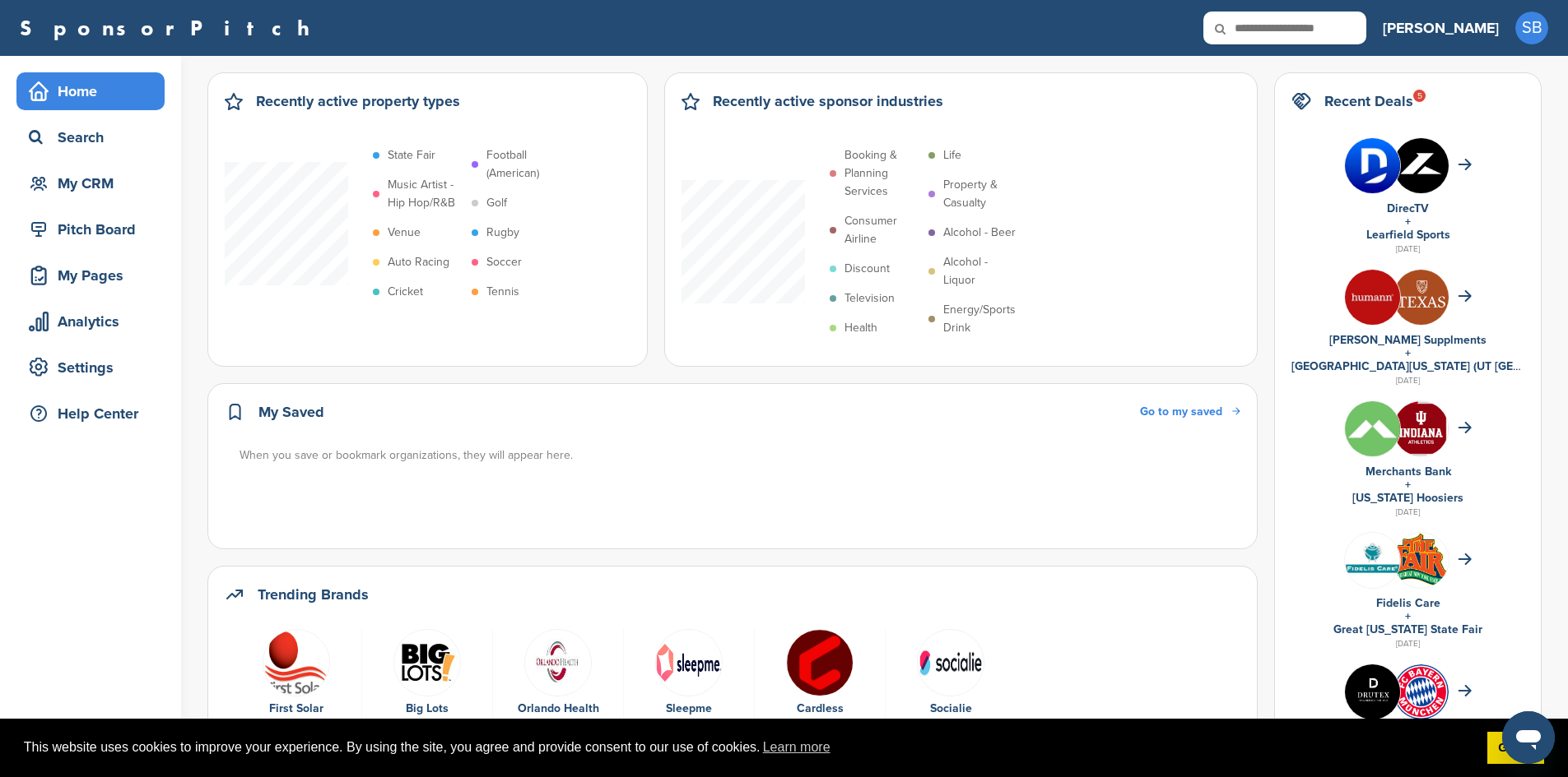
click at [73, 92] on div "Home" at bounding box center [94, 91] width 140 height 30
click at [80, 141] on div "Search" at bounding box center [94, 137] width 140 height 30
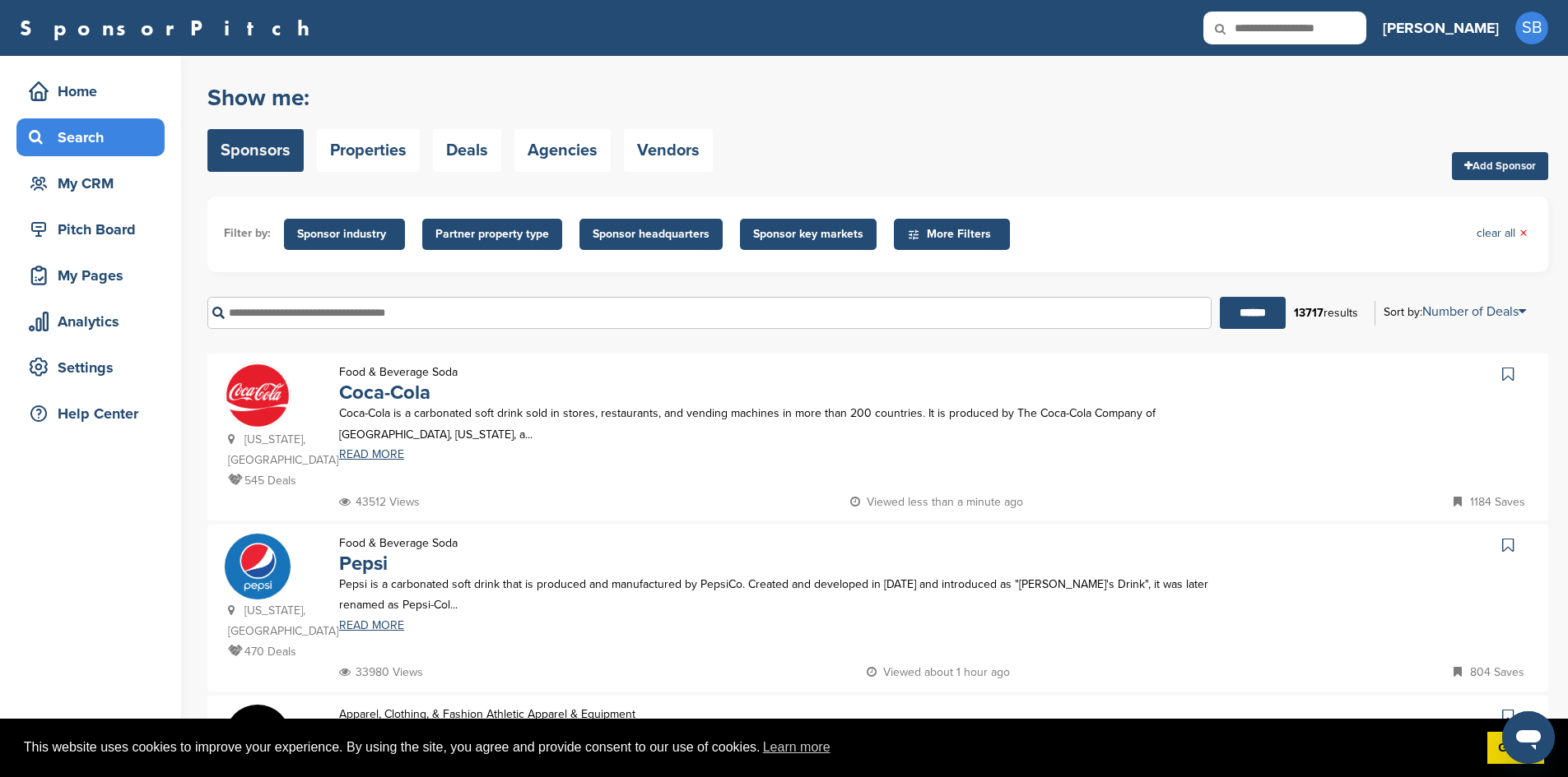
click at [468, 316] on input "text" at bounding box center [709, 312] width 1004 height 32
type input "****"
click at [1220, 297] on input "******" at bounding box center [1253, 312] width 66 height 32
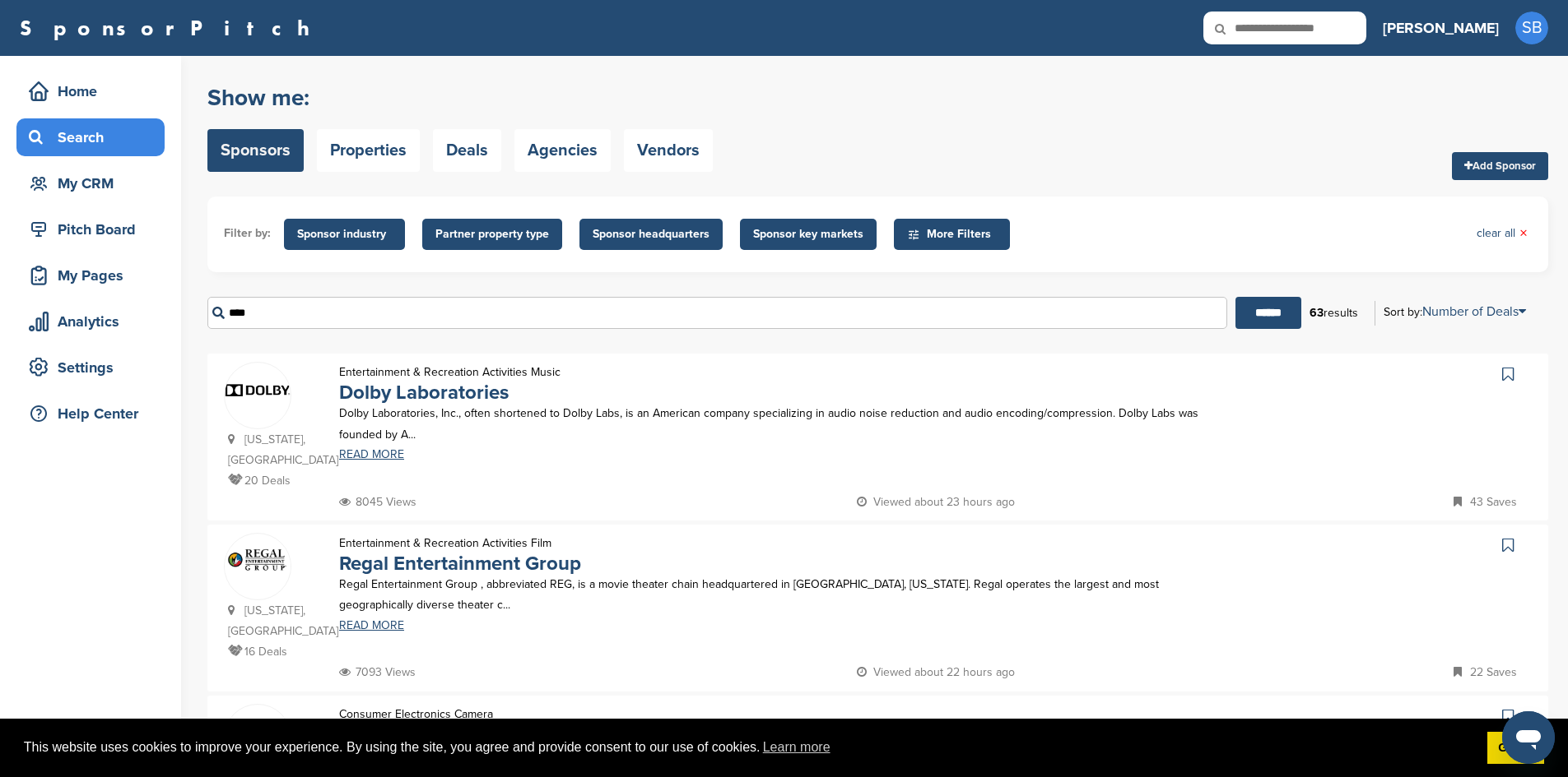
drag, startPoint x: 317, startPoint y: 324, endPoint x: 221, endPoint y: 317, distance: 96.3
click at [221, 317] on input "****" at bounding box center [717, 312] width 1020 height 32
type input "***"
click at [1236, 297] on input "******" at bounding box center [1268, 312] width 66 height 32
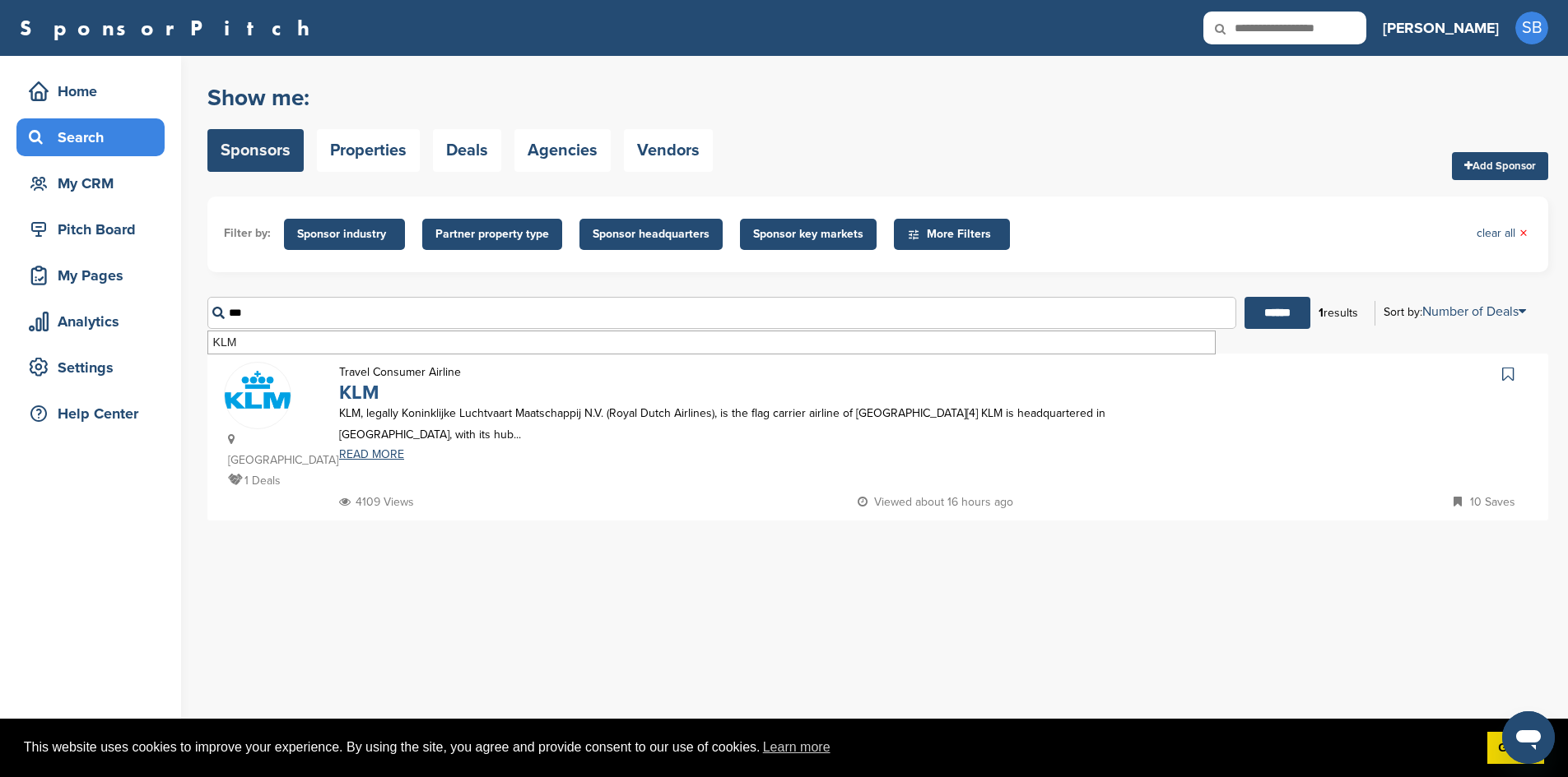
click at [366, 387] on link "KLM" at bounding box center [358, 393] width 40 height 24
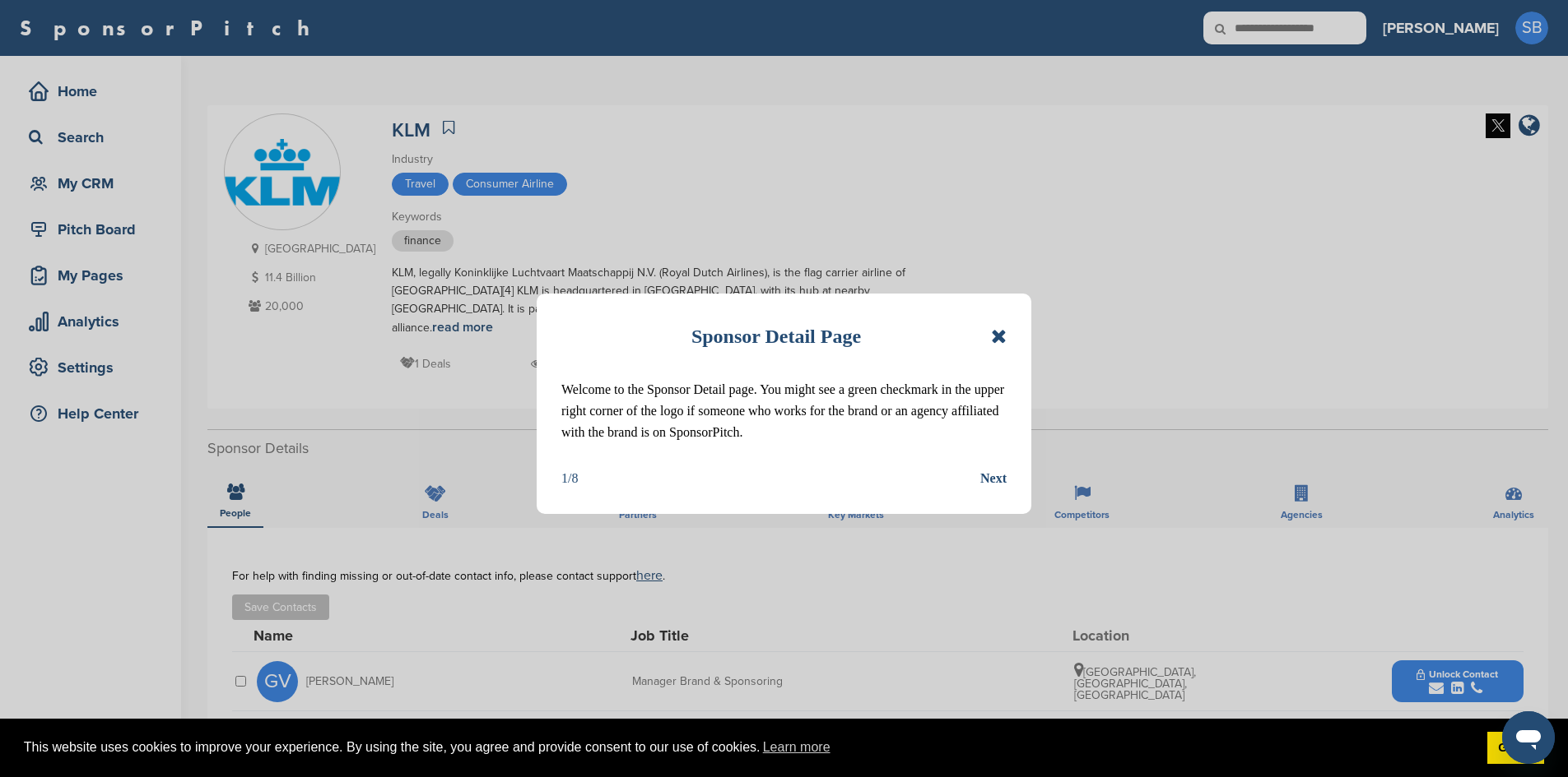
click at [1001, 337] on icon at bounding box center [999, 336] width 16 height 20
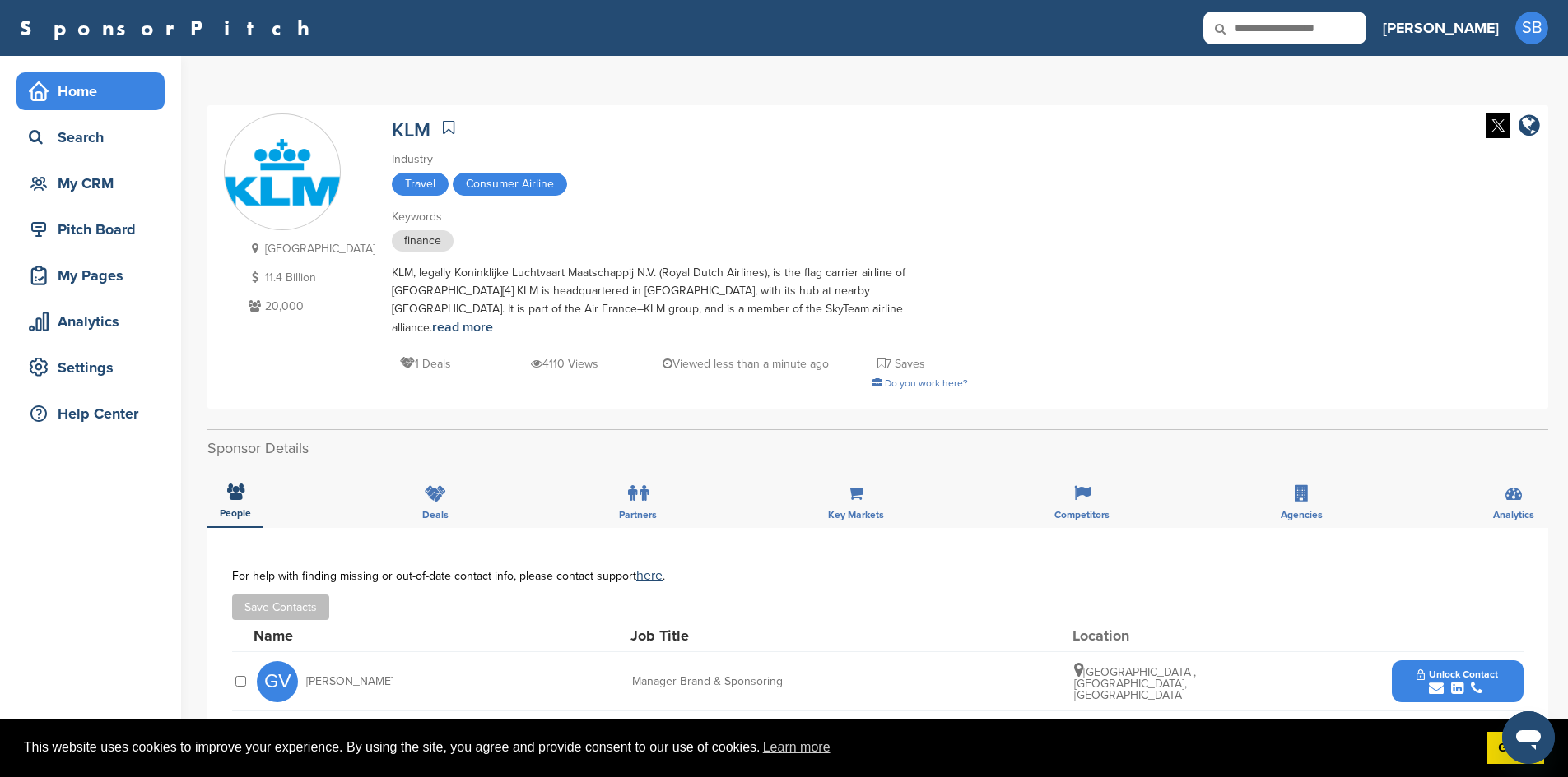
click at [103, 108] on div "Home" at bounding box center [91, 91] width 148 height 38
